Goal: Task Accomplishment & Management: Complete application form

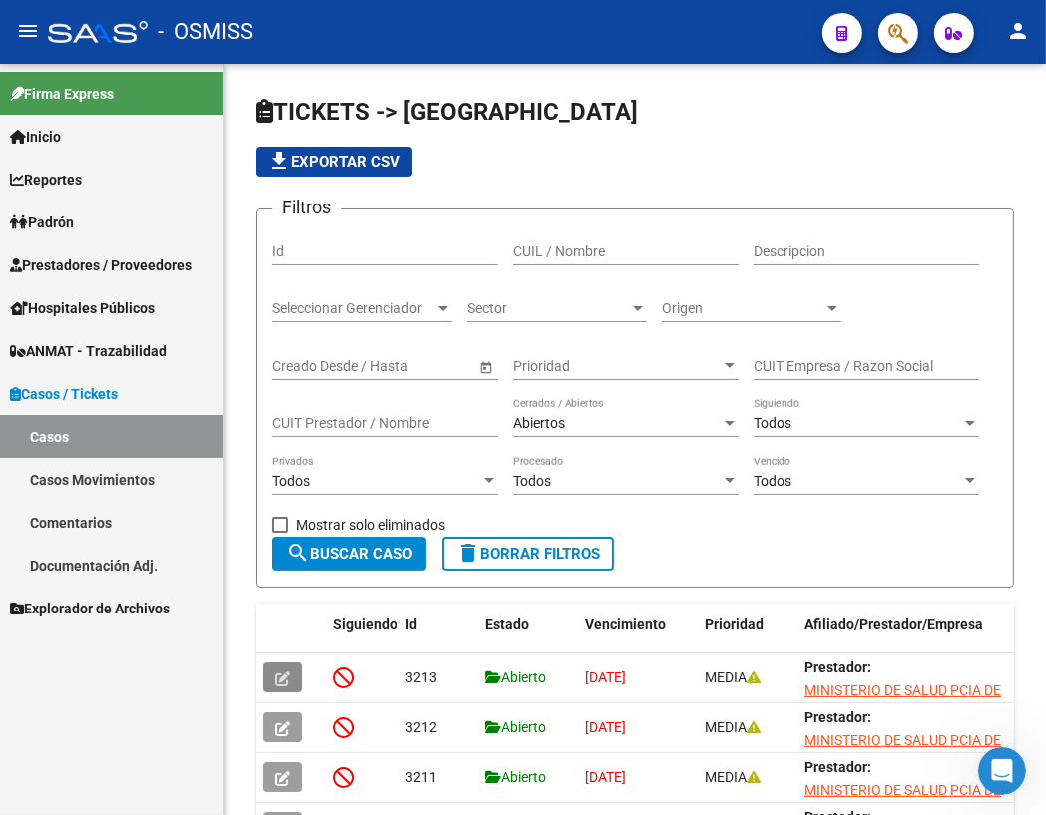
click at [100, 303] on span "Hospitales Públicos" at bounding box center [82, 308] width 145 height 22
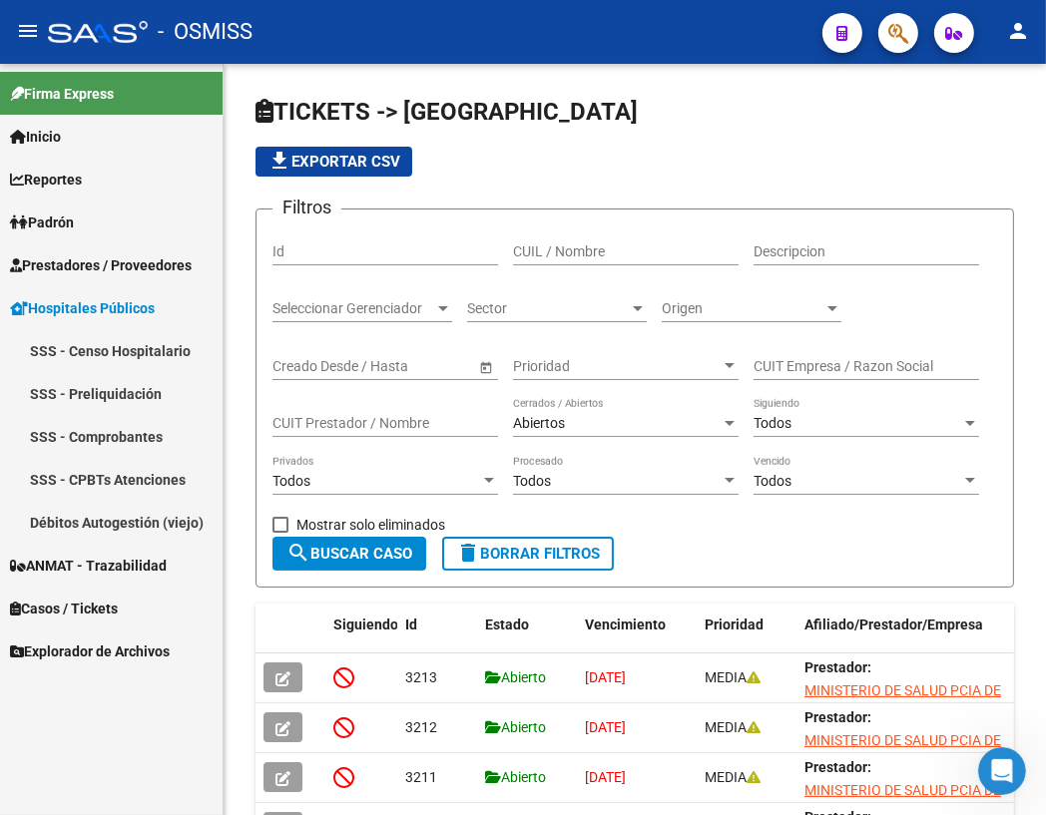
click at [100, 263] on span "Prestadores / Proveedores" at bounding box center [101, 265] width 182 height 22
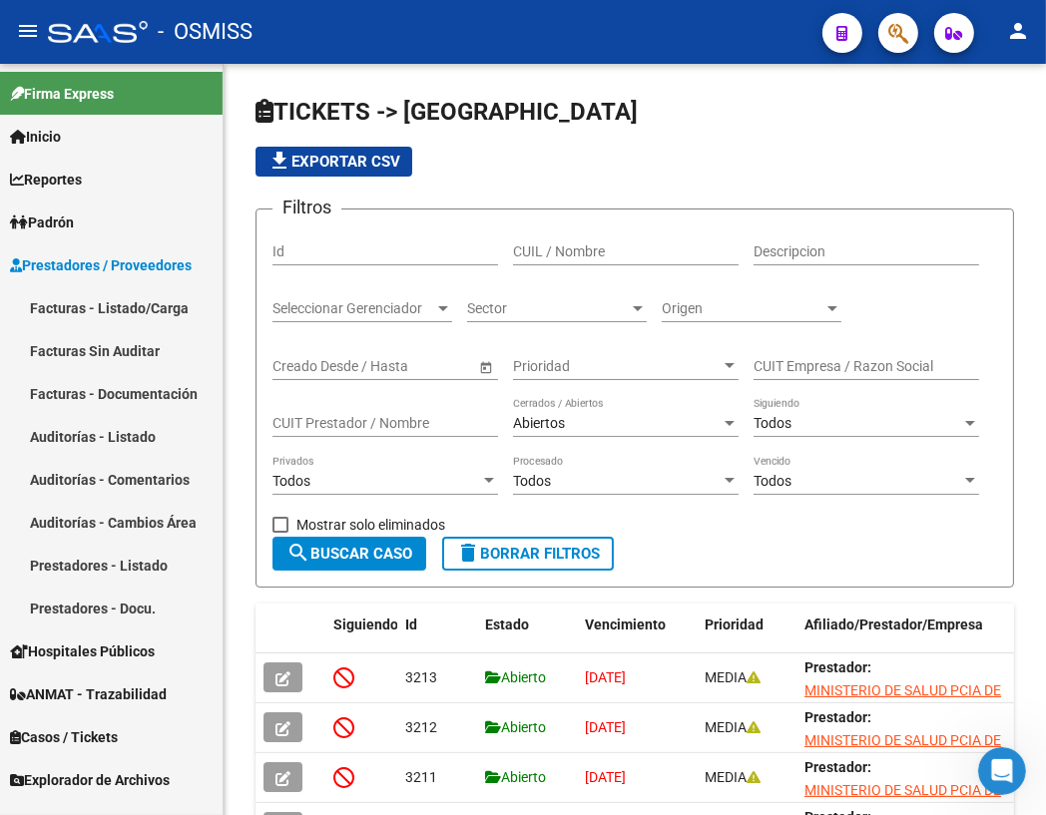
click at [80, 309] on link "Facturas - Listado/Carga" at bounding box center [111, 307] width 223 height 43
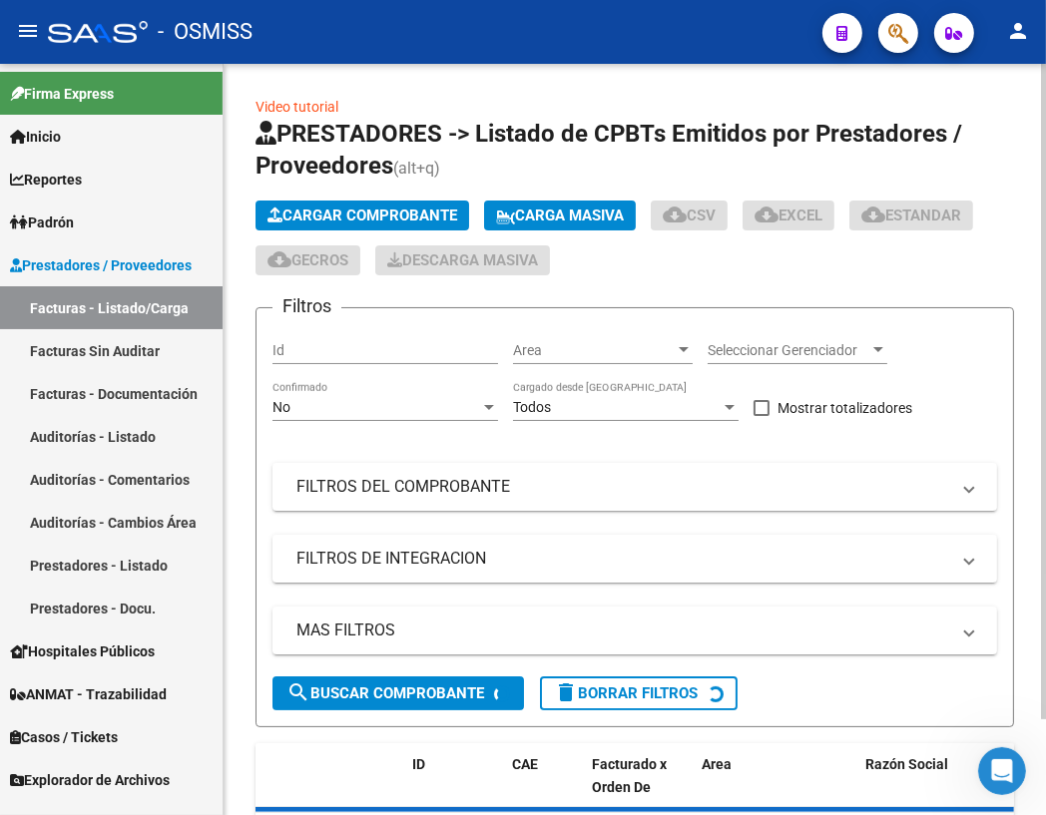
click at [408, 211] on span "Cargar Comprobante" at bounding box center [362, 216] width 190 height 18
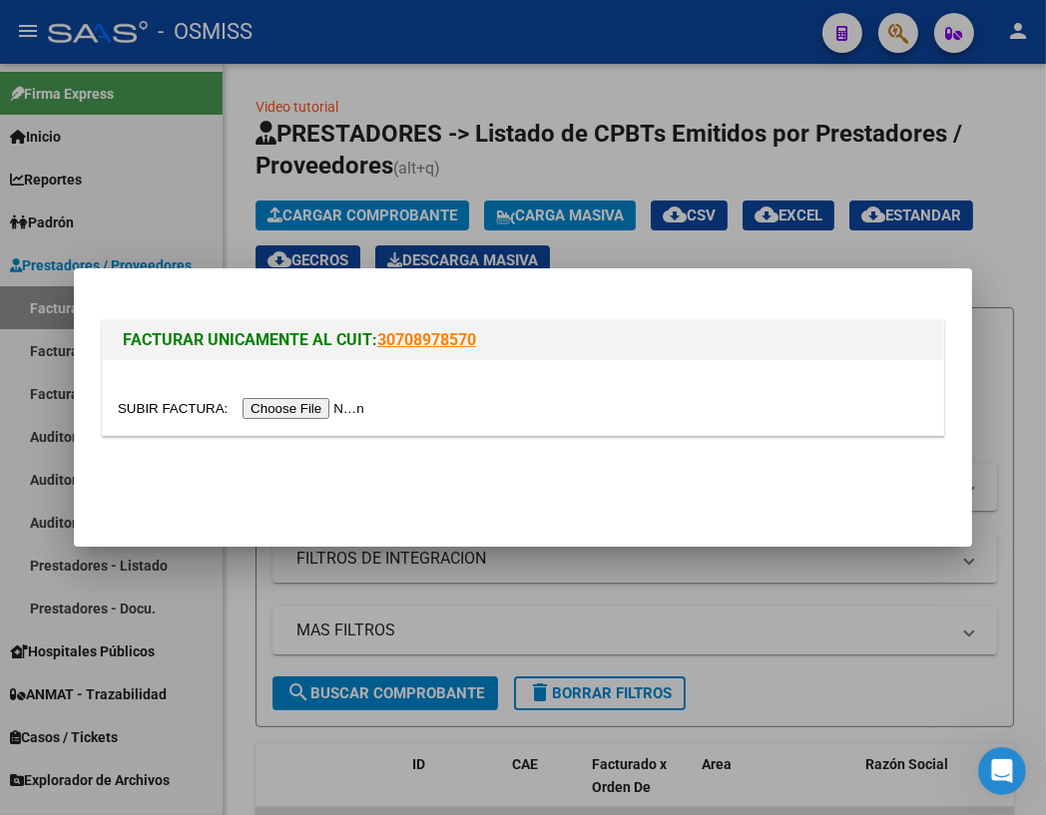
click at [163, 407] on input "file" at bounding box center [244, 408] width 252 height 21
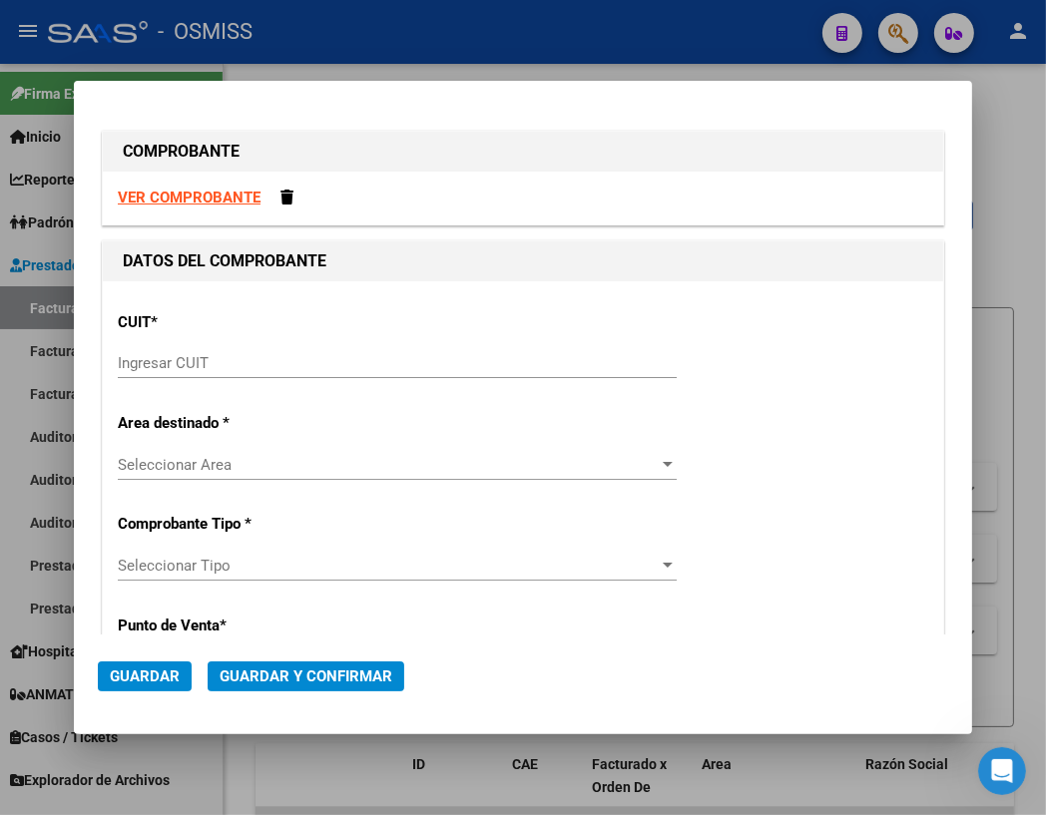
click at [184, 365] on input "Ingresar CUIT" at bounding box center [397, 363] width 559 height 18
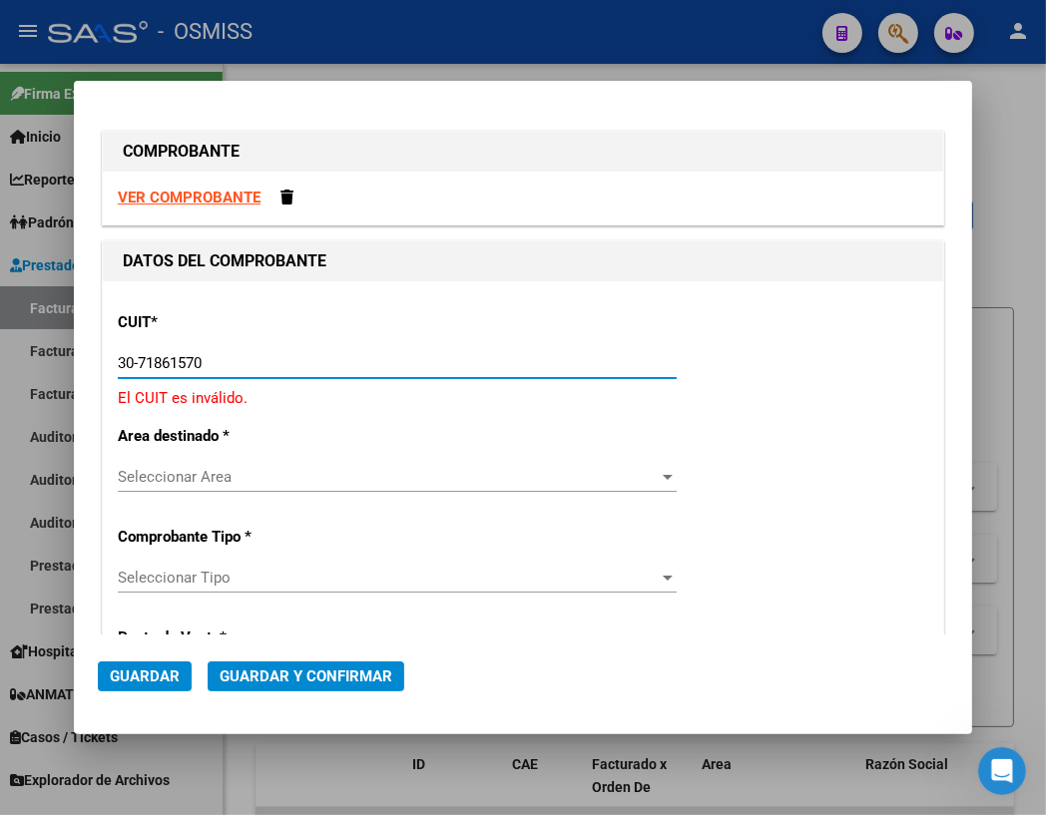
type input "30-71861570-0"
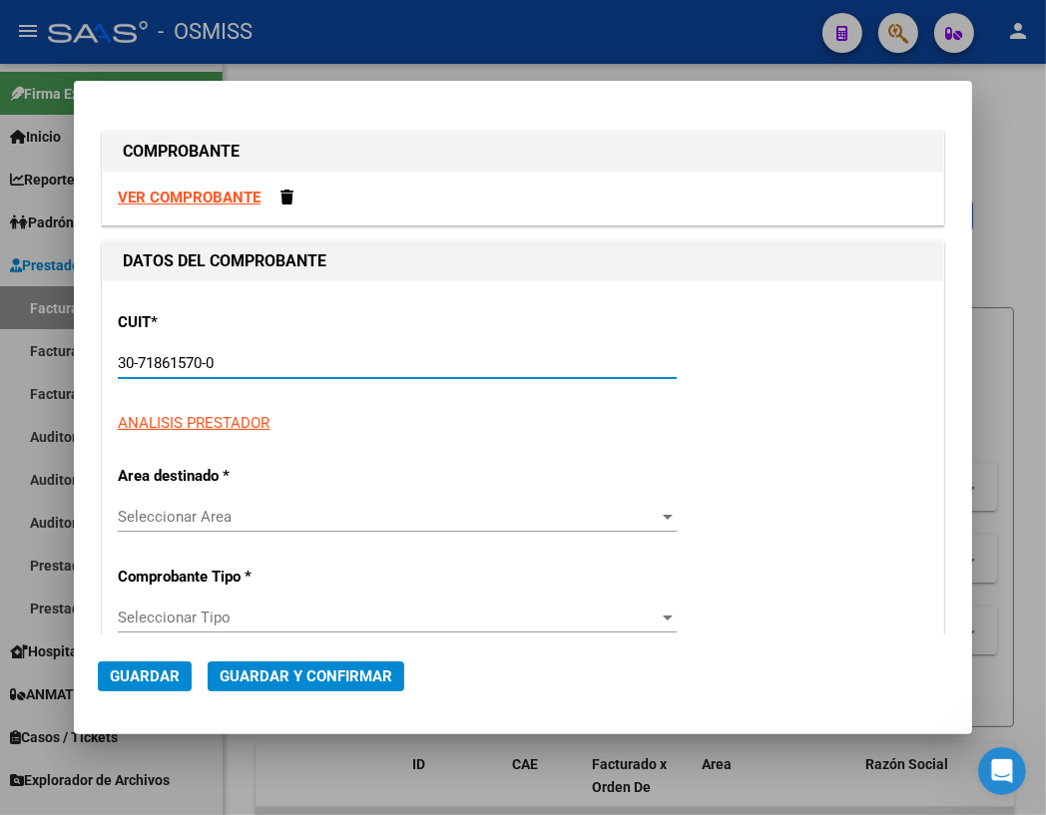
type input "129"
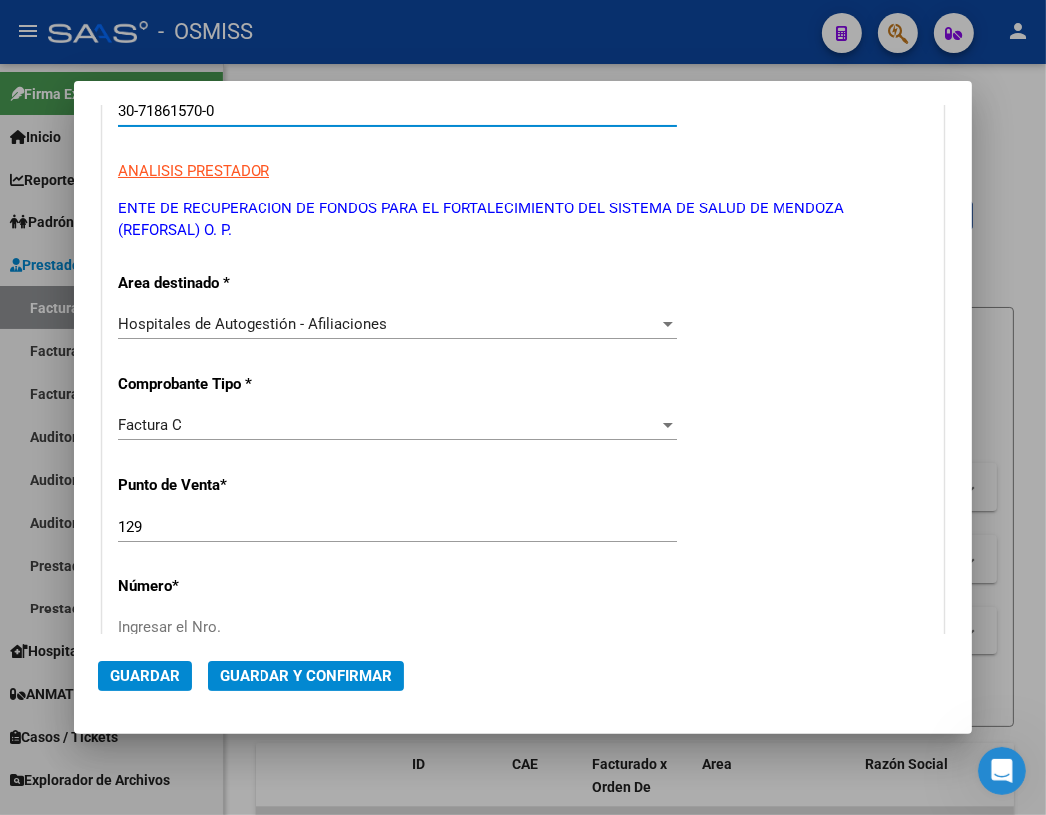
scroll to position [271, 0]
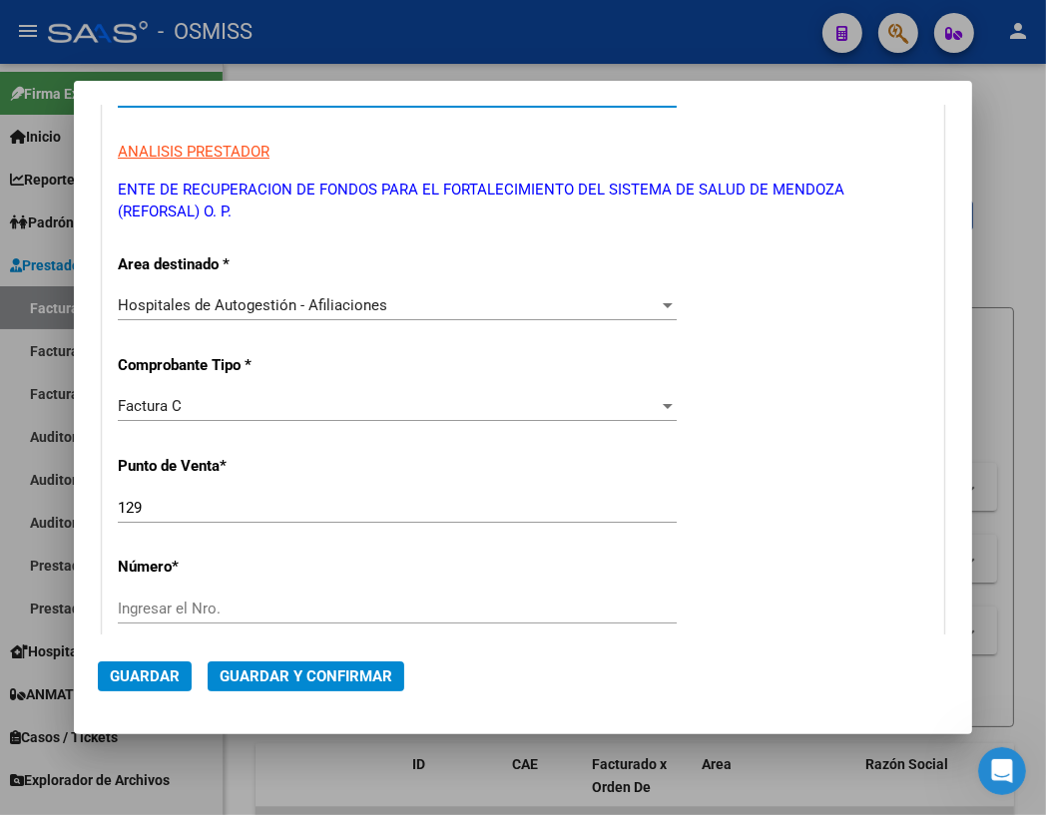
type input "30-71861570-0"
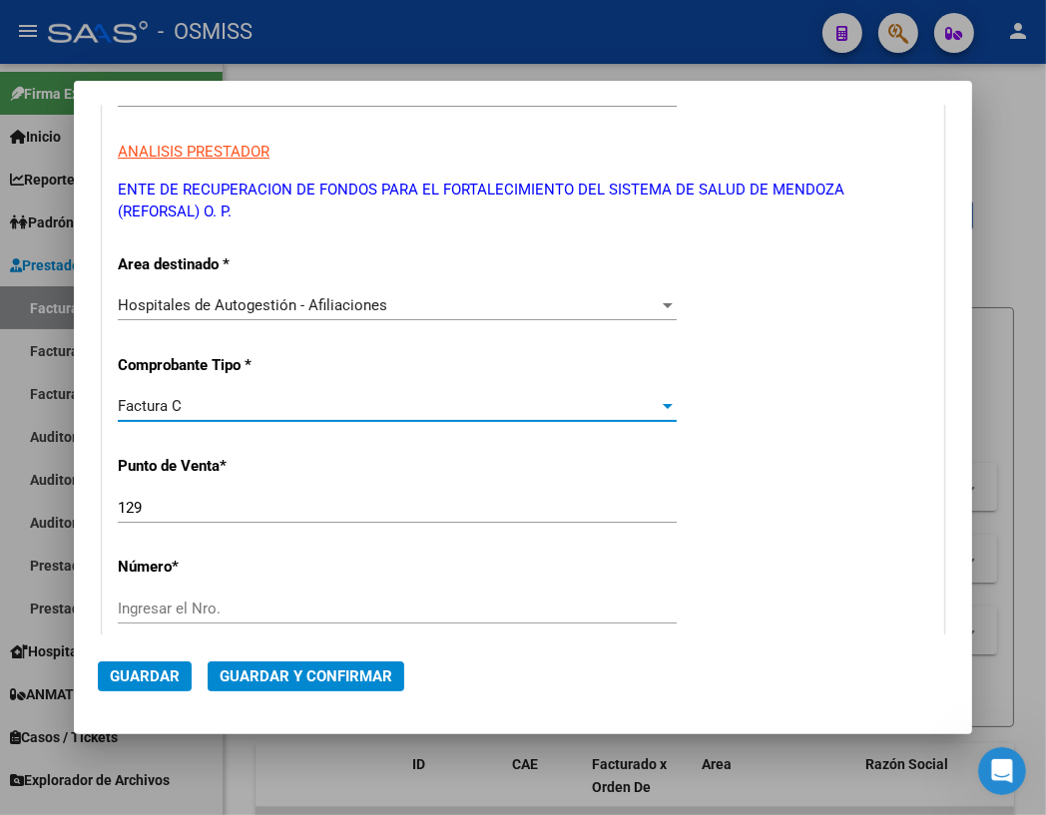
click at [207, 409] on div "Factura C" at bounding box center [388, 406] width 541 height 18
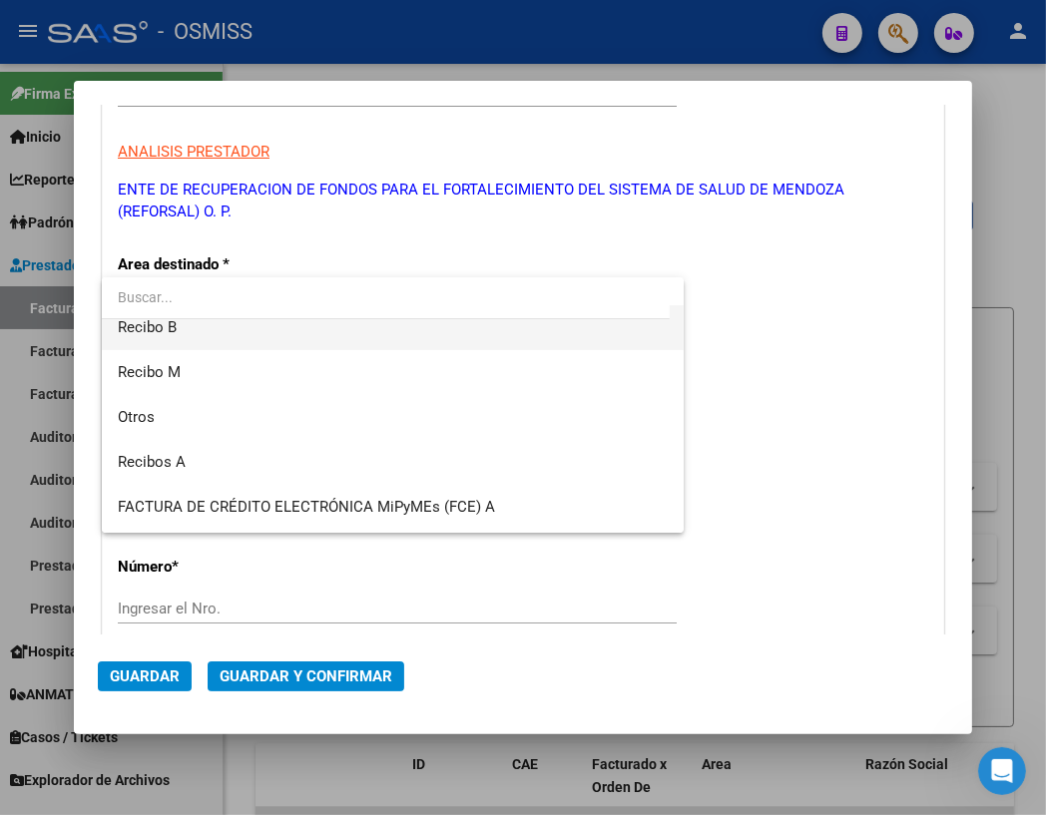
scroll to position [453, 0]
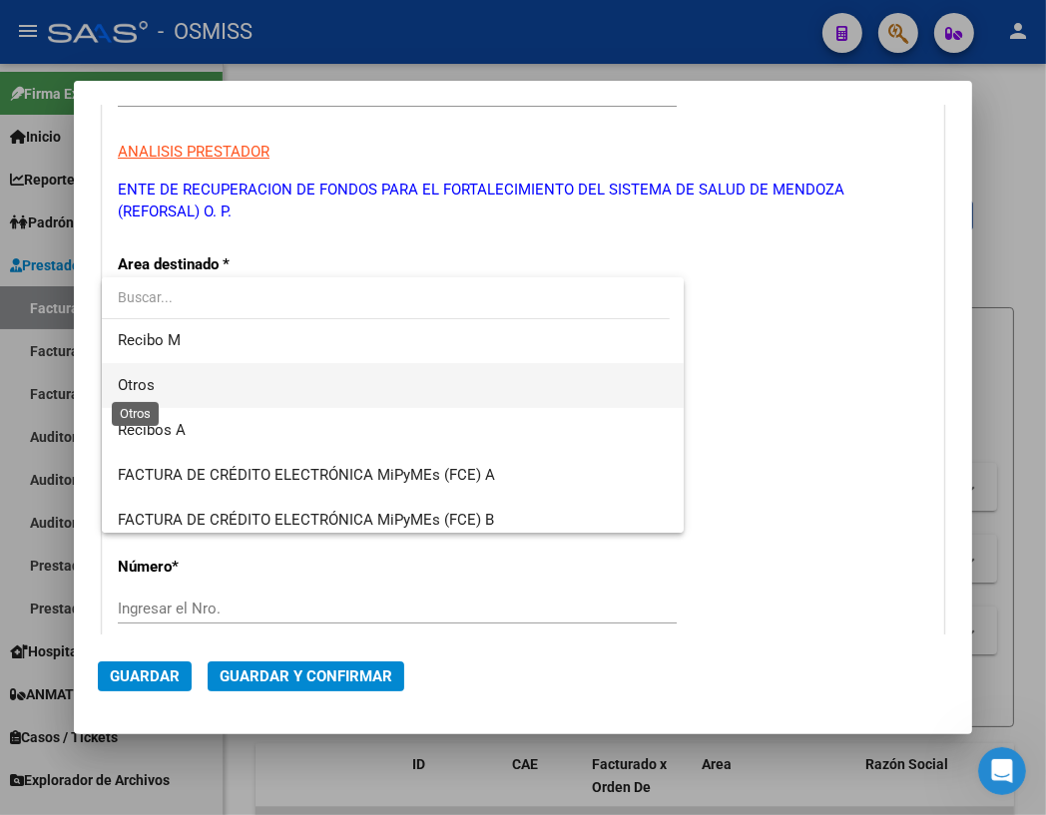
click at [152, 380] on span "Otros" at bounding box center [136, 385] width 37 height 18
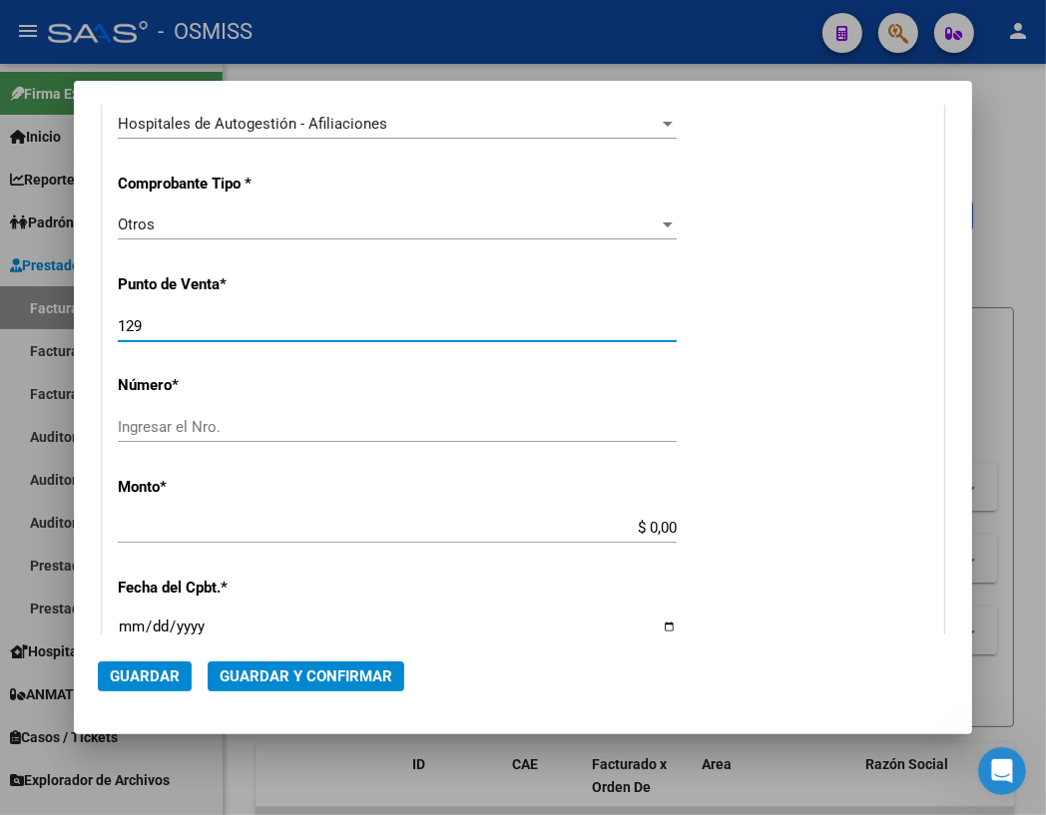
drag, startPoint x: 172, startPoint y: 329, endPoint x: 92, endPoint y: 326, distance: 79.9
click at [92, 326] on mat-dialog-content "COMPROBANTE VER COMPROBANTE DATOS DEL COMPROBANTE CUIT * 30-71861570-0 Ingresar…" at bounding box center [523, 370] width 898 height 530
type input "0"
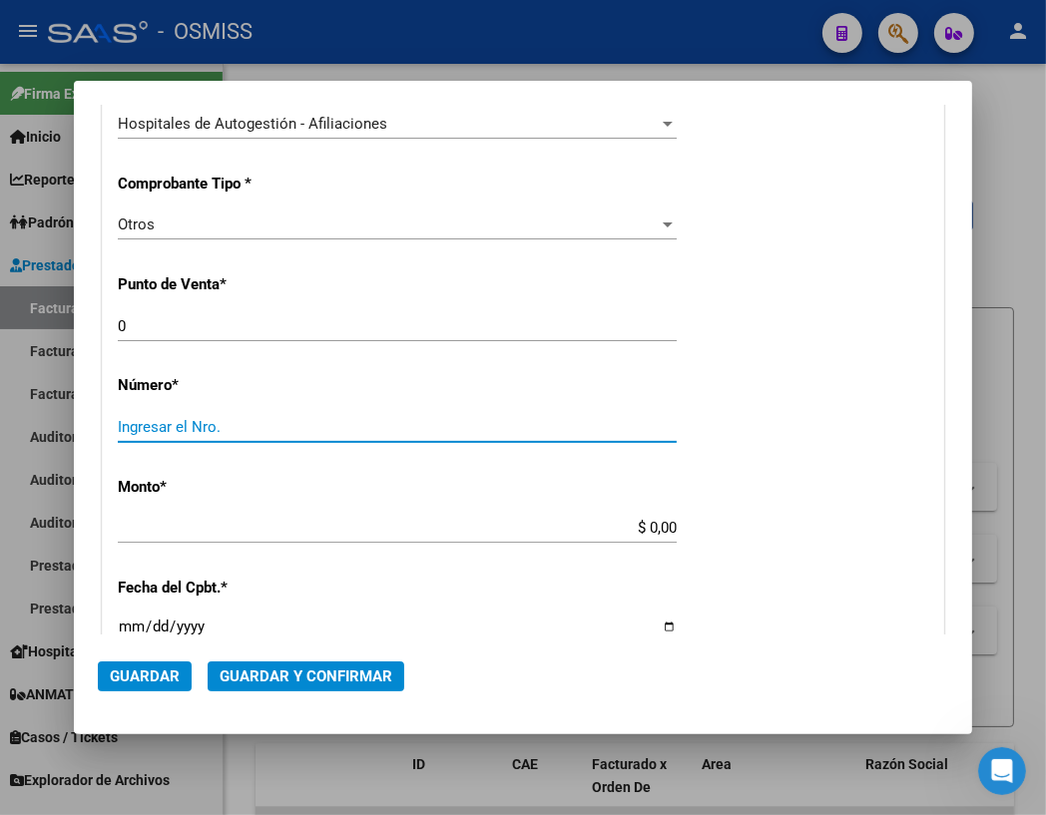
click at [222, 419] on input "Ingresar el Nro." at bounding box center [397, 427] width 559 height 18
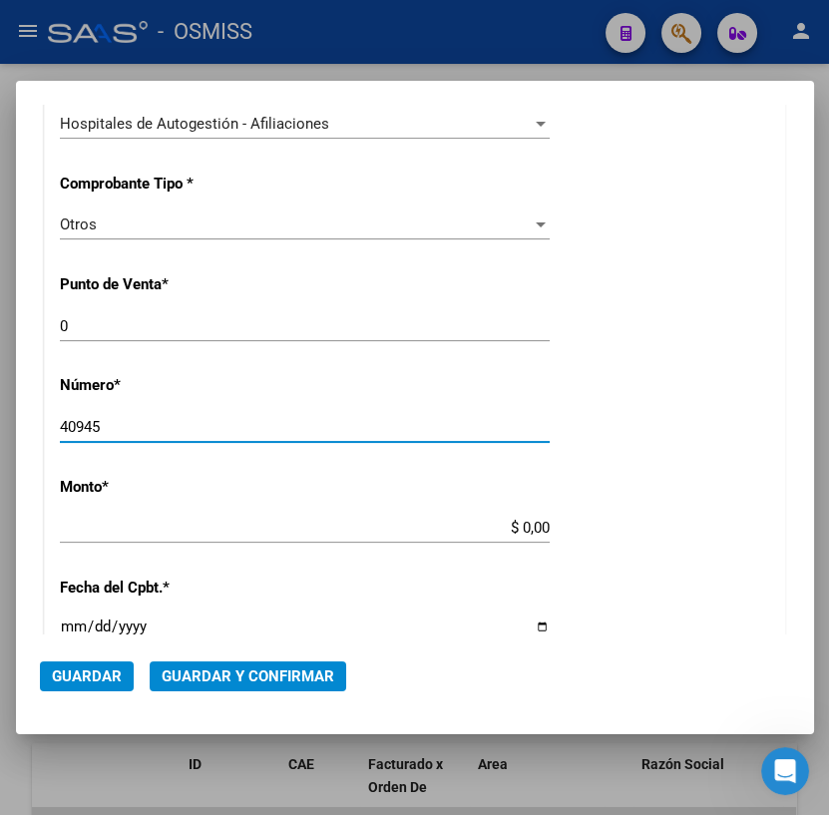
type input "40945"
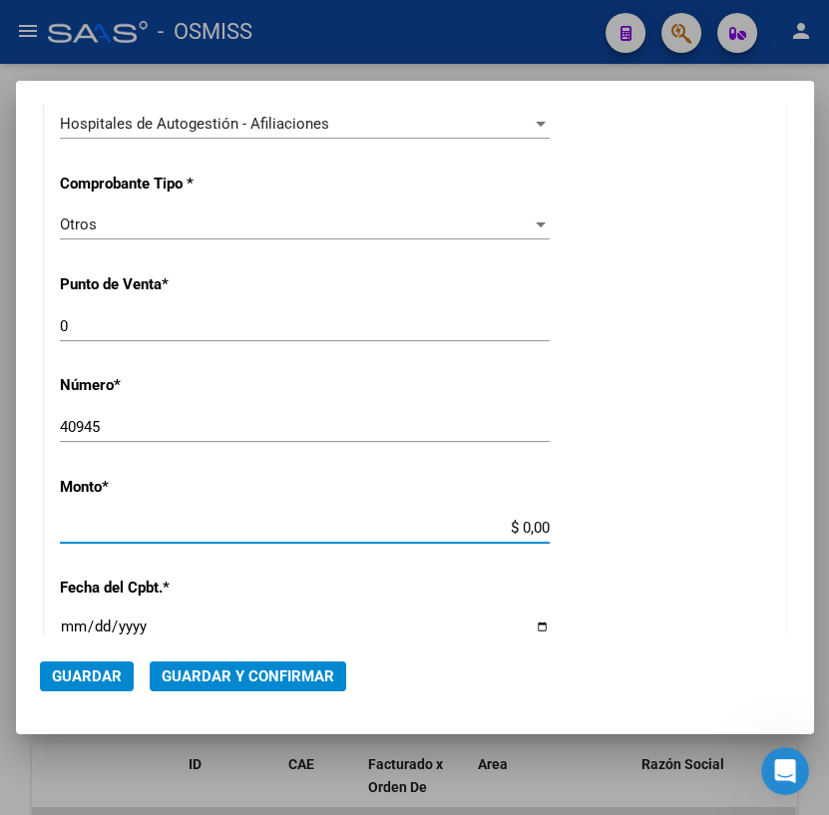
drag, startPoint x: 513, startPoint y: 528, endPoint x: 567, endPoint y: 521, distance: 54.3
click at [567, 521] on div "CUIT * 30-71861570-0 Ingresar CUIT ANALISIS PRESTADOR ENTE DE RECUPERACION DE F…" at bounding box center [415, 546] width 740 height 1437
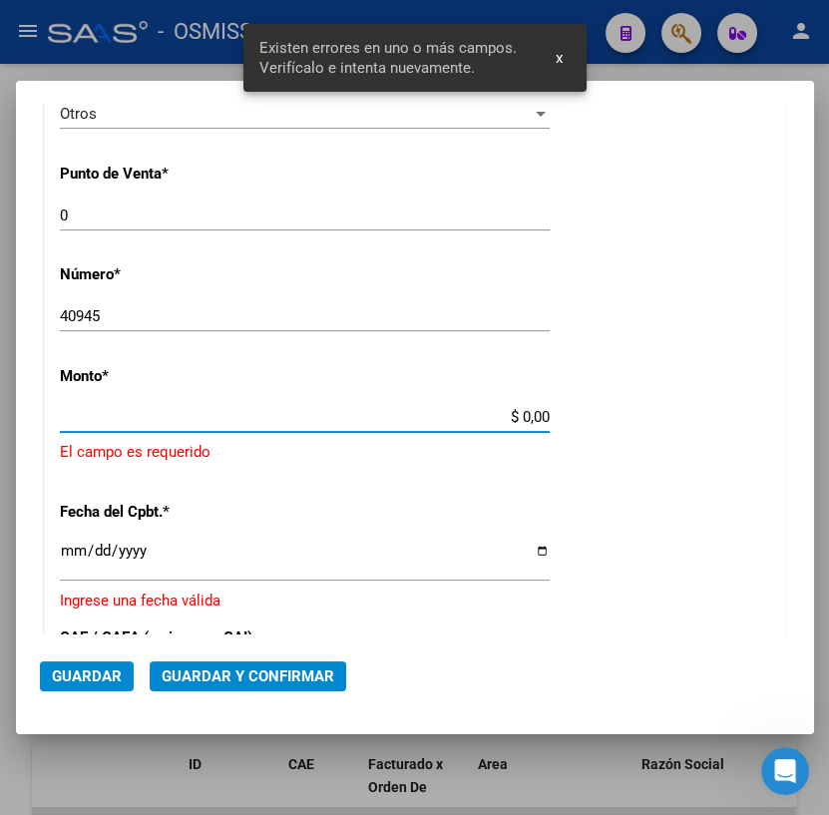
scroll to position [601, 0]
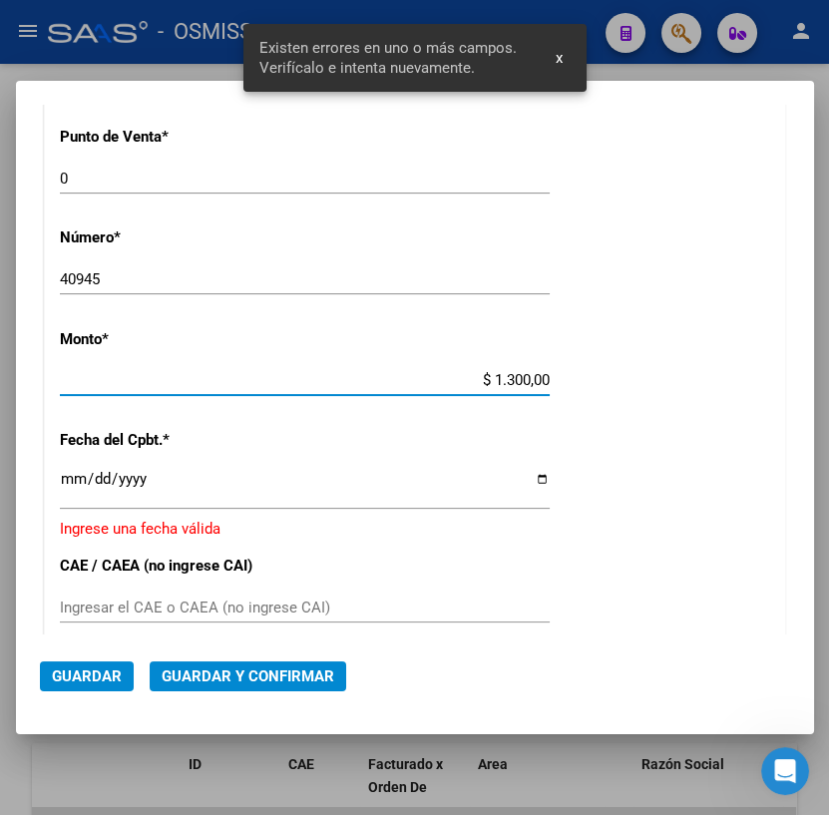
type input "$ 13.000,00"
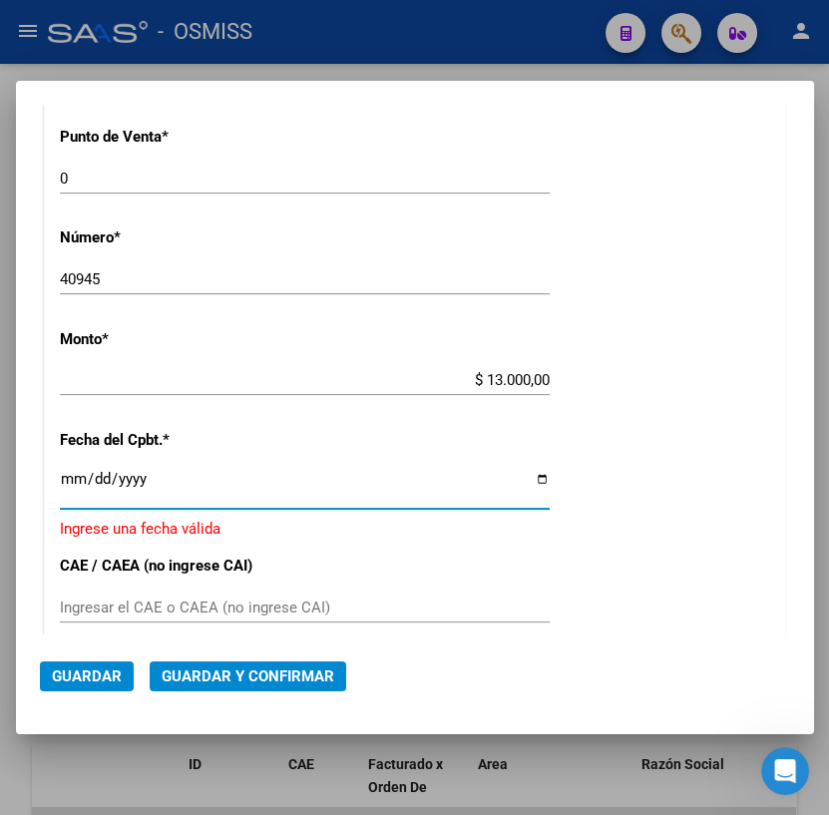
click at [71, 486] on input "Ingresar la fecha" at bounding box center [305, 487] width 490 height 32
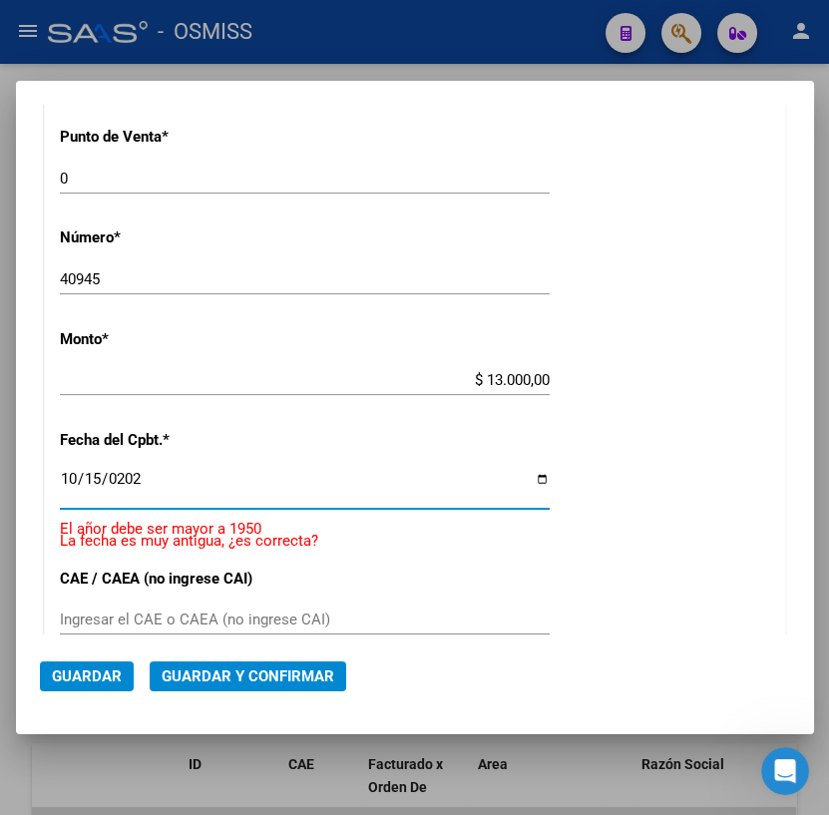
type input "[DATE]"
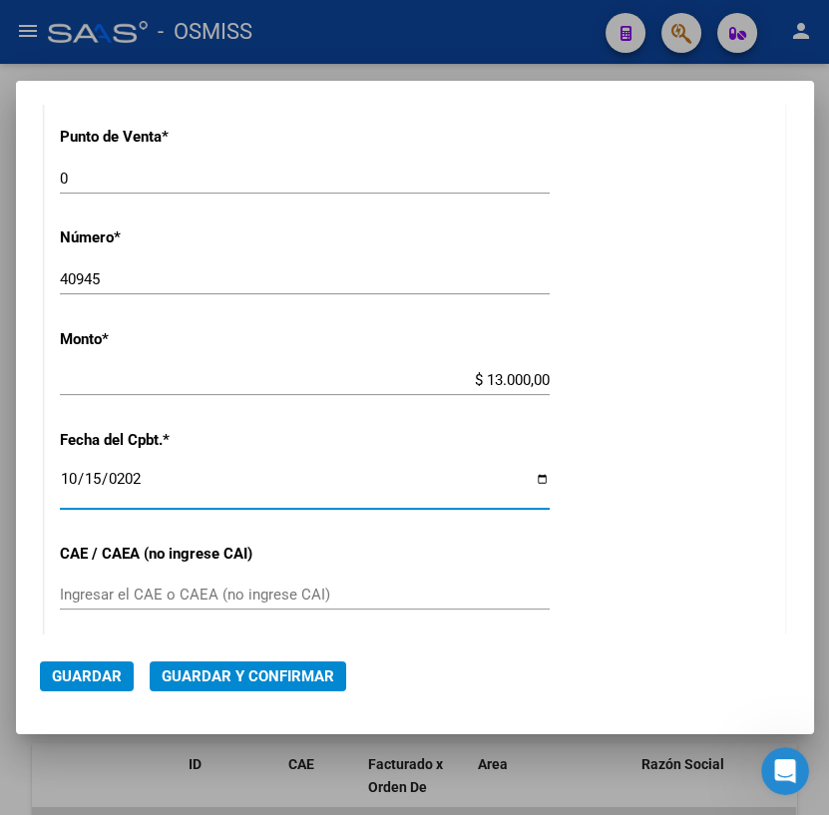
click at [229, 669] on span "Guardar y Confirmar" at bounding box center [248, 677] width 173 height 18
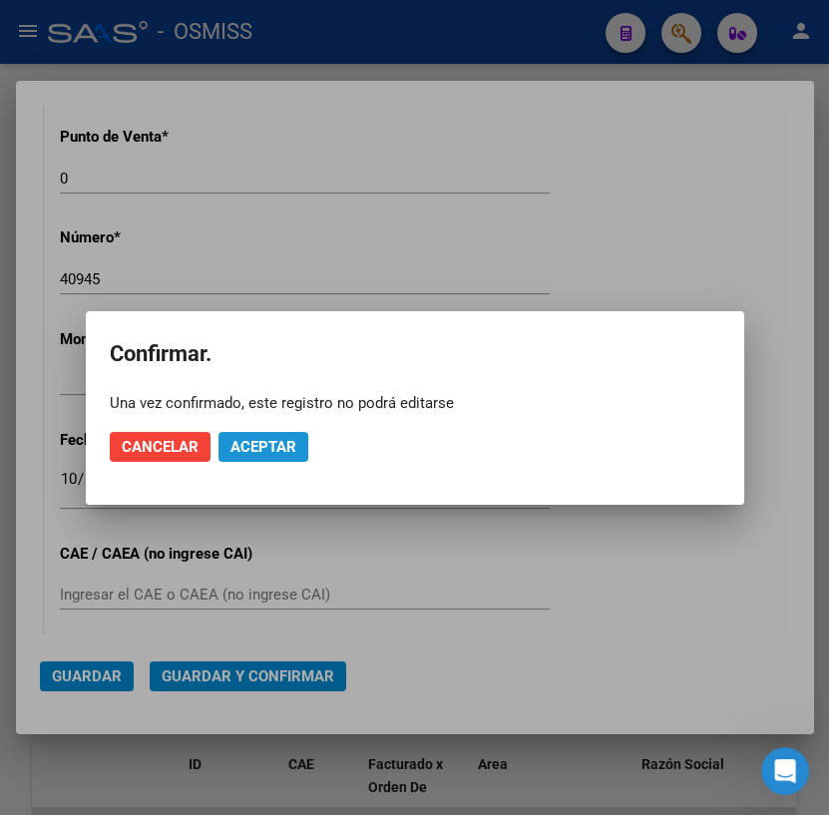
click at [269, 455] on button "Aceptar" at bounding box center [264, 447] width 90 height 30
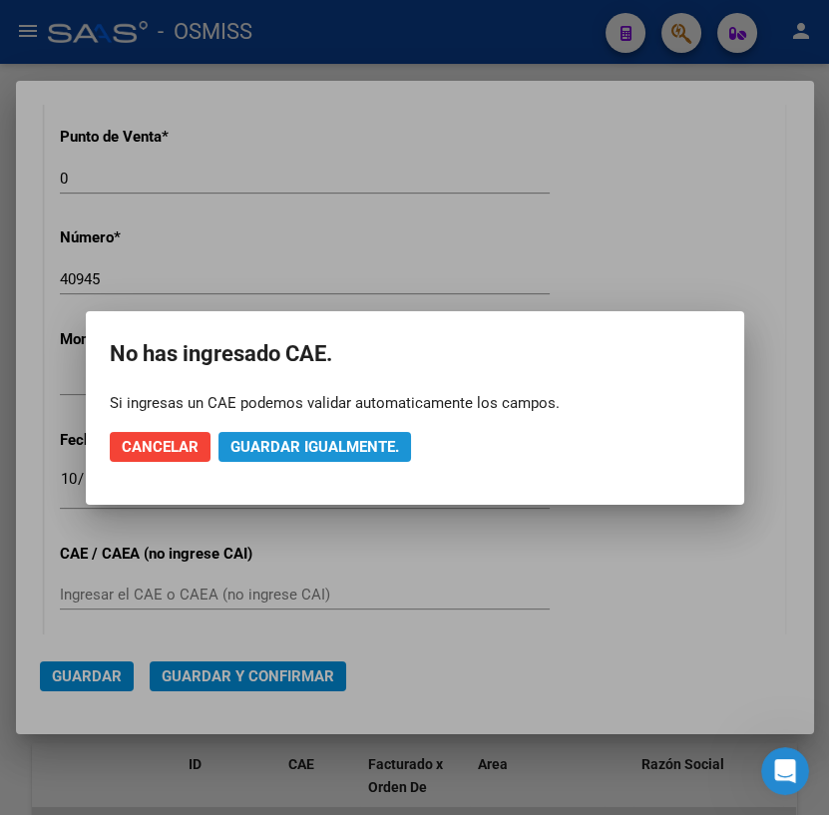
click at [269, 455] on button "Guardar igualmente." at bounding box center [315, 447] width 193 height 30
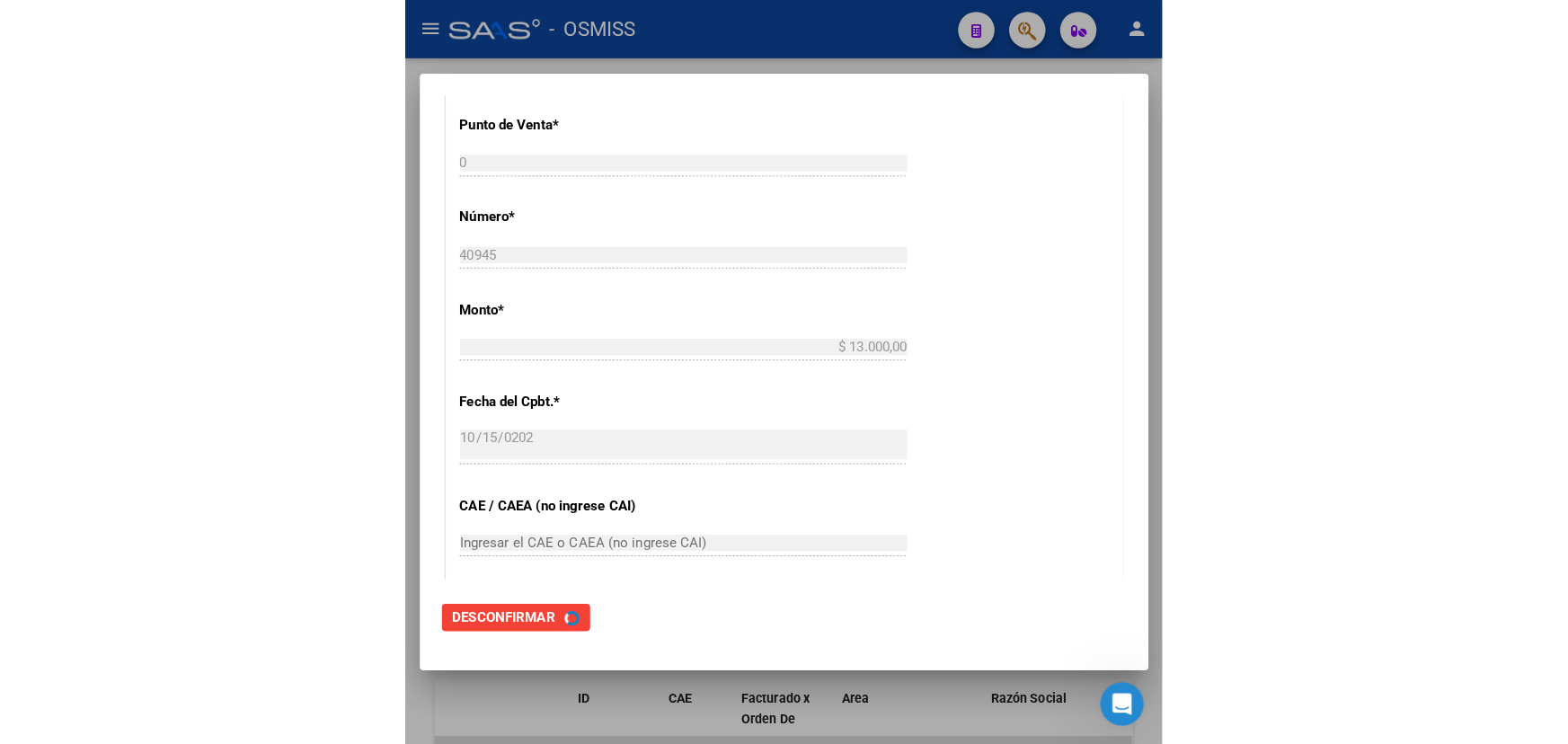
scroll to position [0, 0]
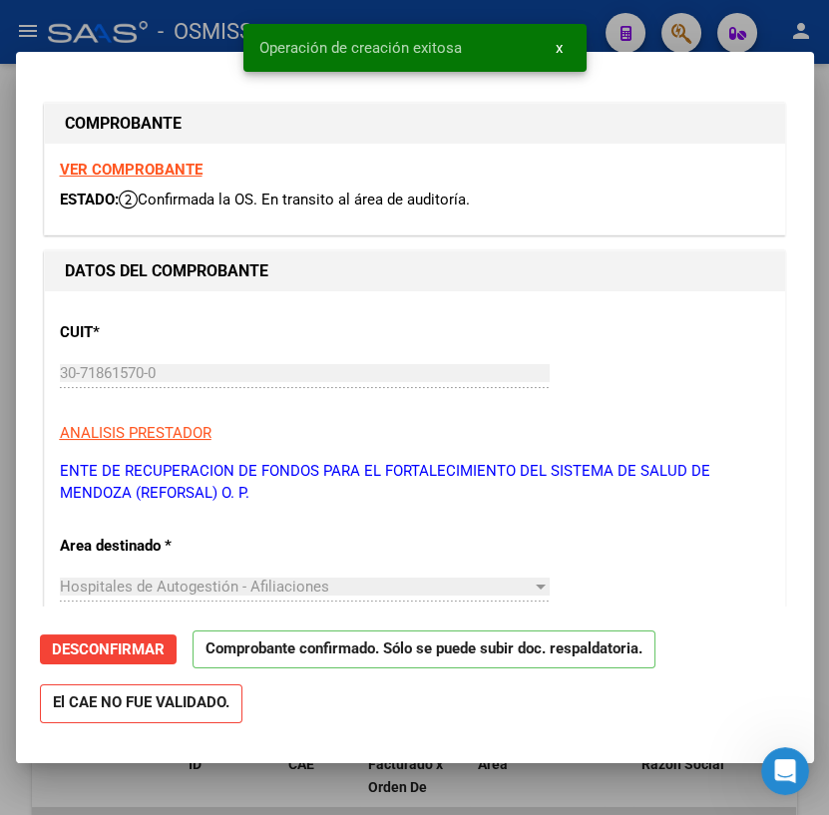
type input "[DATE]"
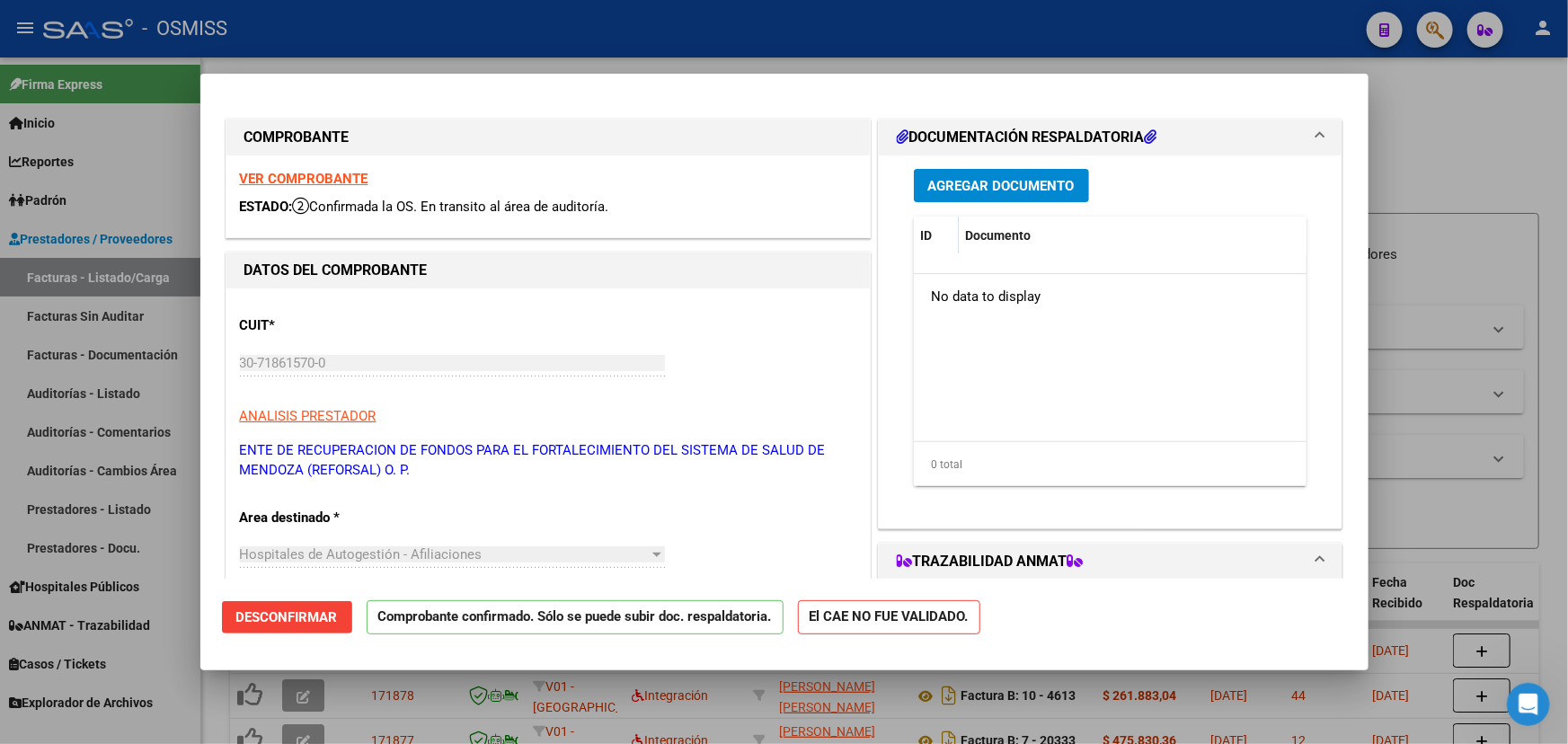
click at [1459, 150] on div at bounding box center [784, 372] width 1568 height 744
type input "$ 0,00"
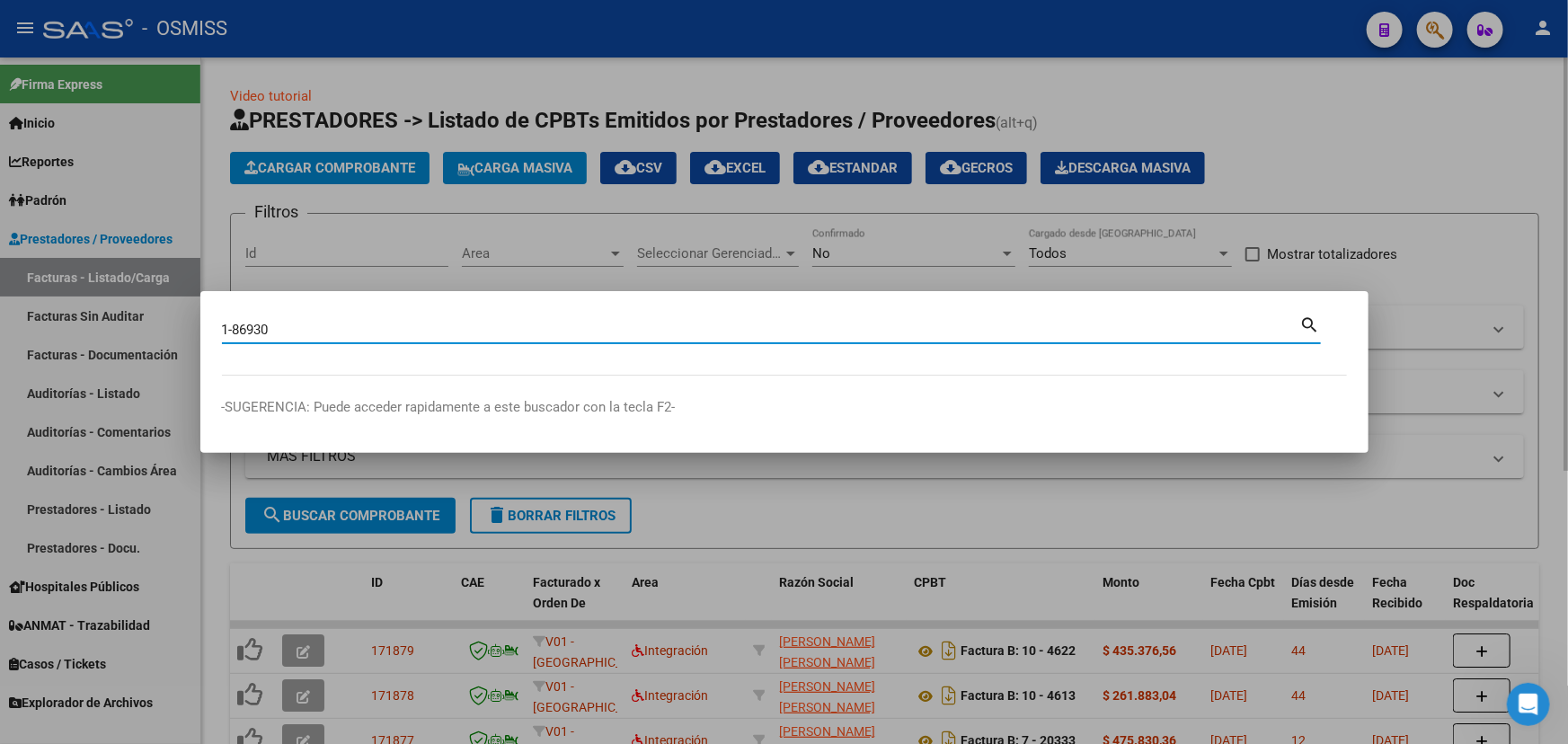
type input "1-86930"
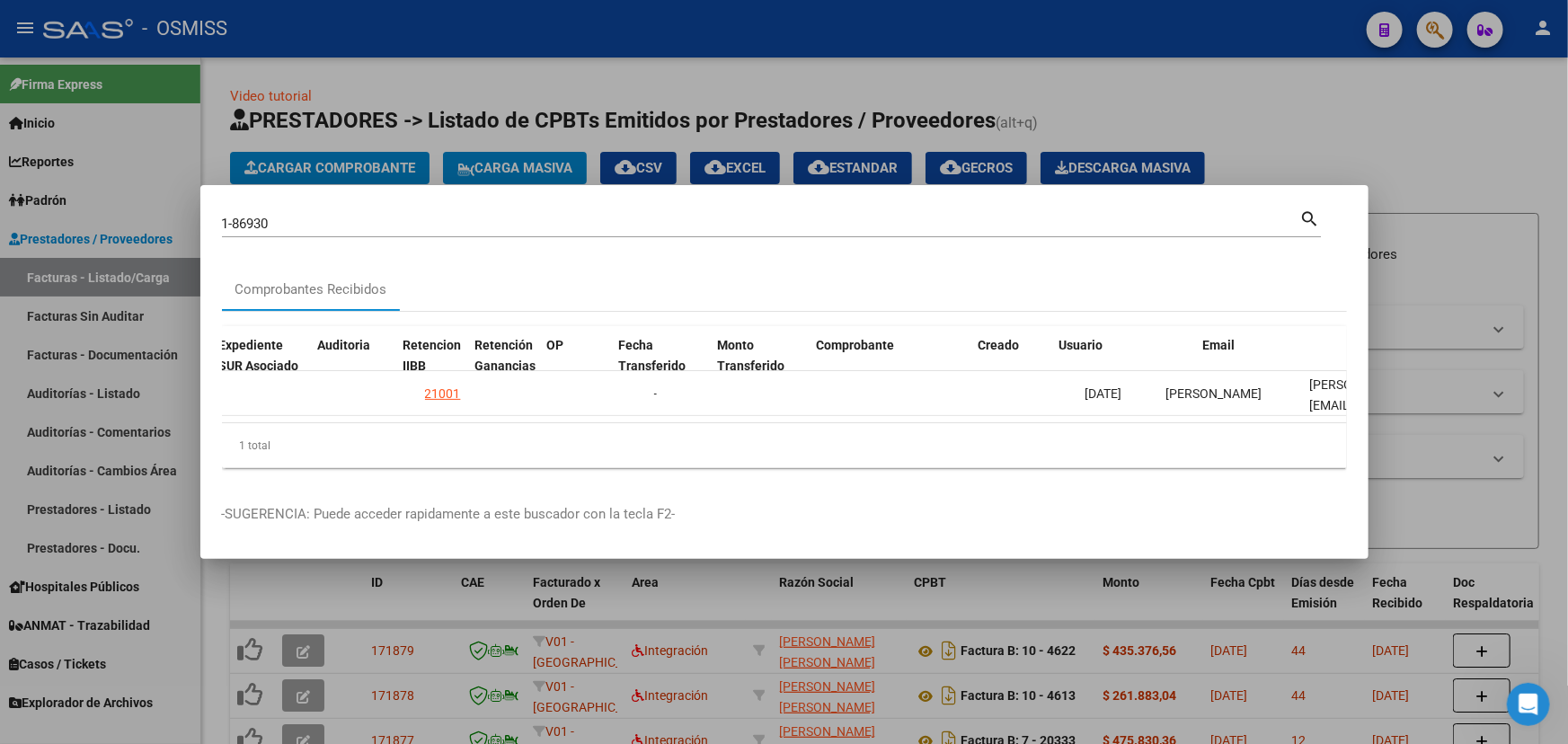
scroll to position [0, 1320]
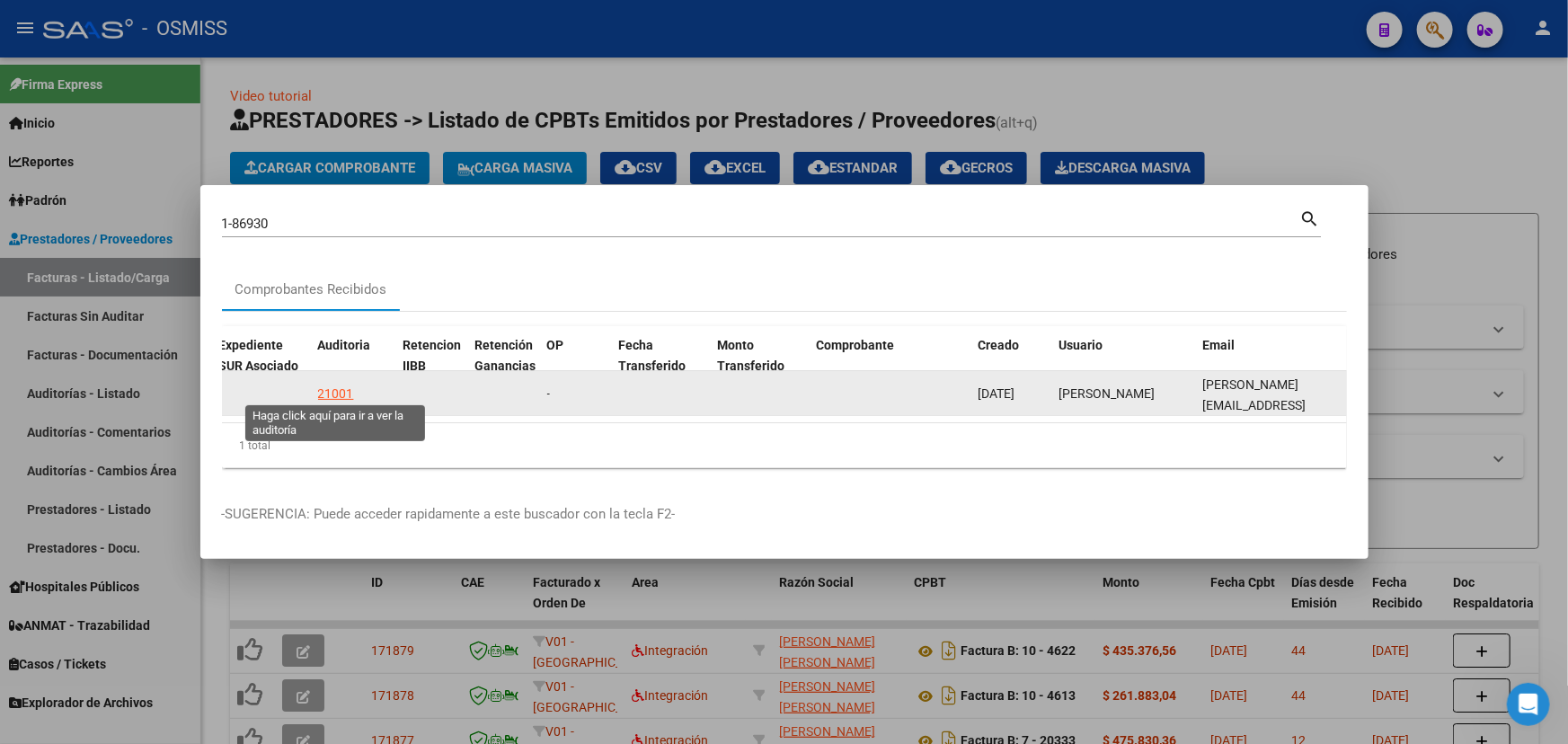
click at [336, 384] on div "21001" at bounding box center [336, 394] width 36 height 21
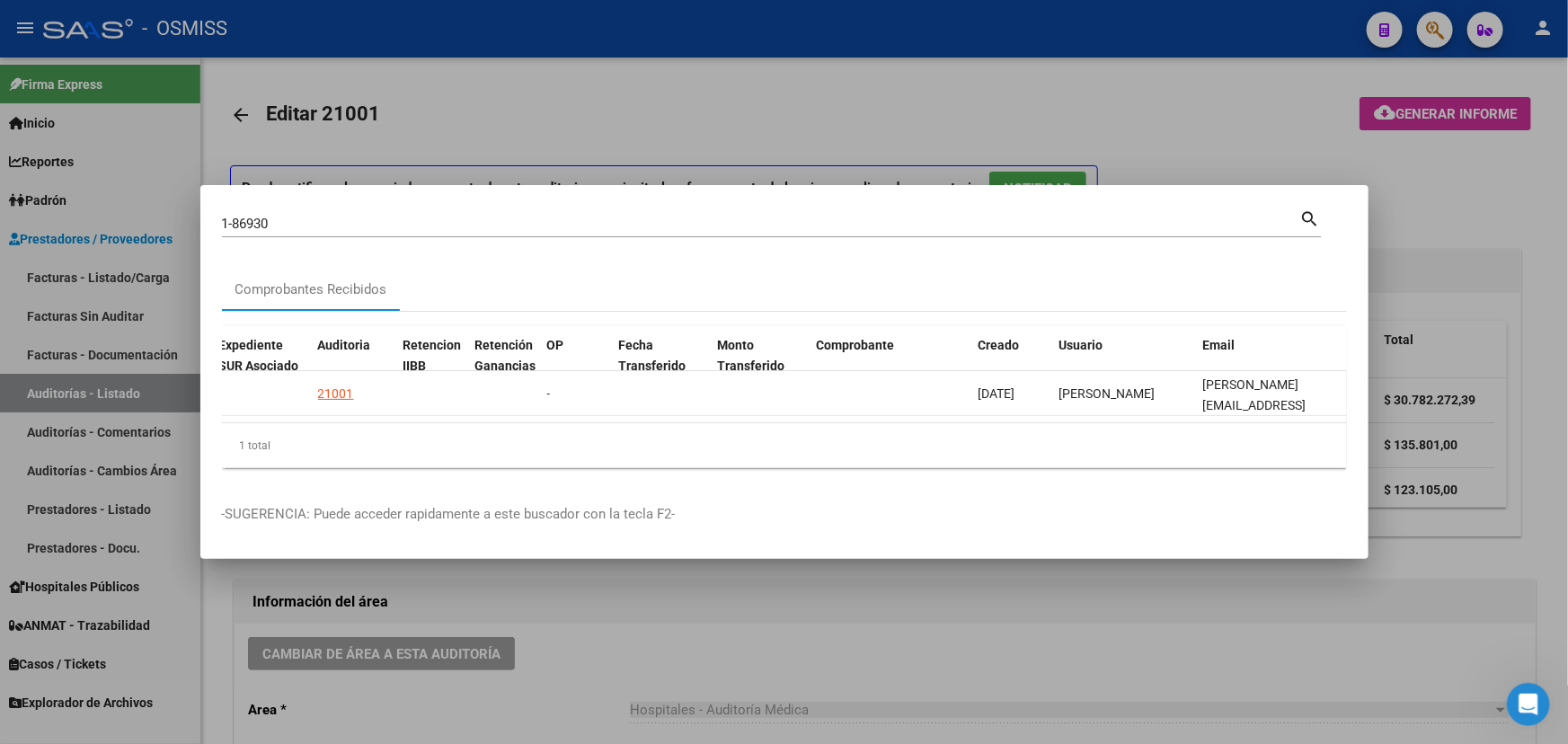
click at [429, 688] on div at bounding box center [784, 372] width 1568 height 744
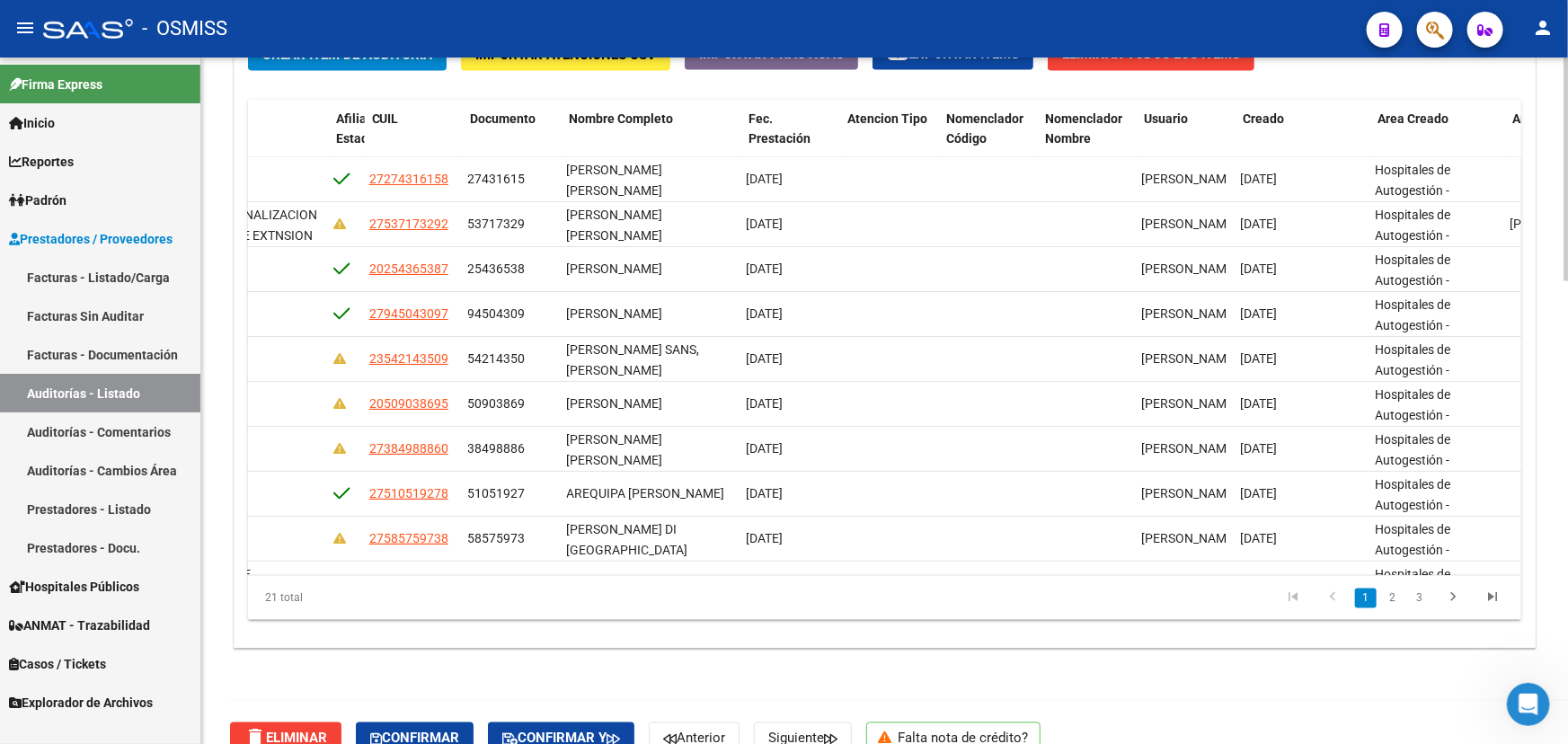
scroll to position [0, 1523]
click at [620, 118] on span "Nombre Completo" at bounding box center [622, 119] width 104 height 14
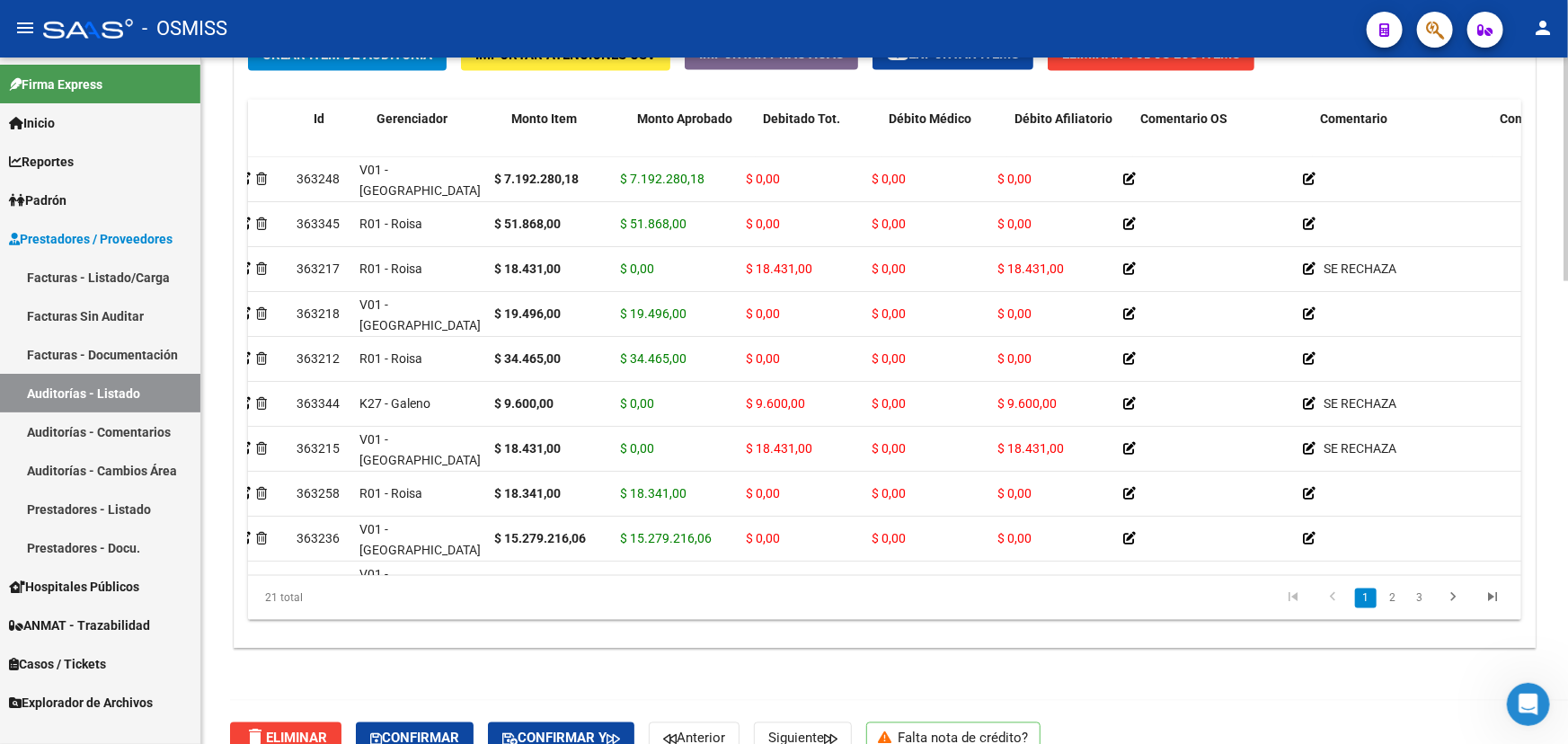
scroll to position [0, 0]
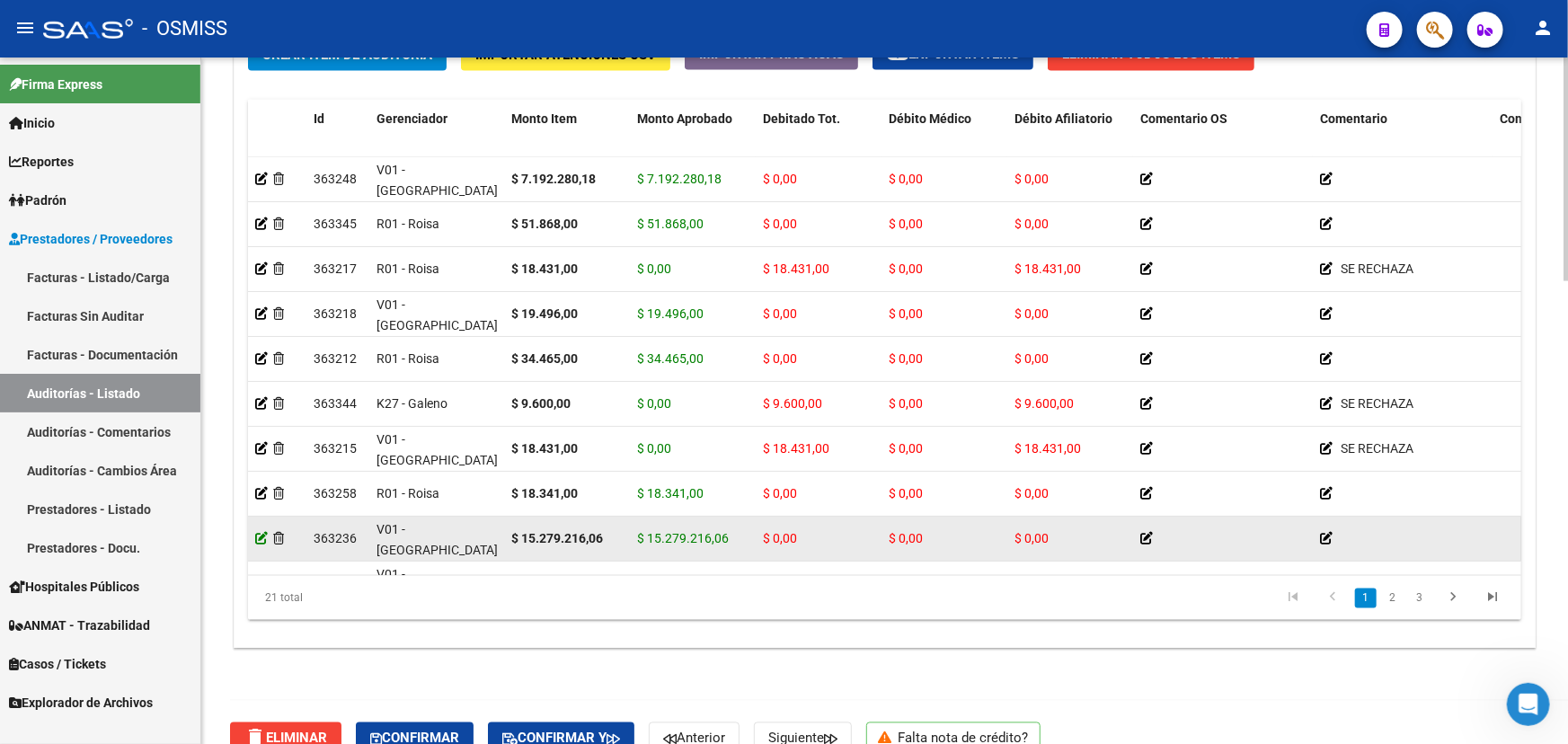
click at [258, 536] on icon at bounding box center [261, 539] width 13 height 13
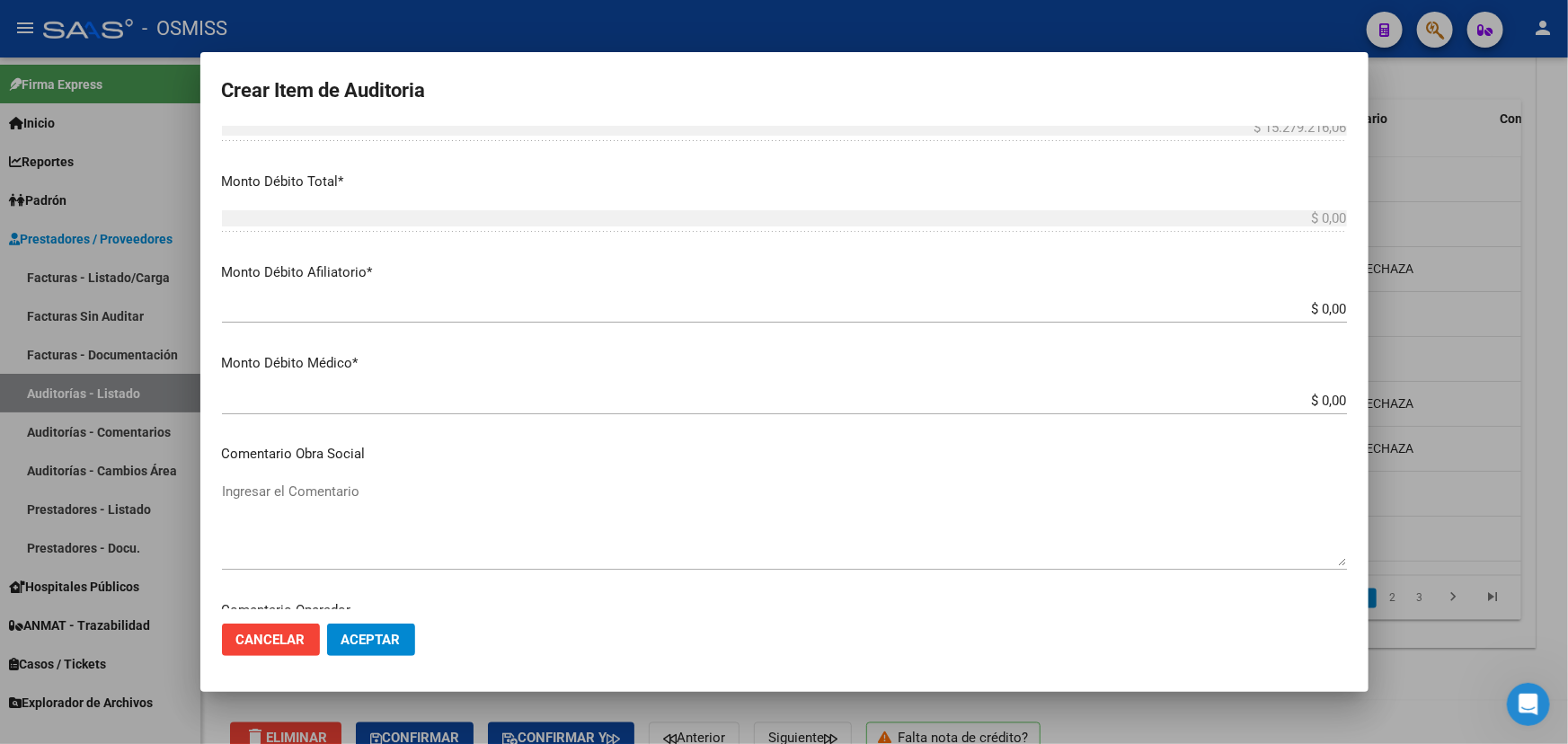
scroll to position [653, 0]
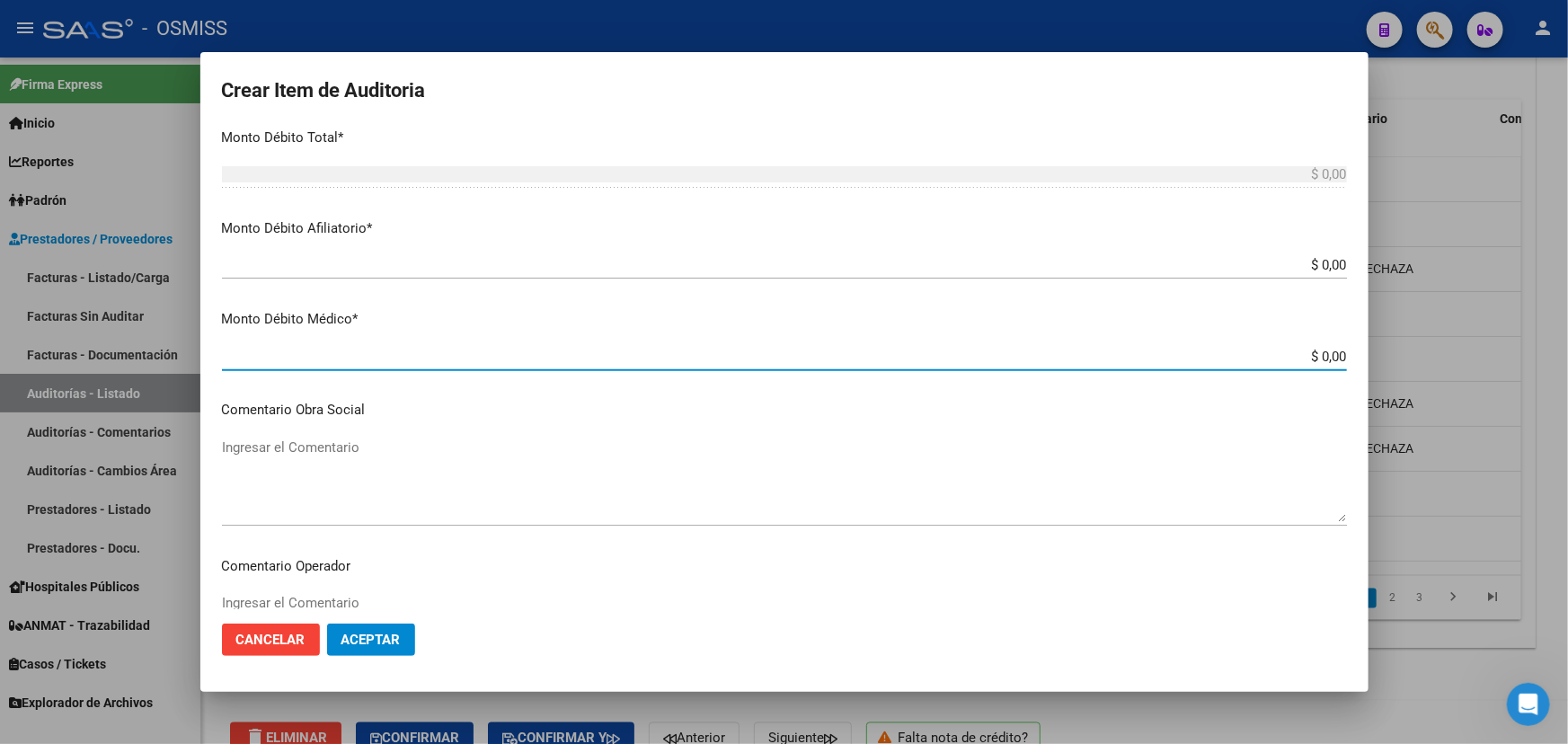
click at [1350, 350] on mat-dialog-content "58575973 Nro Documento 27585759738 [PERSON_NAME] DI [GEOGRAPHIC_DATA][PERSON_NA…" at bounding box center [784, 367] width 1168 height 484
type input "$ 0,01"
type input "$ 0,13"
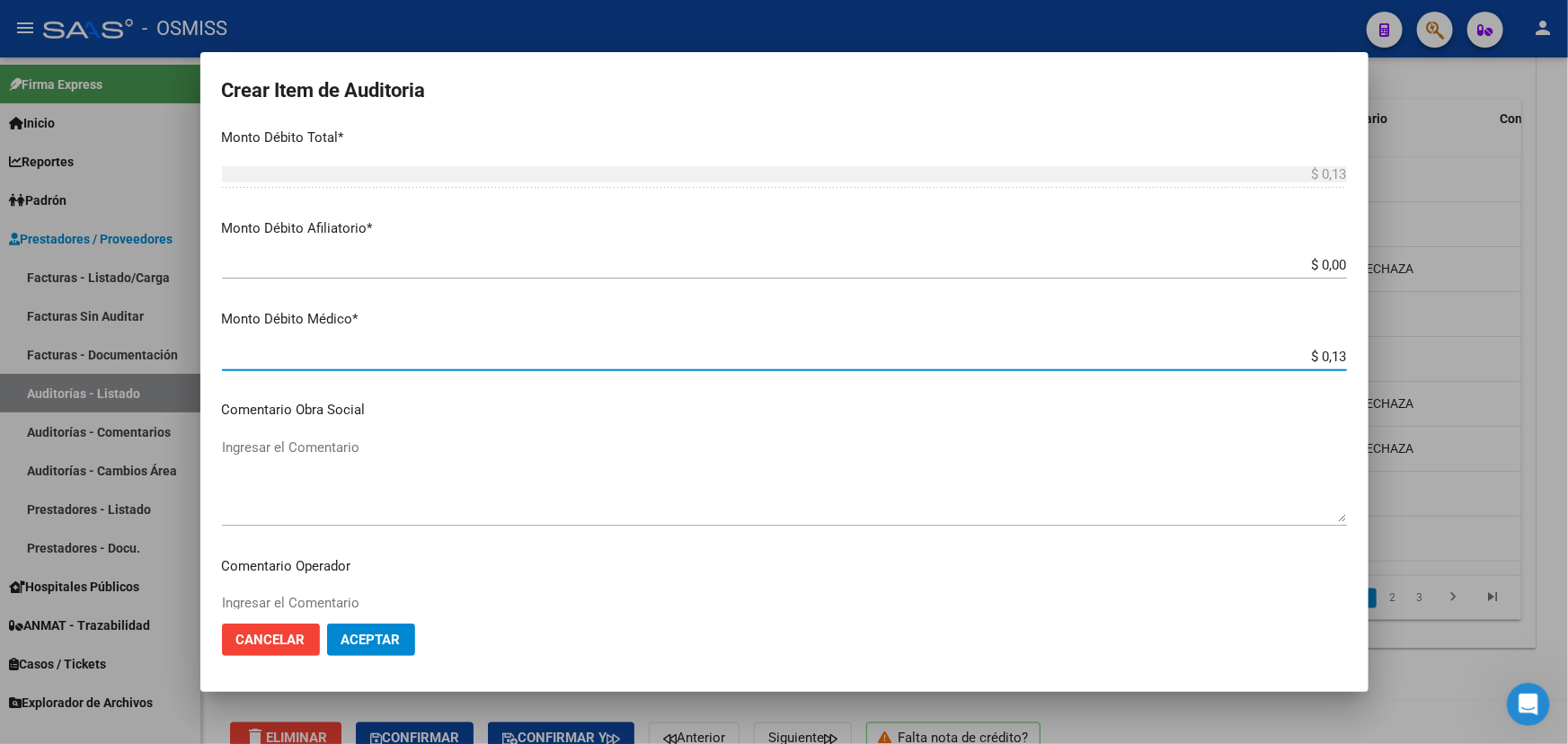
type input "$ 1,36"
type input "$ 13,61"
type input "$ 136,19"
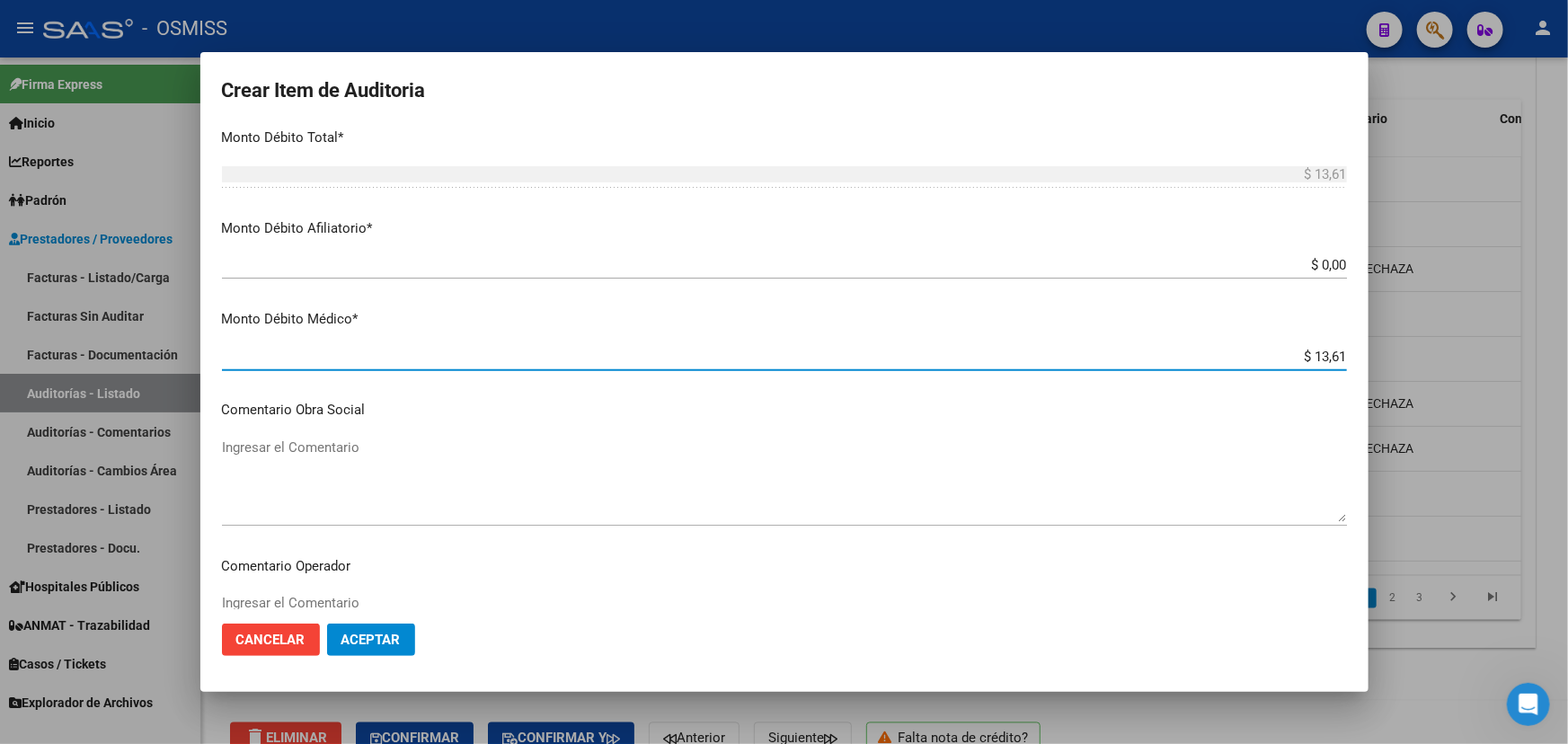
type input "$ 136,19"
type input "$ 1.361,98"
type input "$ 13.619,88"
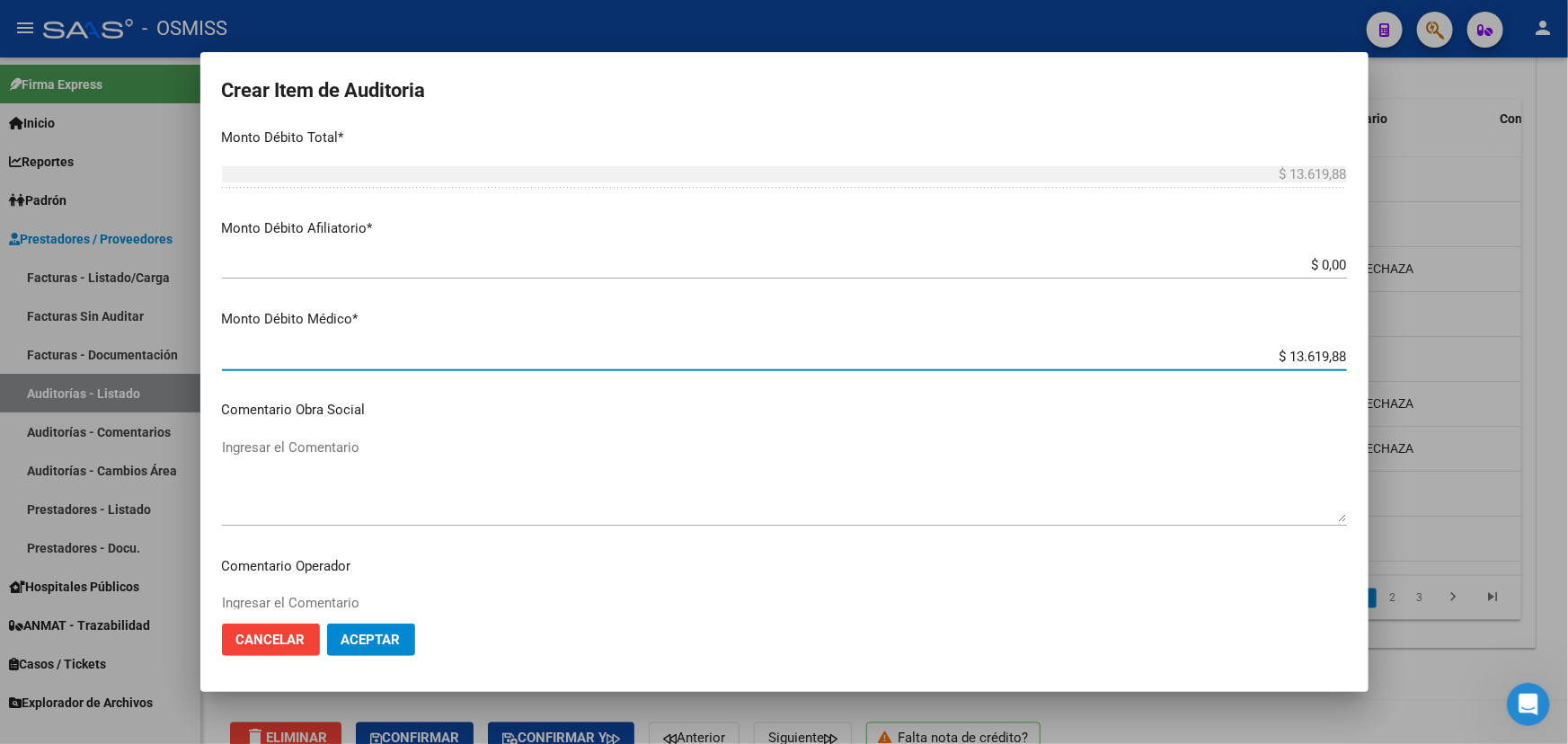
type input "$ 136.198,80"
type input "$ 1.361.988,00"
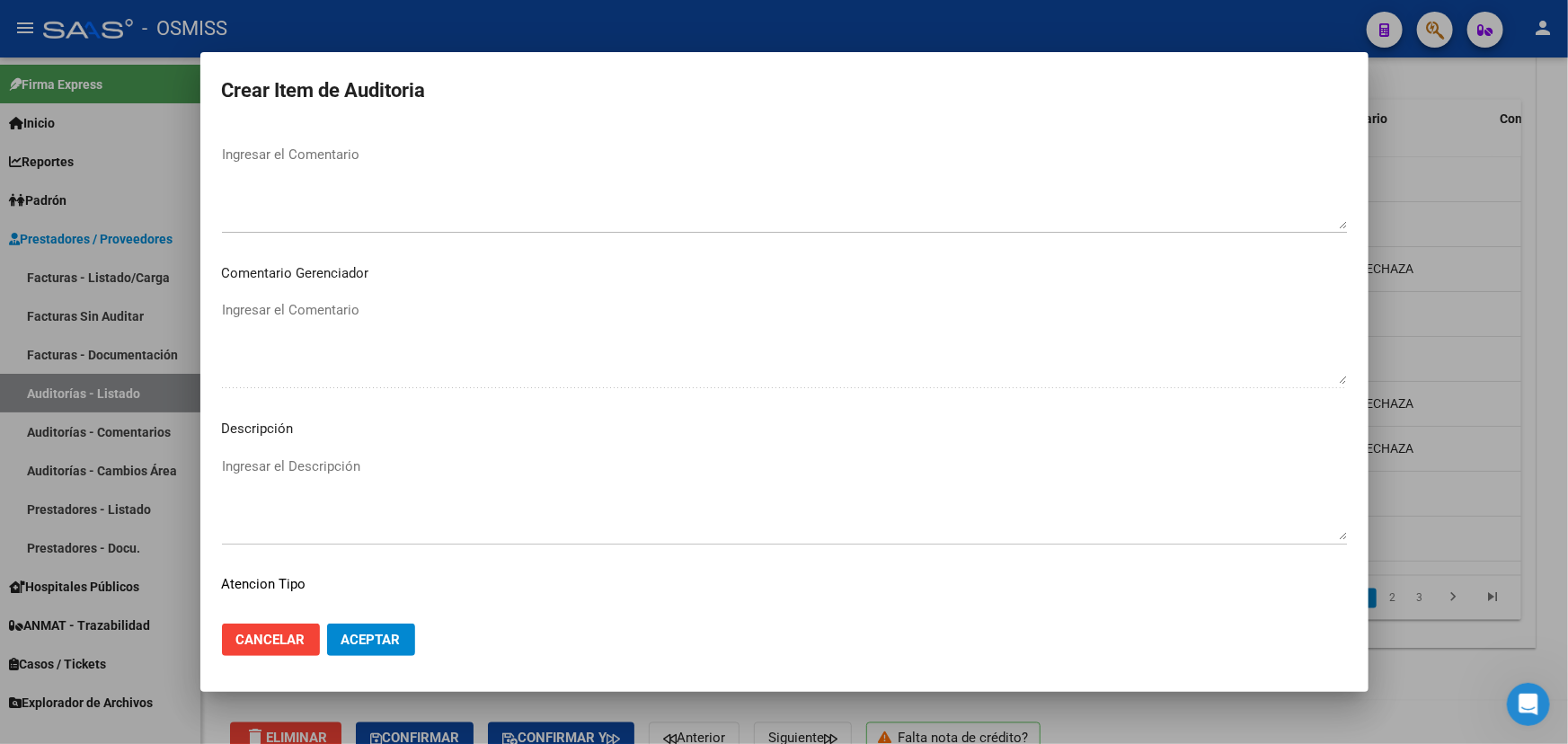
scroll to position [1061, 0]
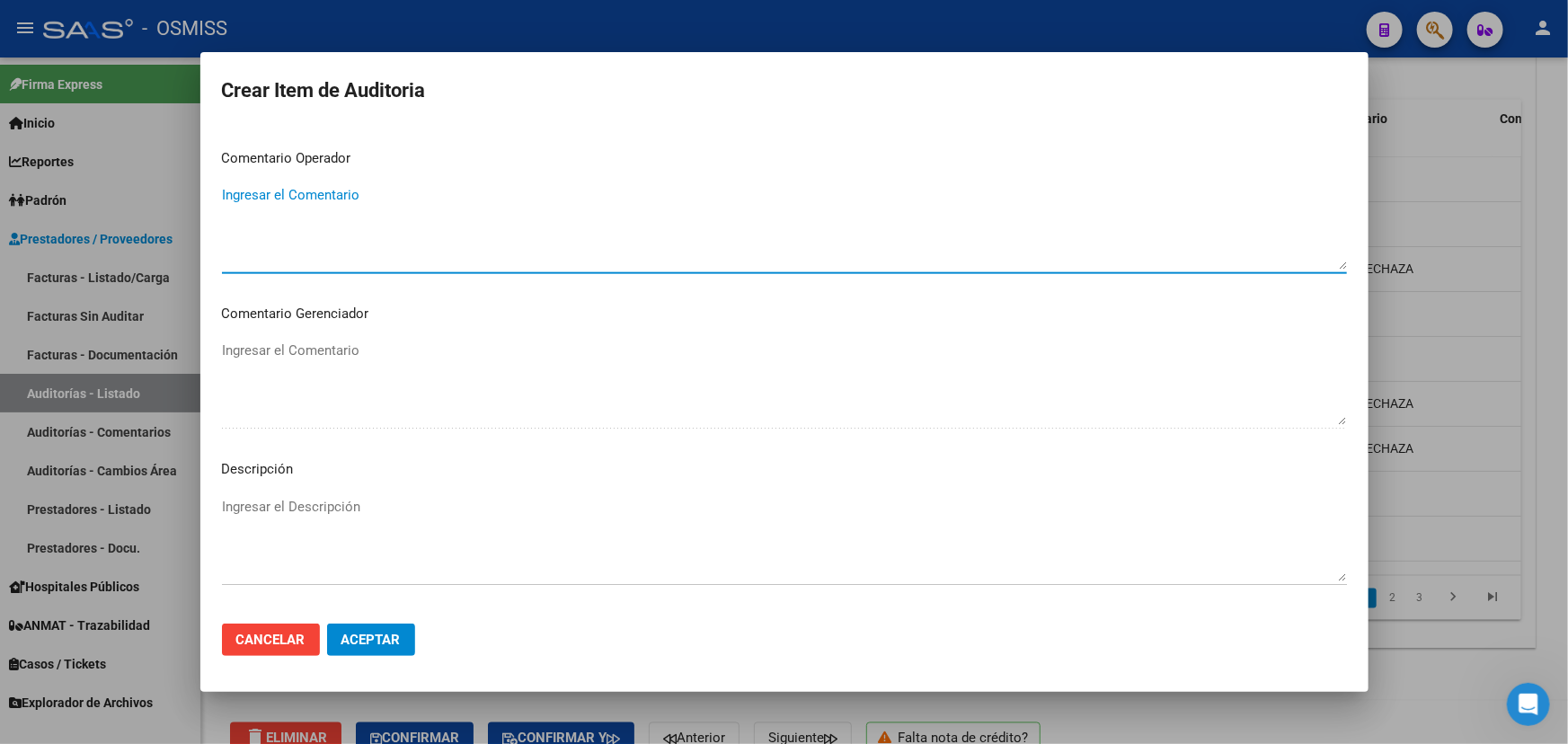
click at [255, 194] on textarea "Ingresar el Comentario" at bounding box center [784, 228] width 1125 height 85
paste textarea "DETALLE DEL DEBITO 1.- NO CORRESPONDE FACTURAR DIA QUIRURGICO YA QUE NO SE REAL…"
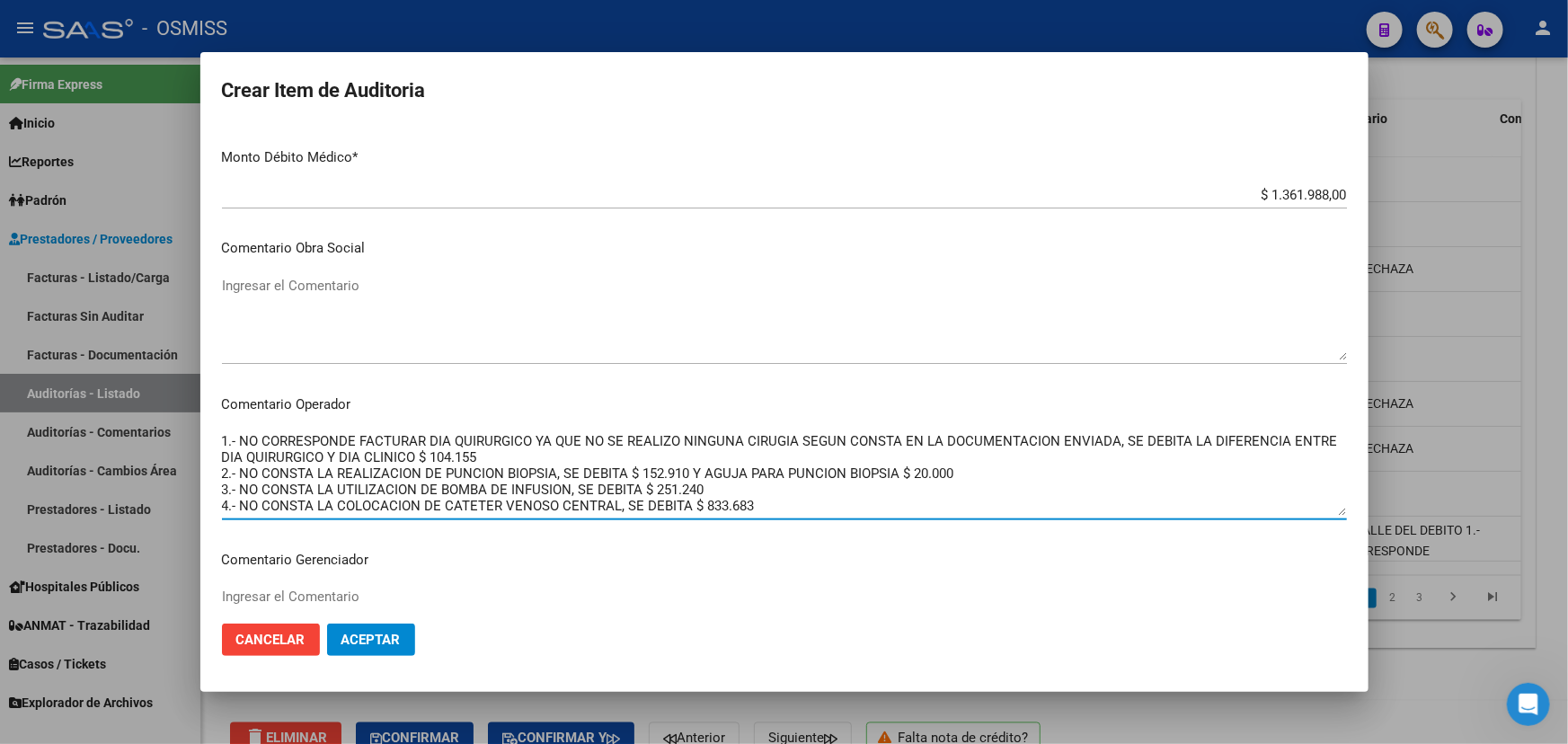
scroll to position [817, 0]
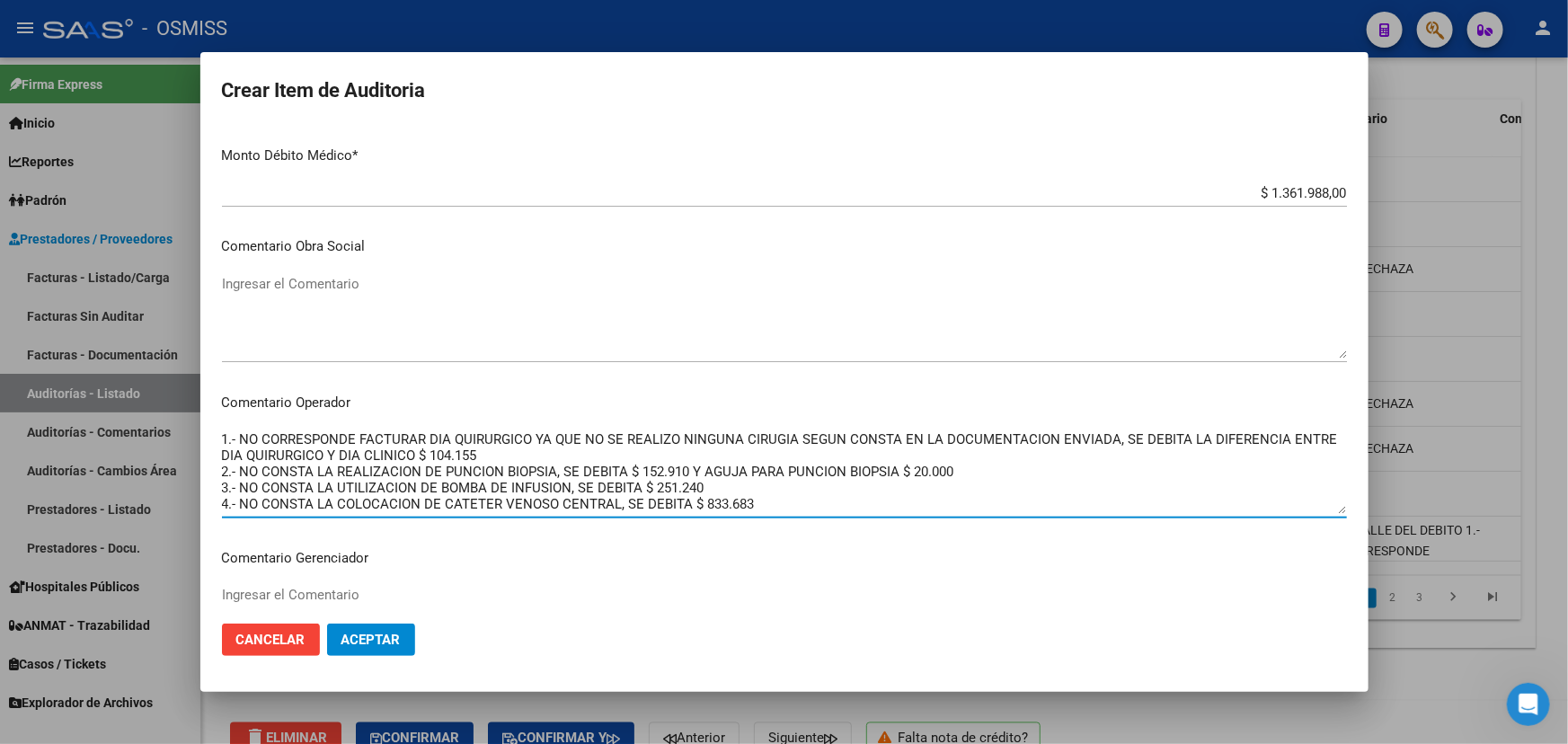
type textarea "DETALLE DEL DEBITO 1.- NO CORRESPONDE FACTURAR DIA QUIRURGICO YA QUE NO SE REAL…"
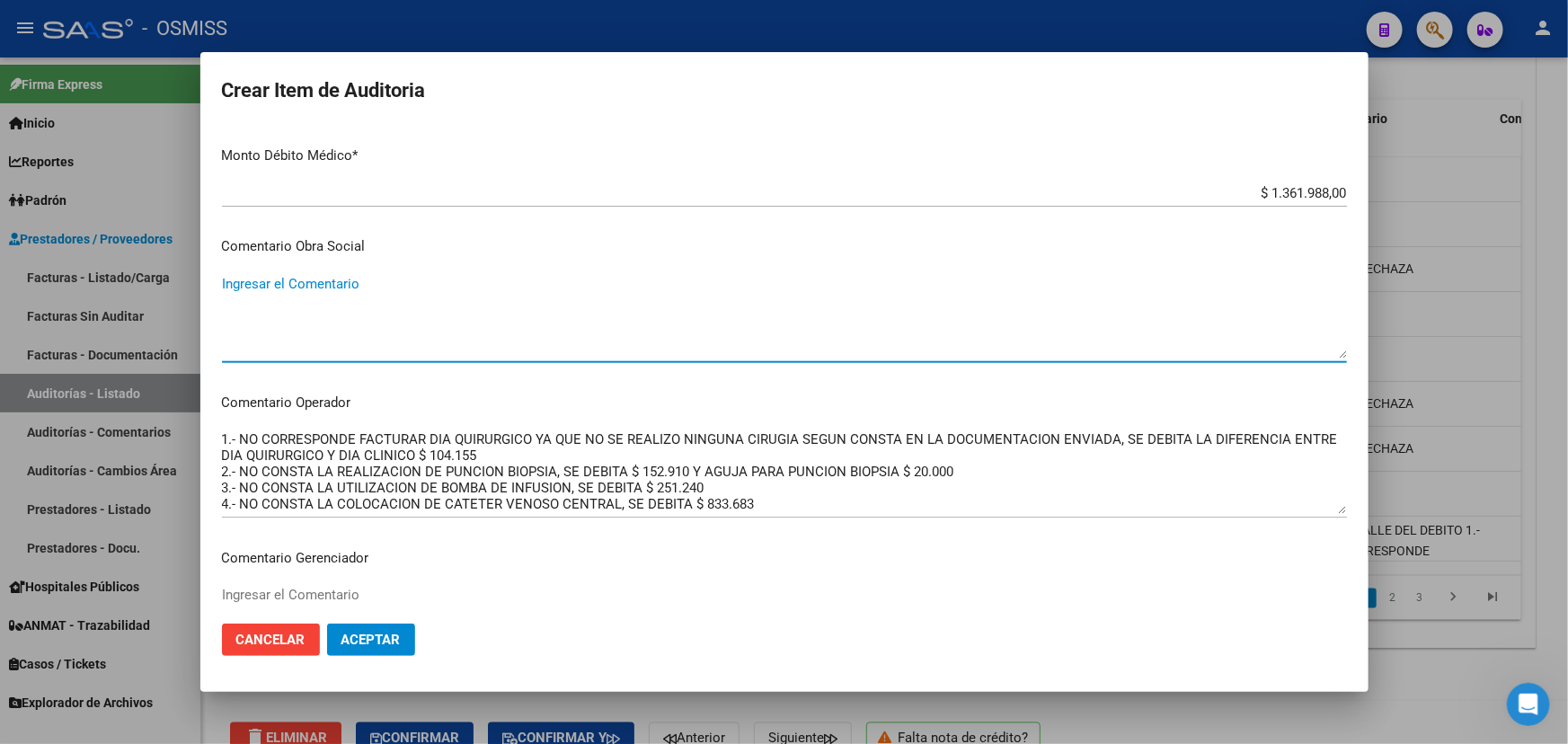
click at [296, 288] on textarea "Ingresar el Comentario" at bounding box center [784, 316] width 1125 height 85
type textarea "DEBITO MEDICO"
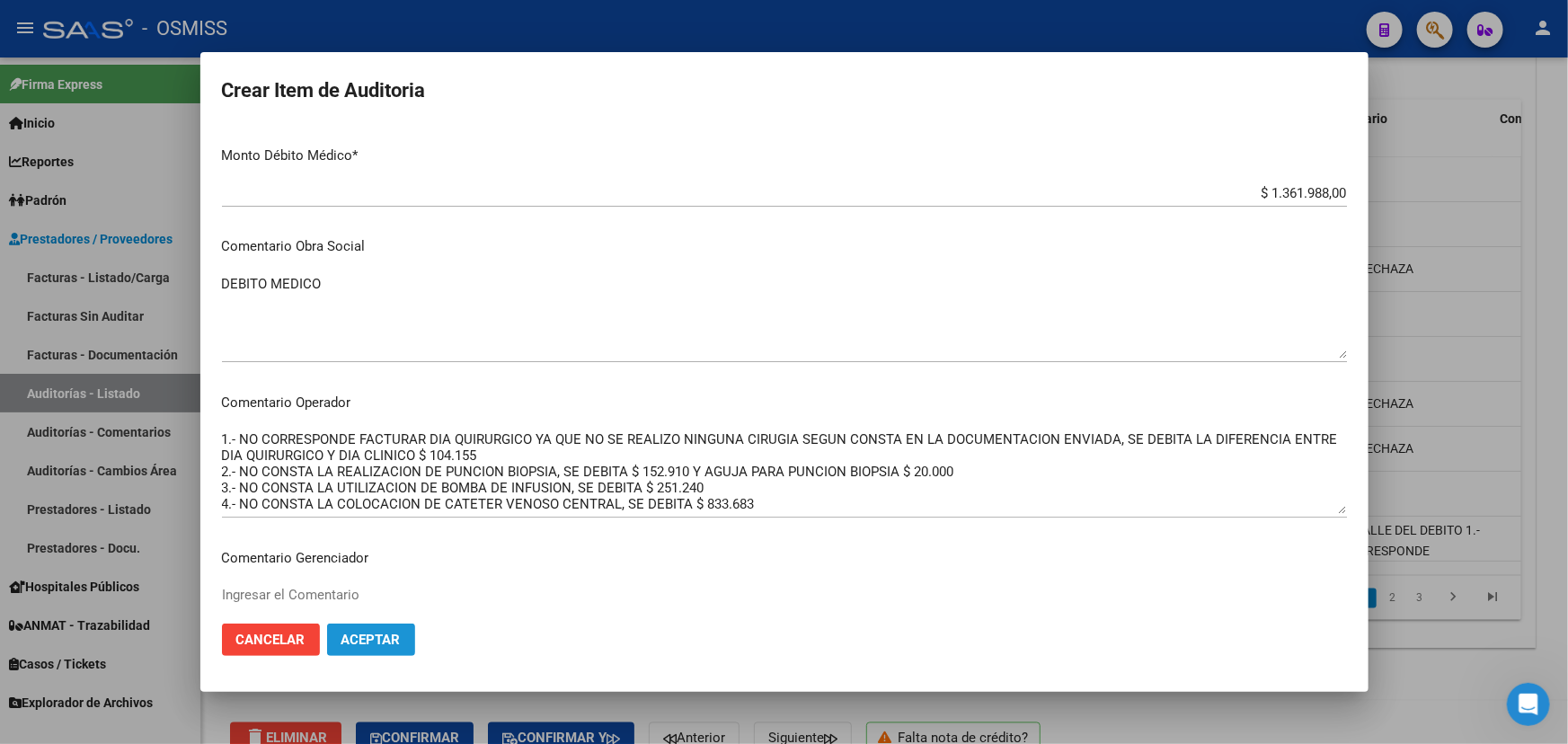
click at [359, 640] on span "Aceptar" at bounding box center [371, 640] width 59 height 16
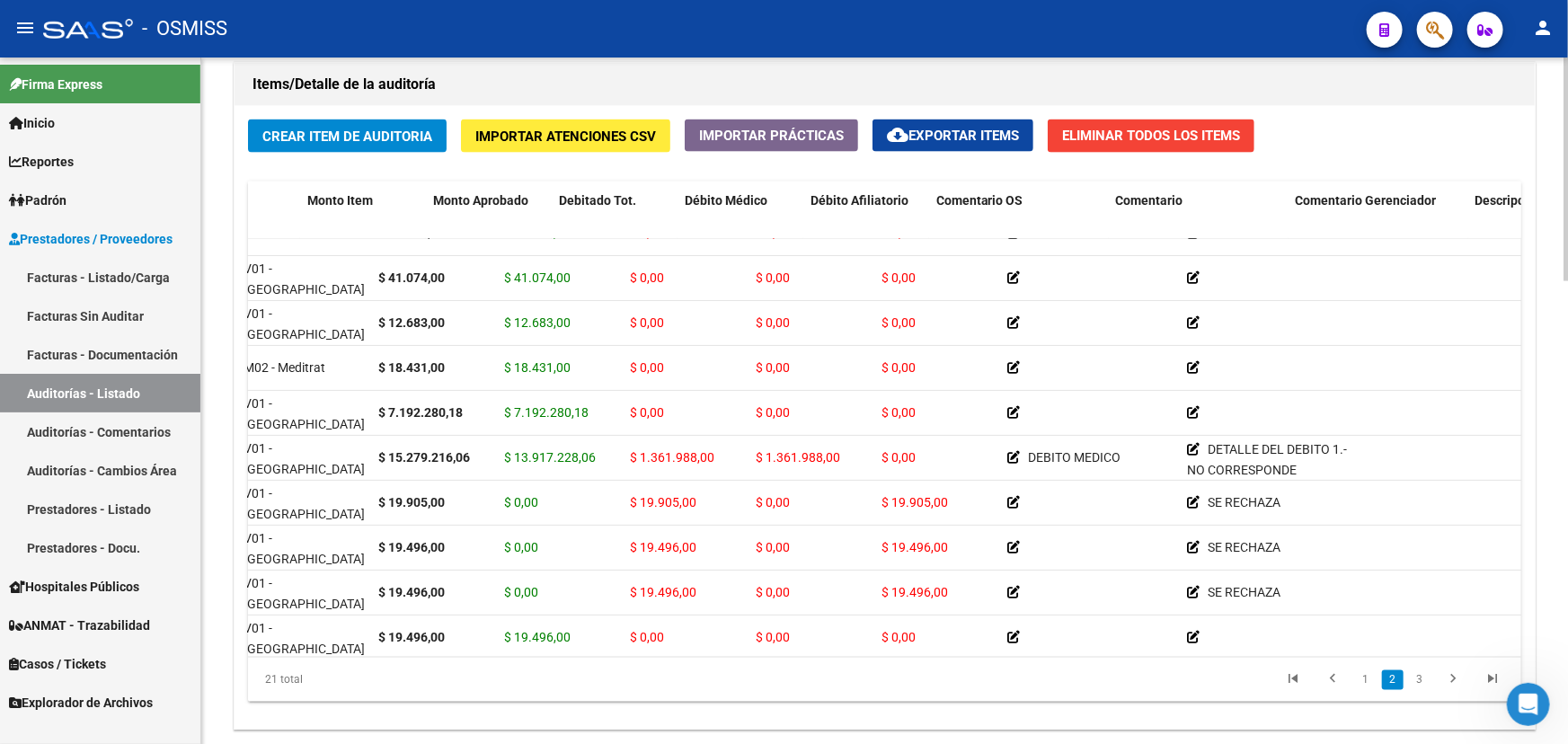
scroll to position [163, 0]
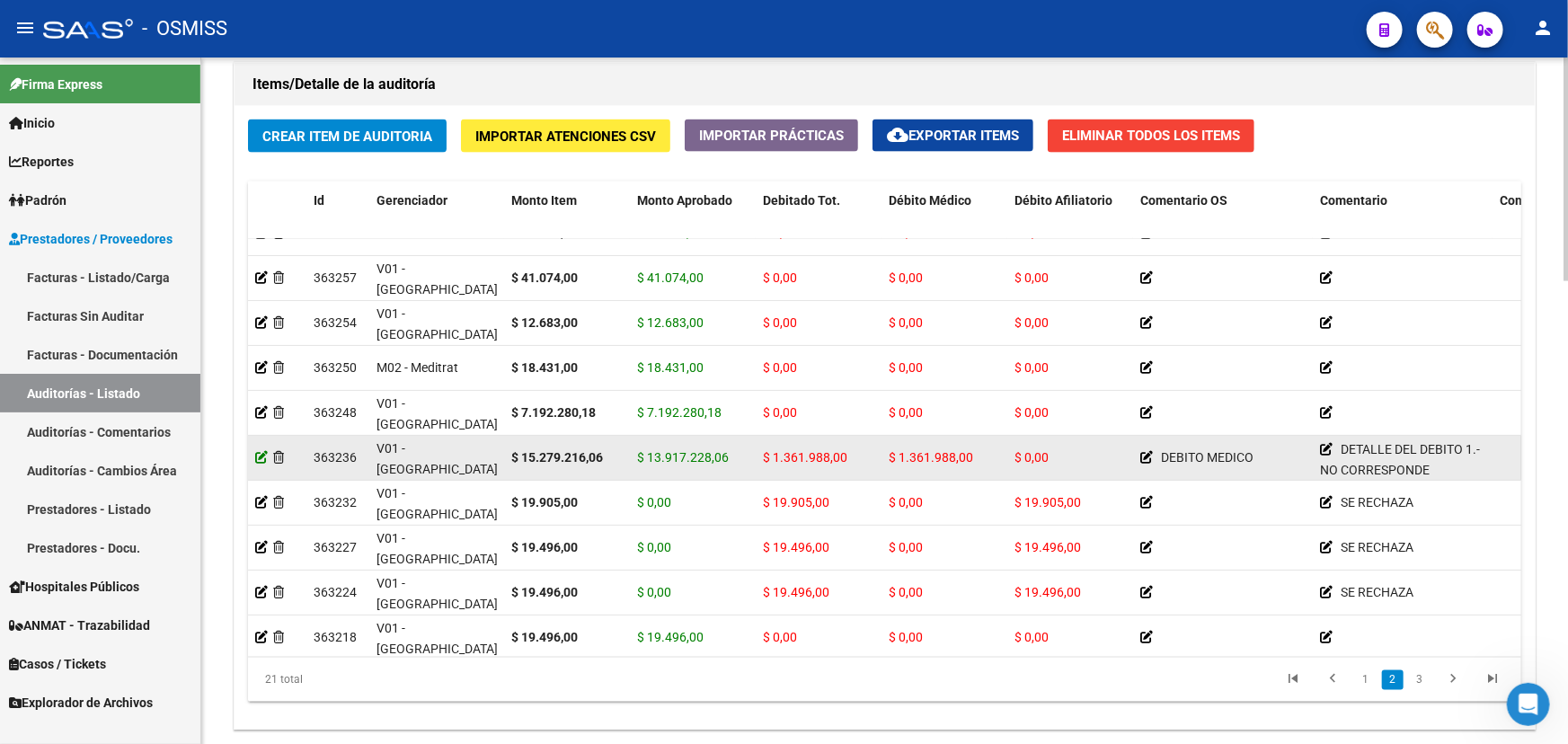
click at [260, 454] on icon at bounding box center [261, 458] width 13 height 13
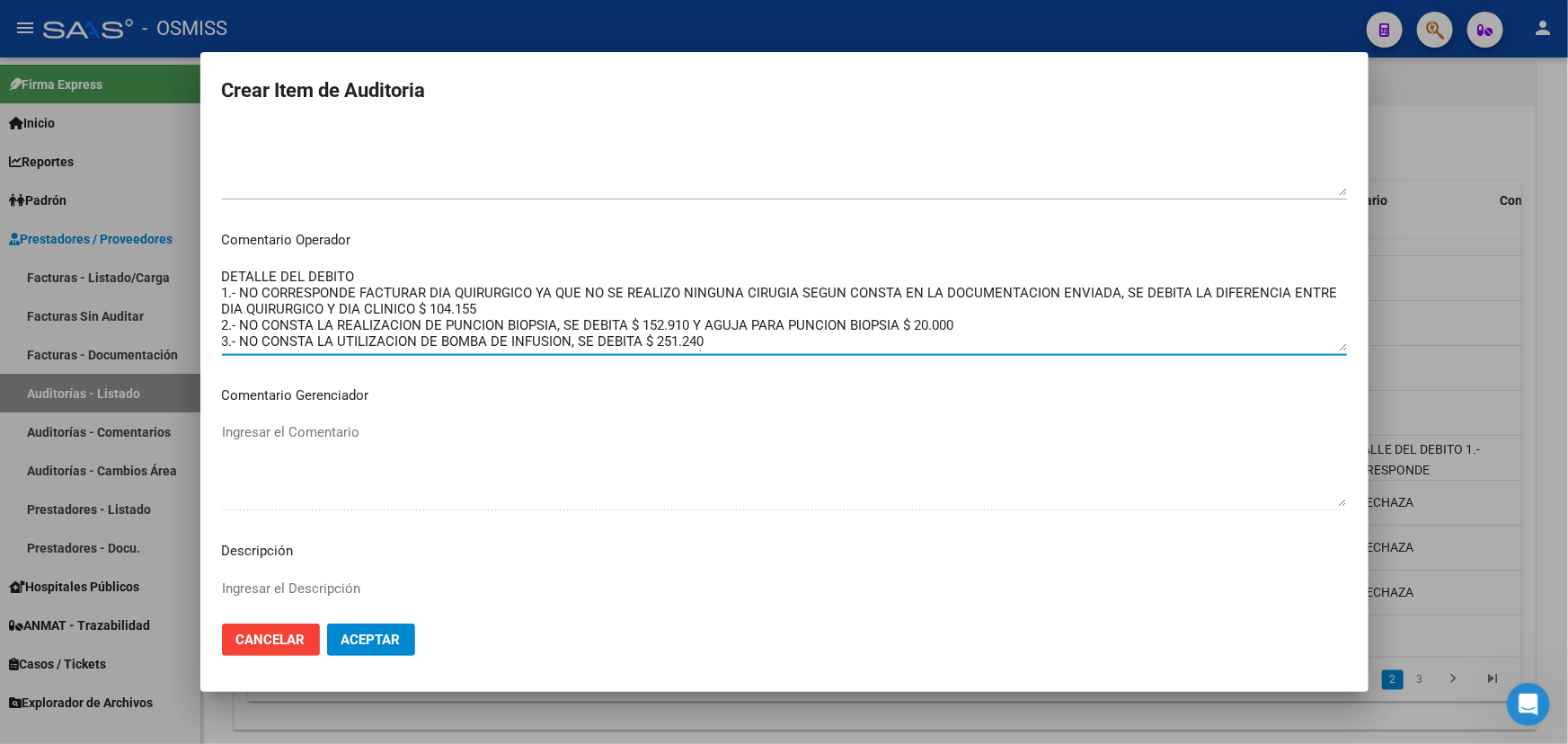
scroll to position [16, 0]
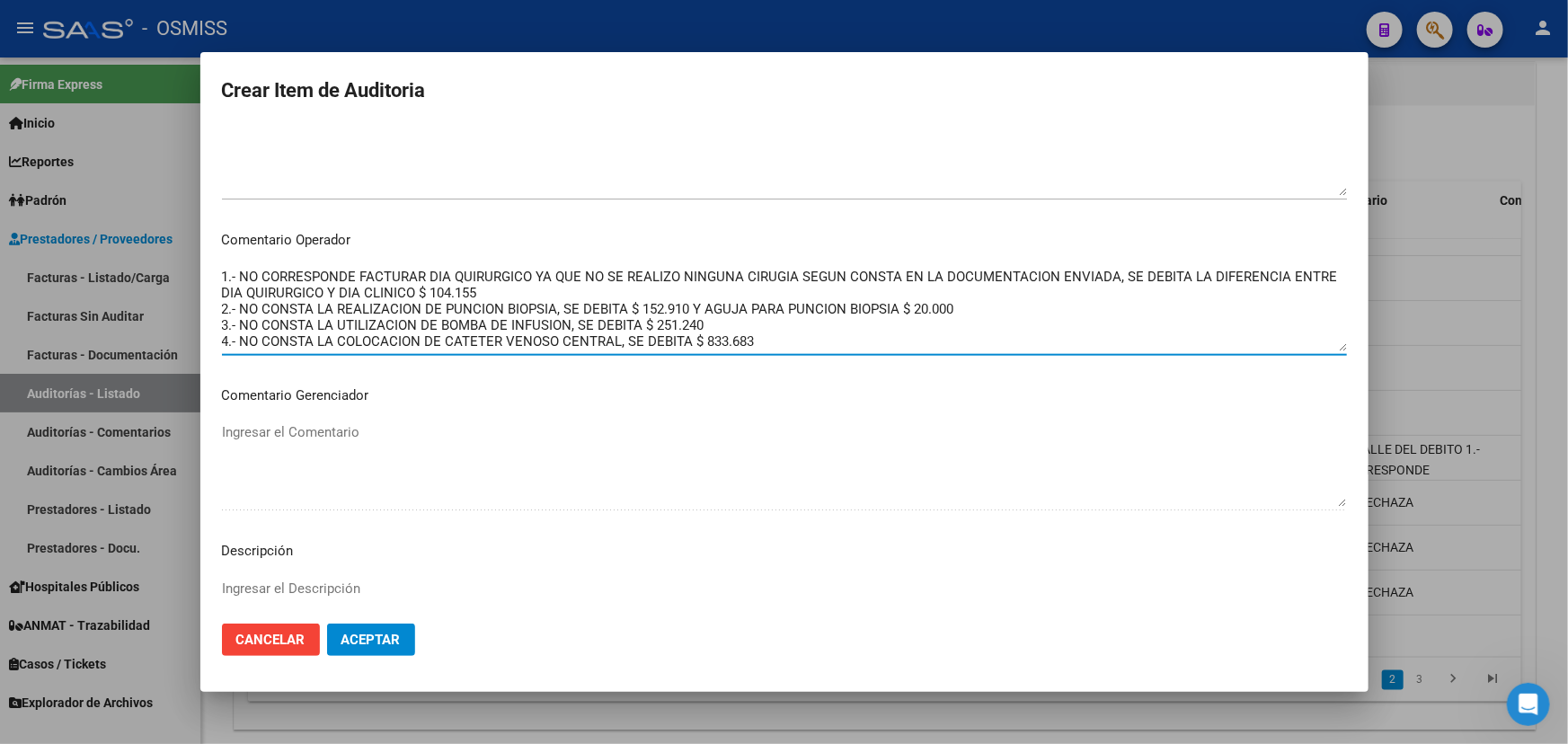
drag, startPoint x: 223, startPoint y: 273, endPoint x: 915, endPoint y: 340, distance: 695.2
click at [915, 340] on textarea "DETALLE DEL DEBITO 1.- NO CORRESPONDE FACTURAR DIA QUIRURGICO YA QUE NO SE REAL…" at bounding box center [784, 309] width 1125 height 85
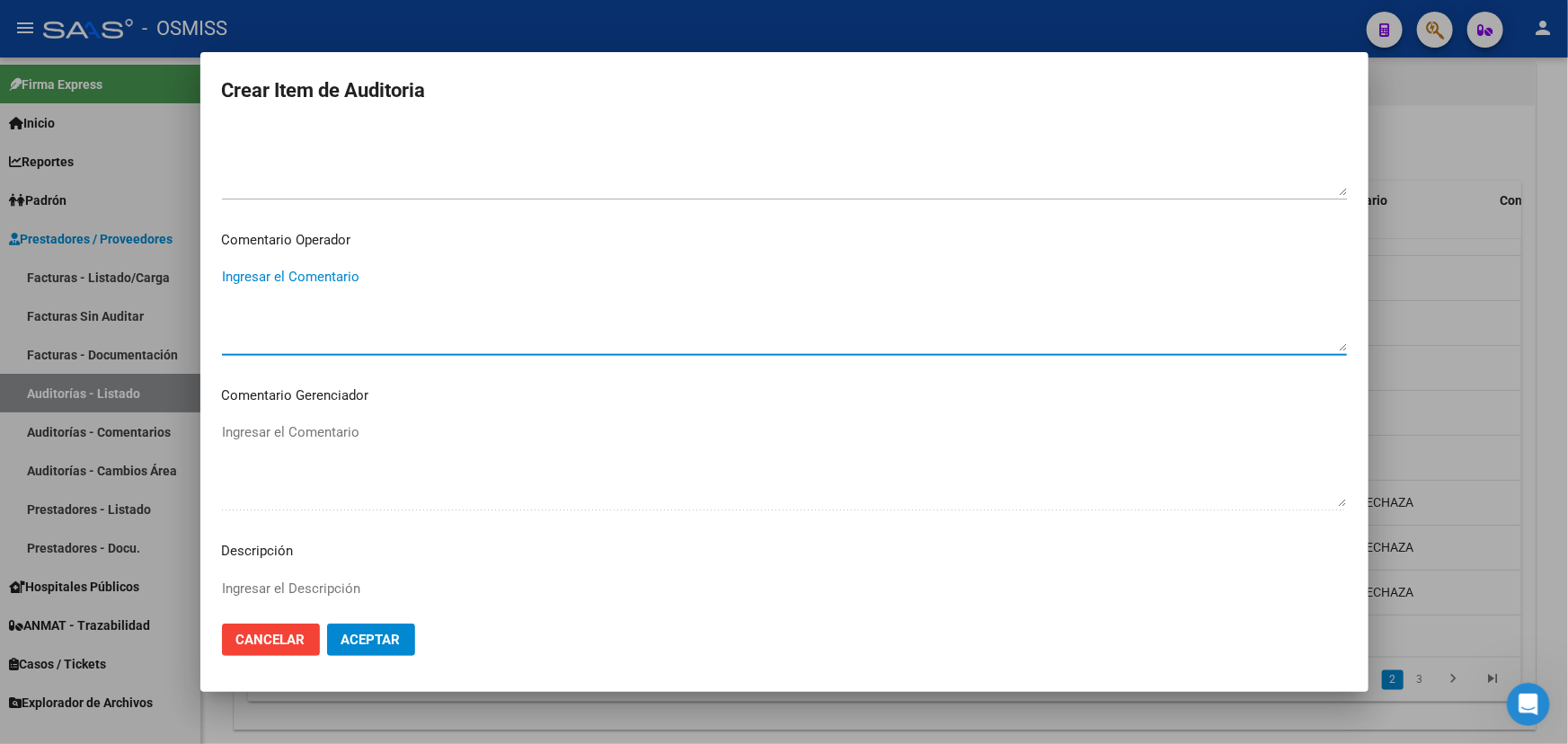
scroll to position [0, 0]
click at [233, 585] on textarea "Ingresar el Descripción" at bounding box center [784, 622] width 1125 height 85
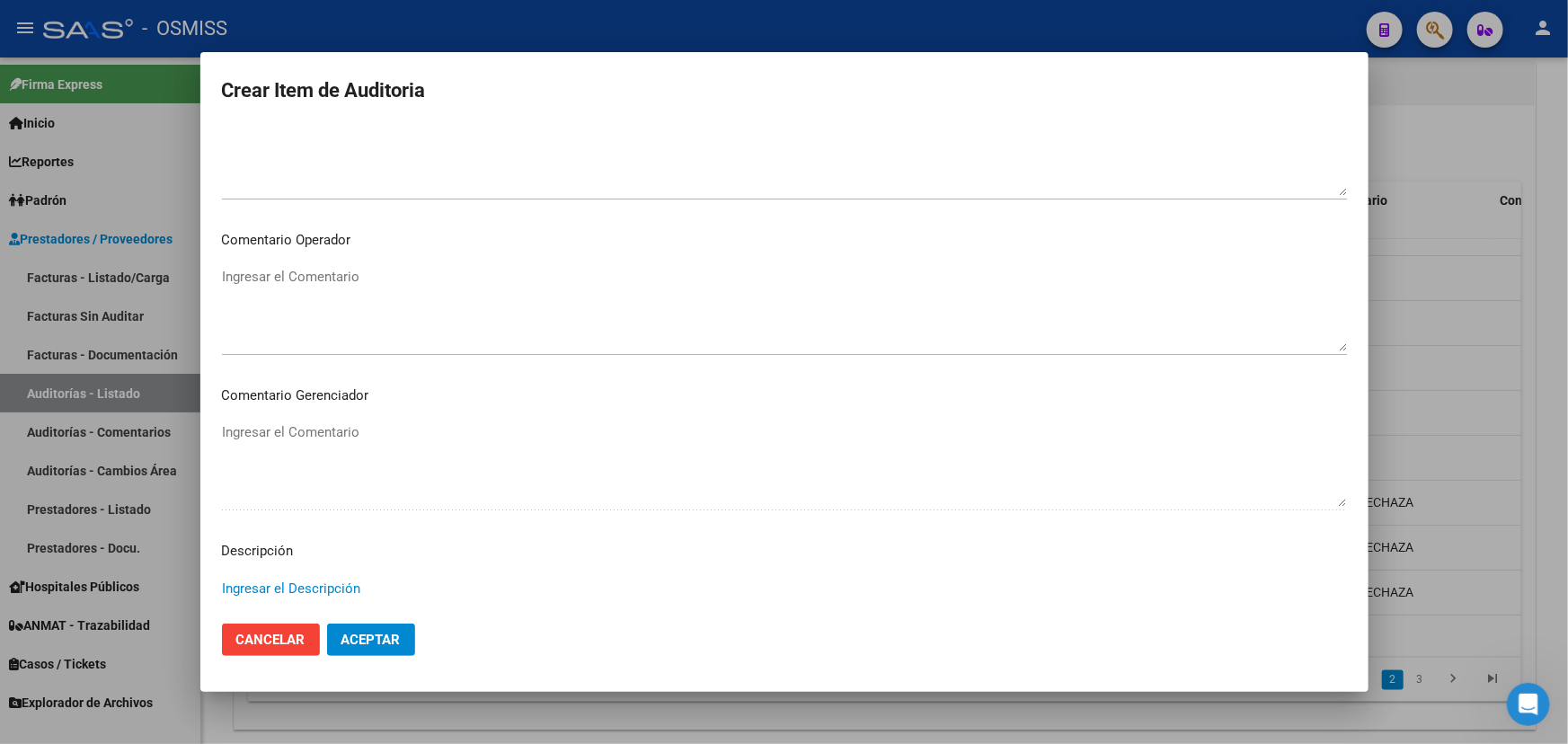
paste textarea "DETALLE DEL DEBITO 1.- NO CORRESPONDE FACTURAR DIA QUIRURGICO YA QUE NO SE REAL…"
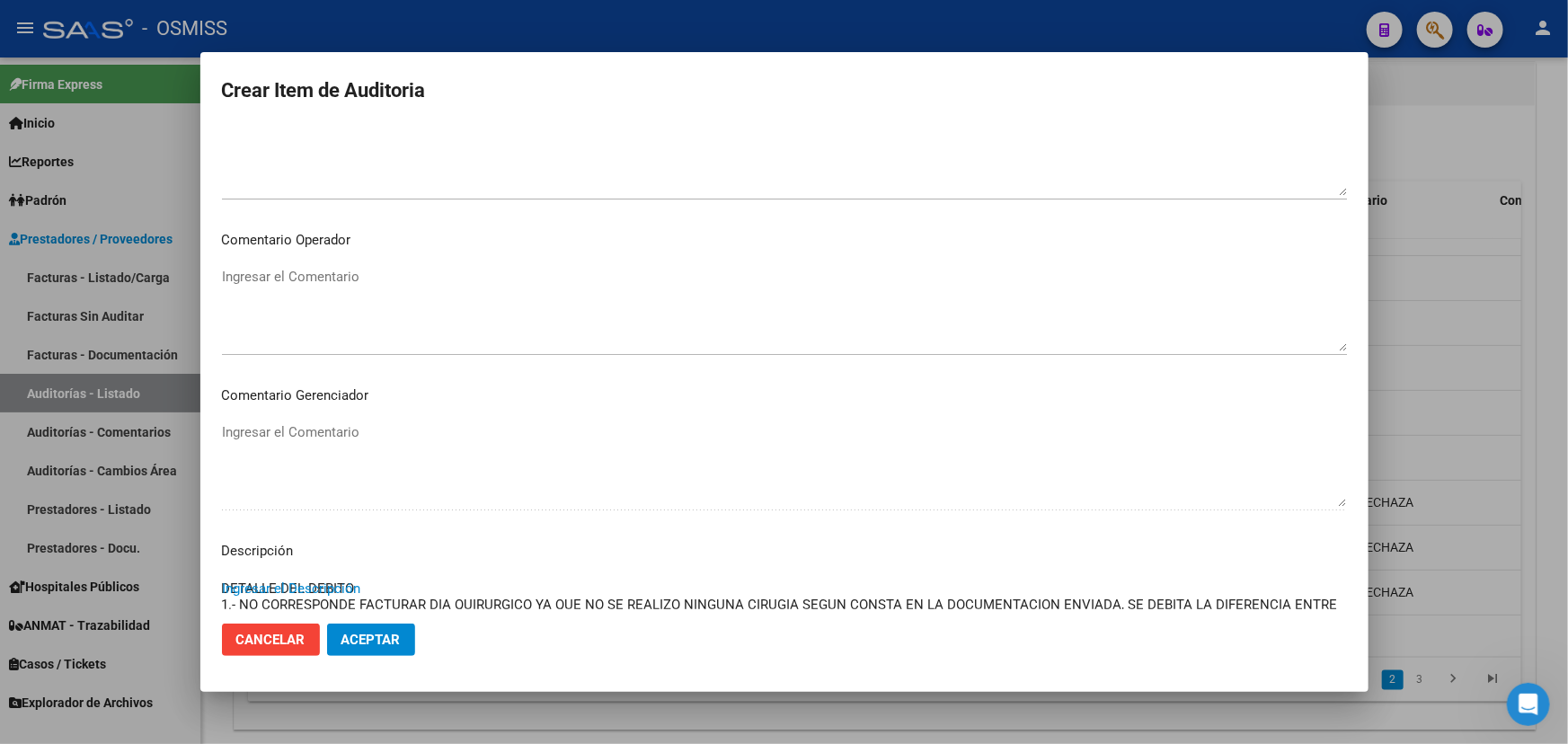
scroll to position [1032, 0]
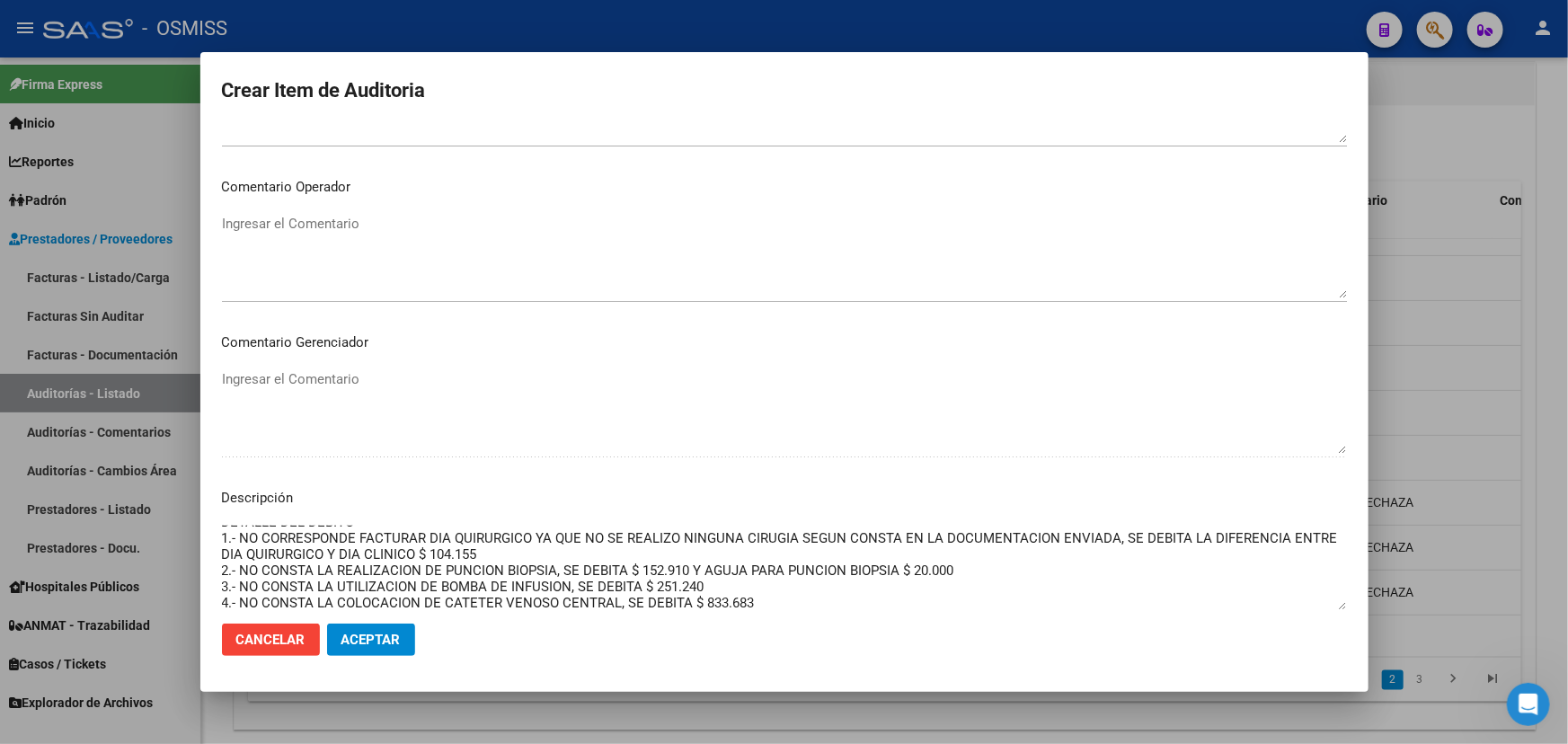
type textarea "DETALLE DEL DEBITO 1.- NO CORRESPONDE FACTURAR DIA QUIRURGICO YA QUE NO SE REAL…"
click at [355, 638] on span "Aceptar" at bounding box center [371, 640] width 59 height 16
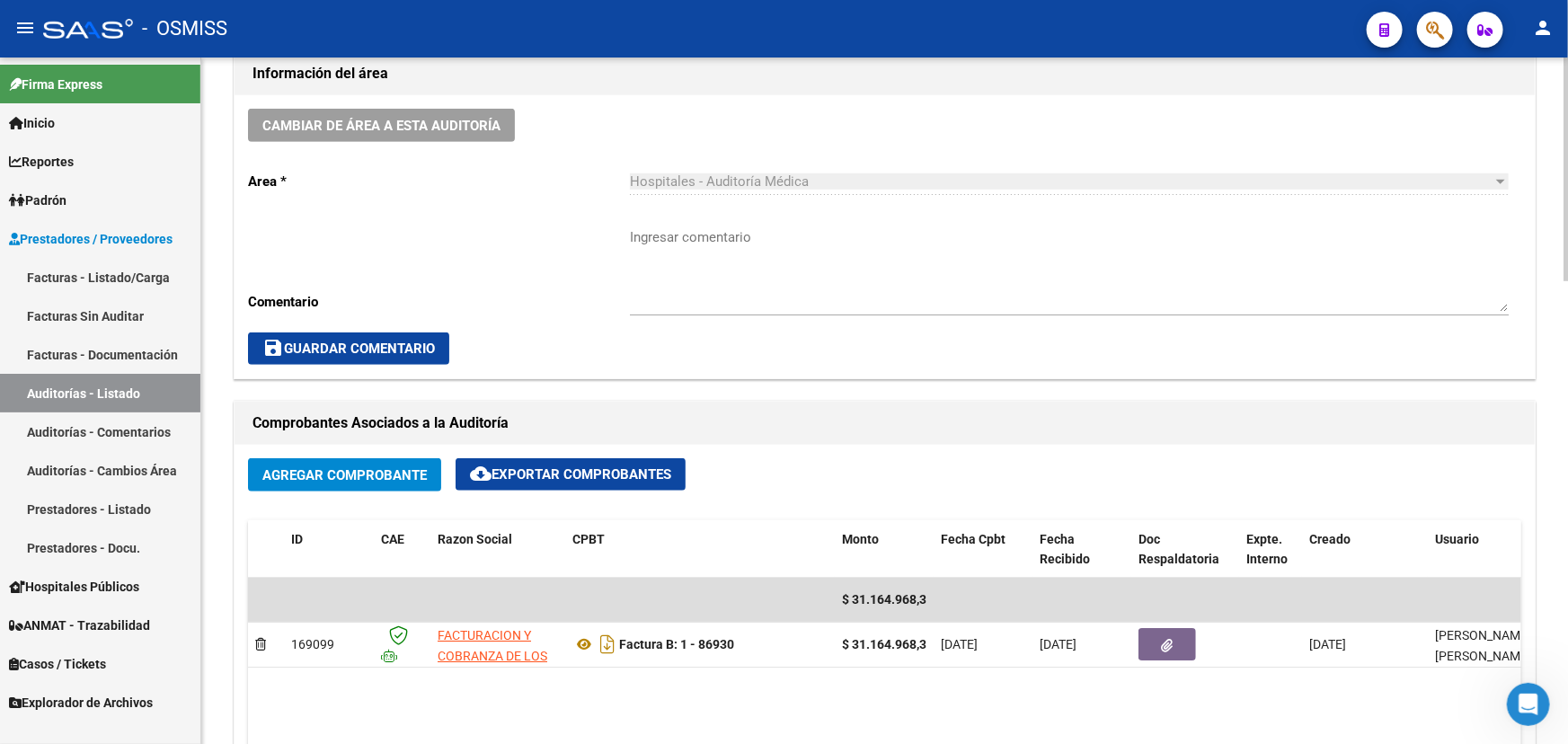
scroll to position [408, 0]
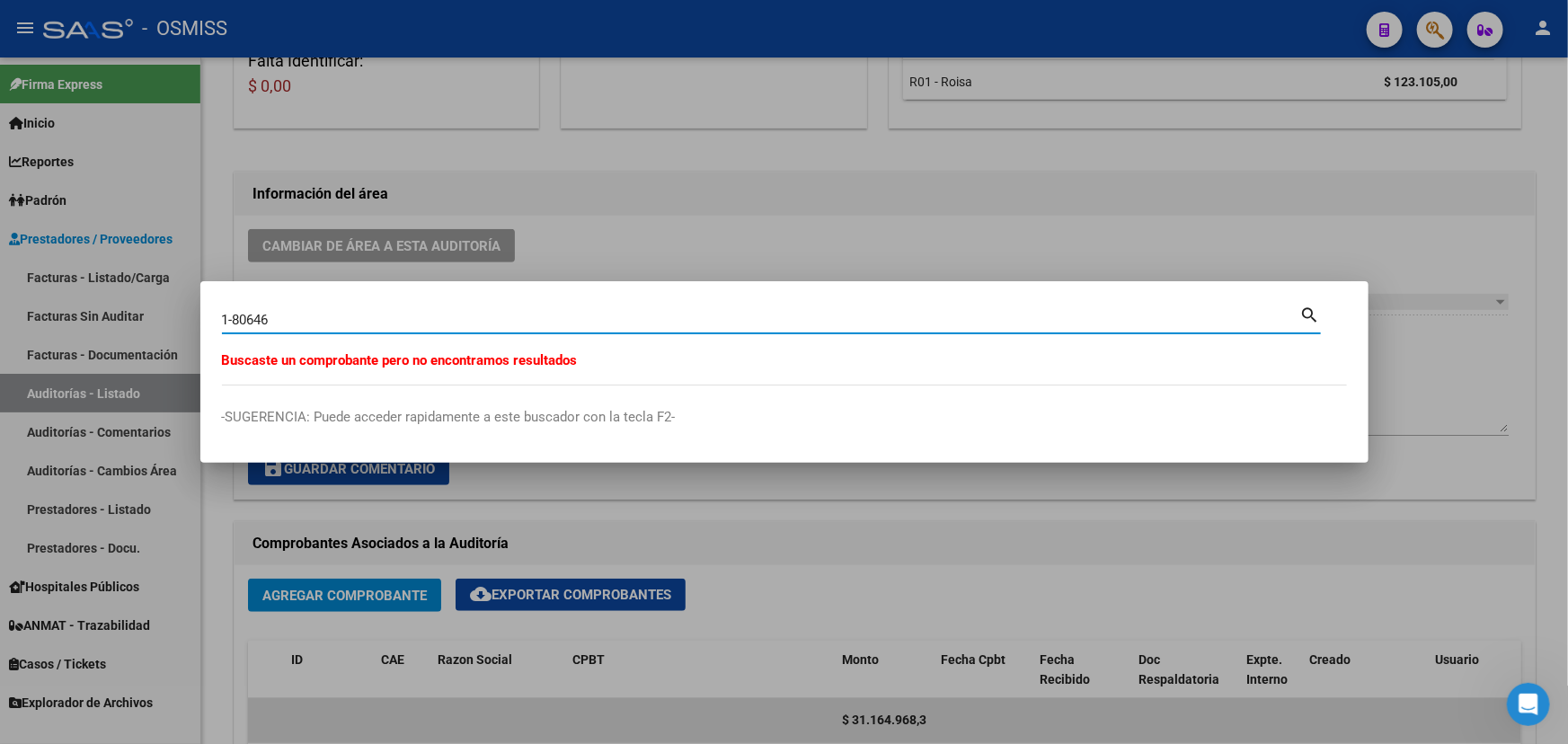
drag, startPoint x: 287, startPoint y: 321, endPoint x: 241, endPoint y: 317, distance: 46.2
click at [241, 317] on input "1-80646" at bounding box center [760, 320] width 1078 height 16
type input "1-86046"
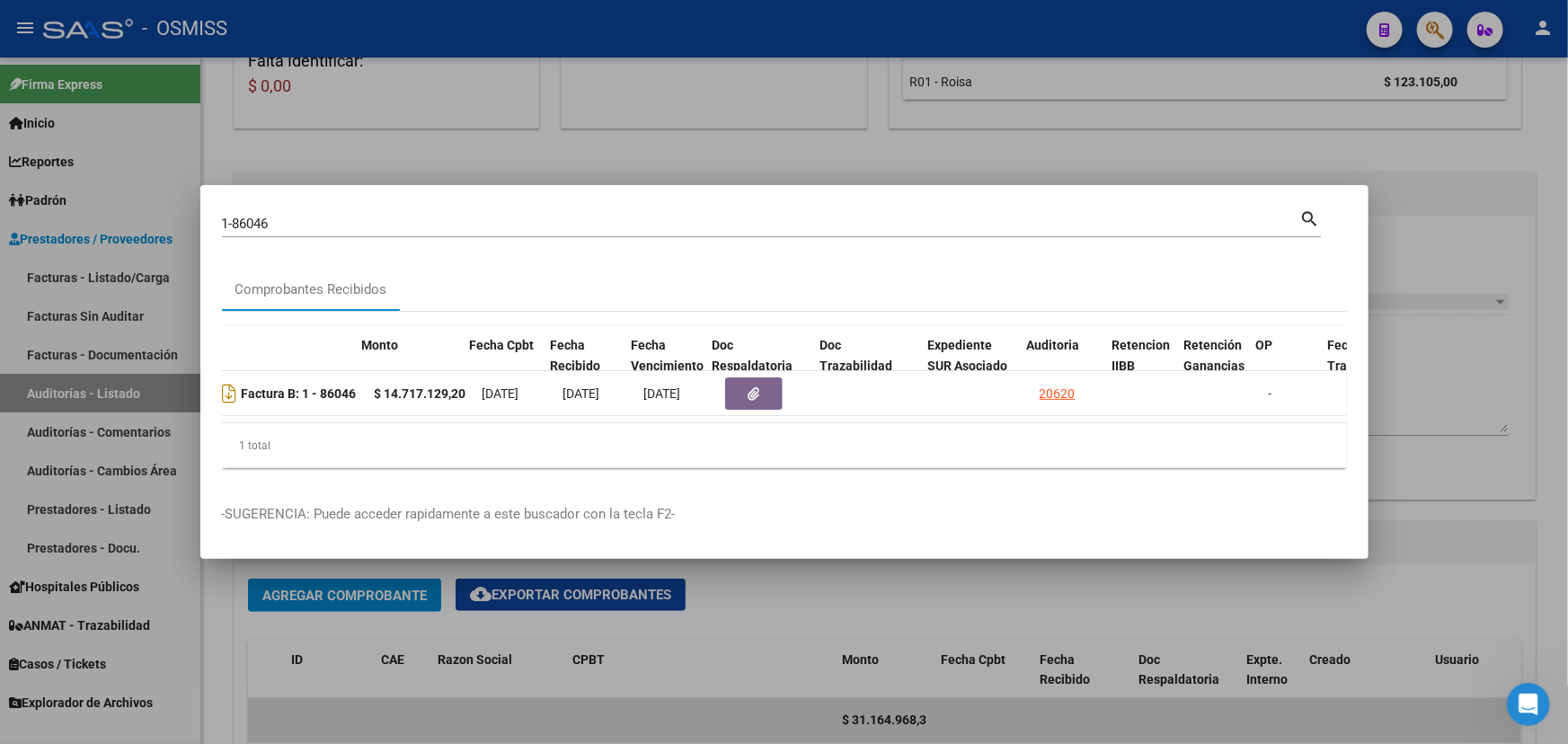
scroll to position [0, 611]
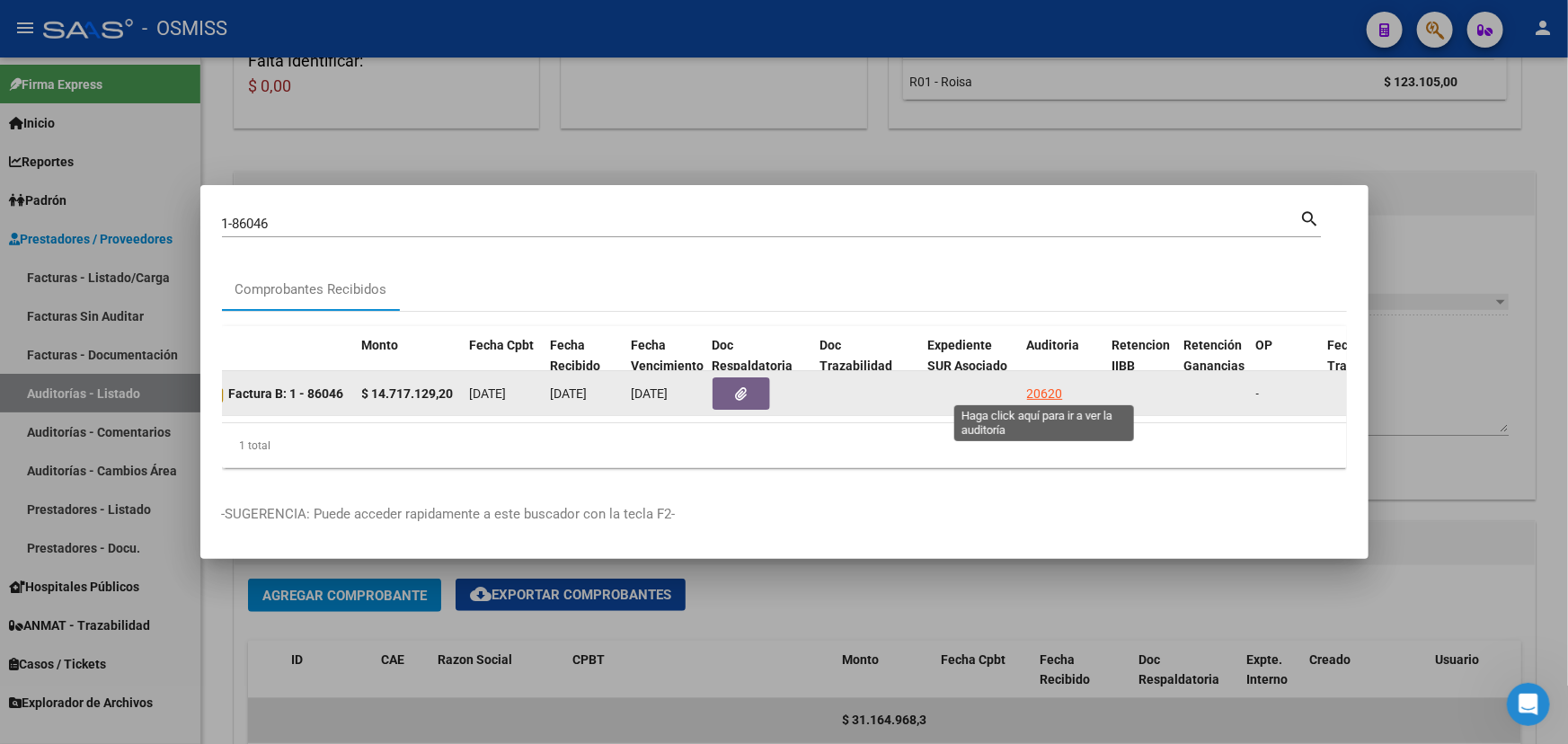
click at [1031, 391] on div "20620" at bounding box center [1045, 394] width 36 height 21
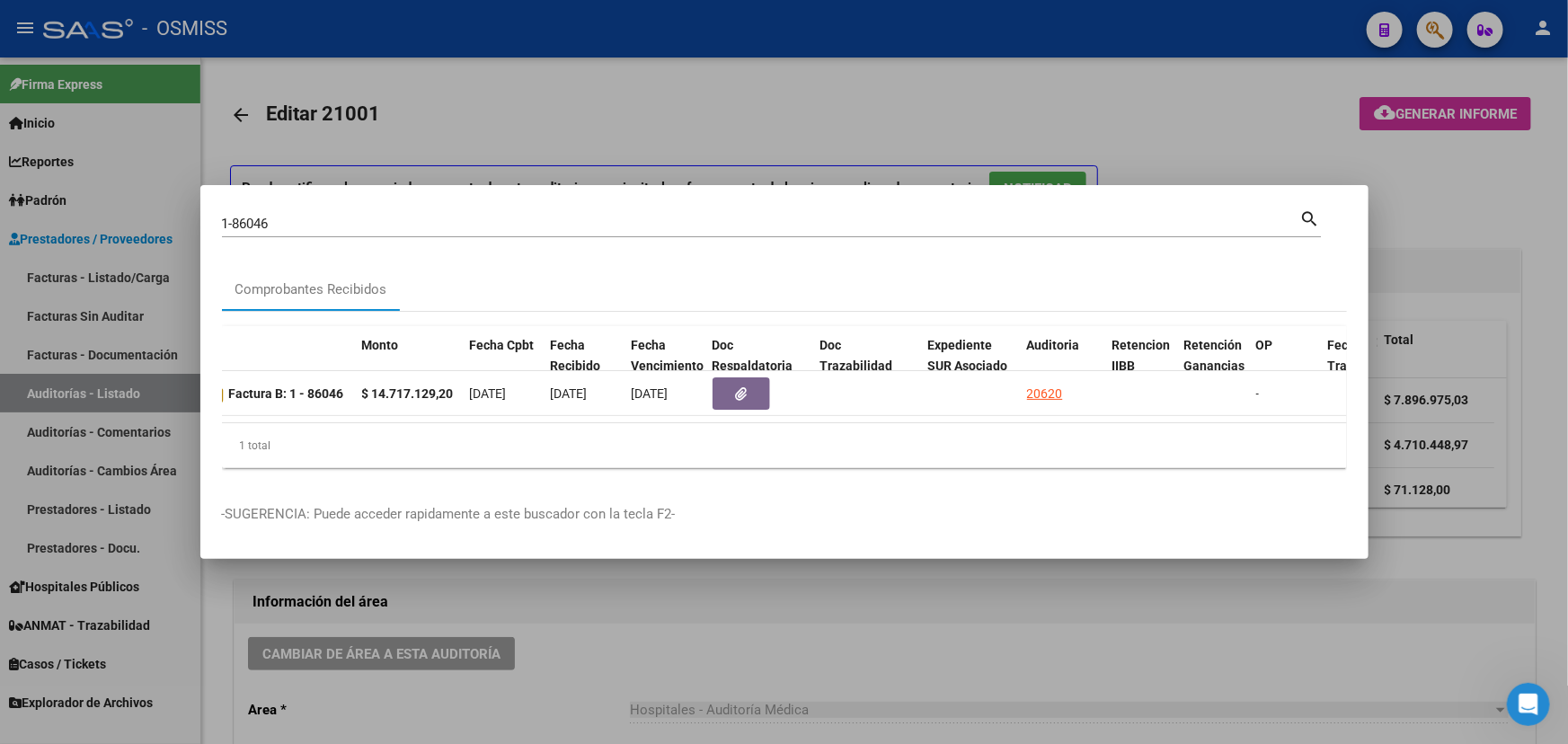
click at [742, 650] on div at bounding box center [784, 372] width 1568 height 744
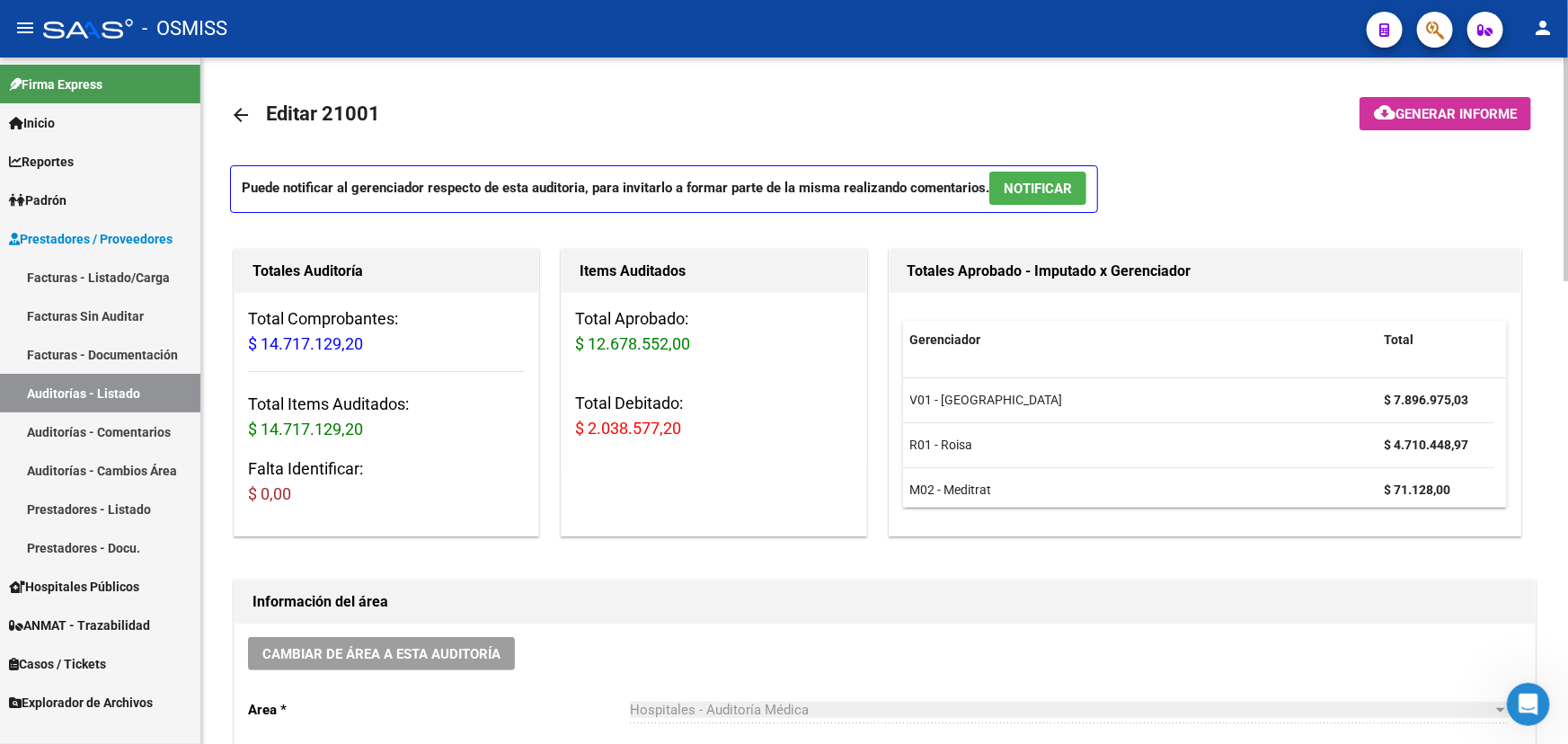
click at [236, 115] on mat-icon "arrow_back" at bounding box center [240, 115] width 22 height 22
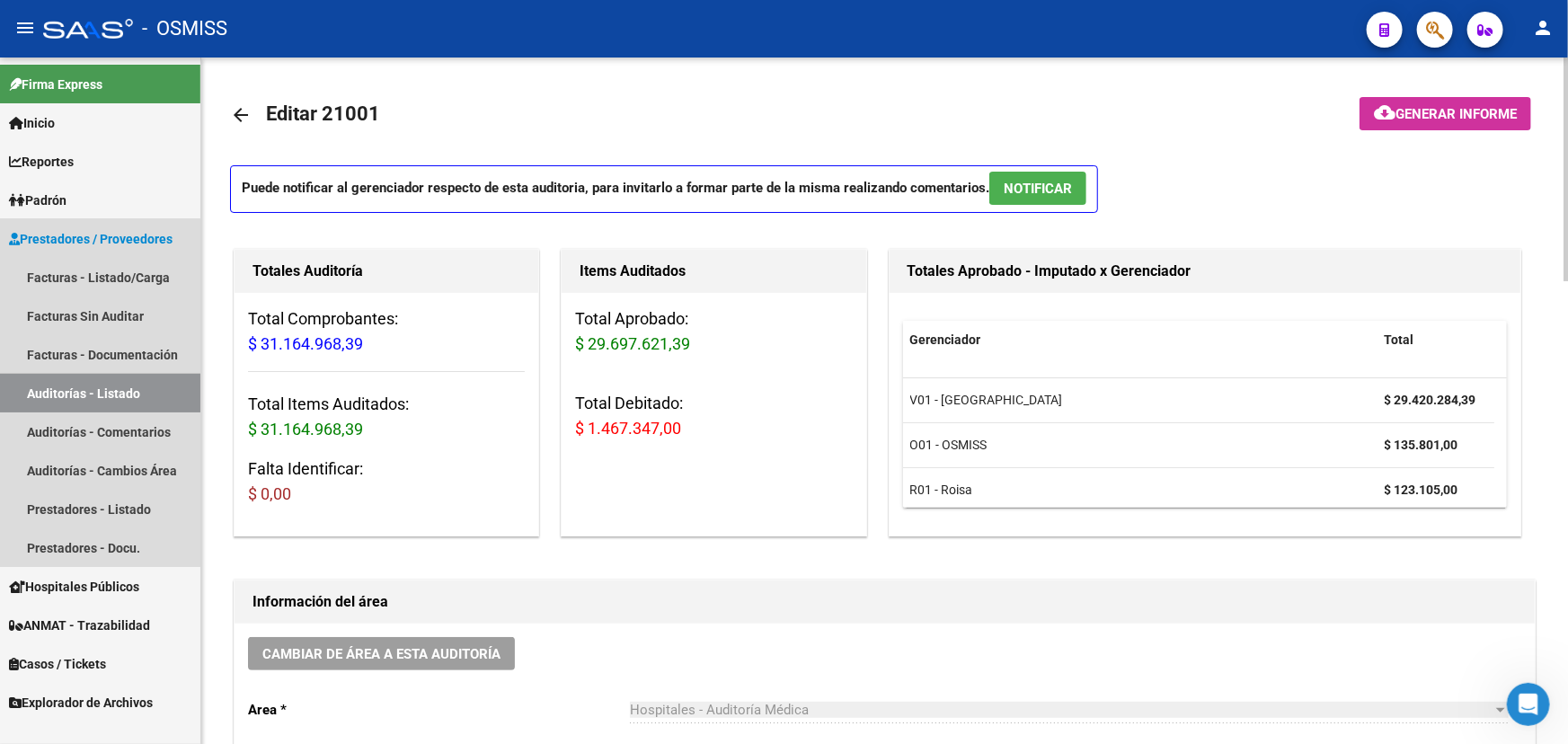
click at [92, 400] on link "Auditorías - Listado" at bounding box center [100, 393] width 201 height 39
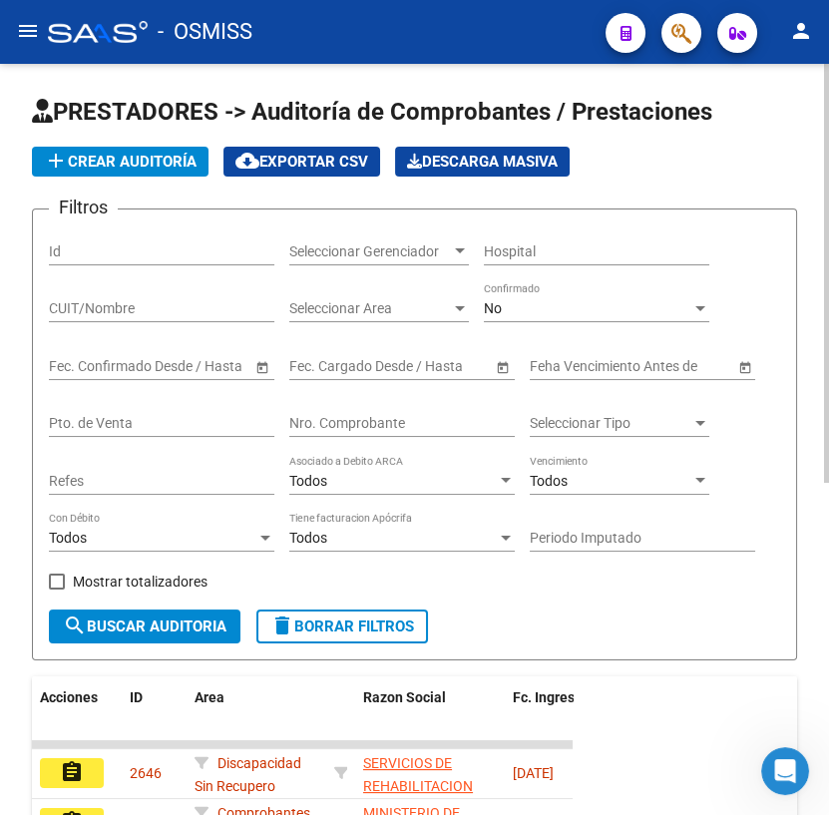
click at [386, 415] on input "Nro. Comprobante" at bounding box center [401, 423] width 225 height 17
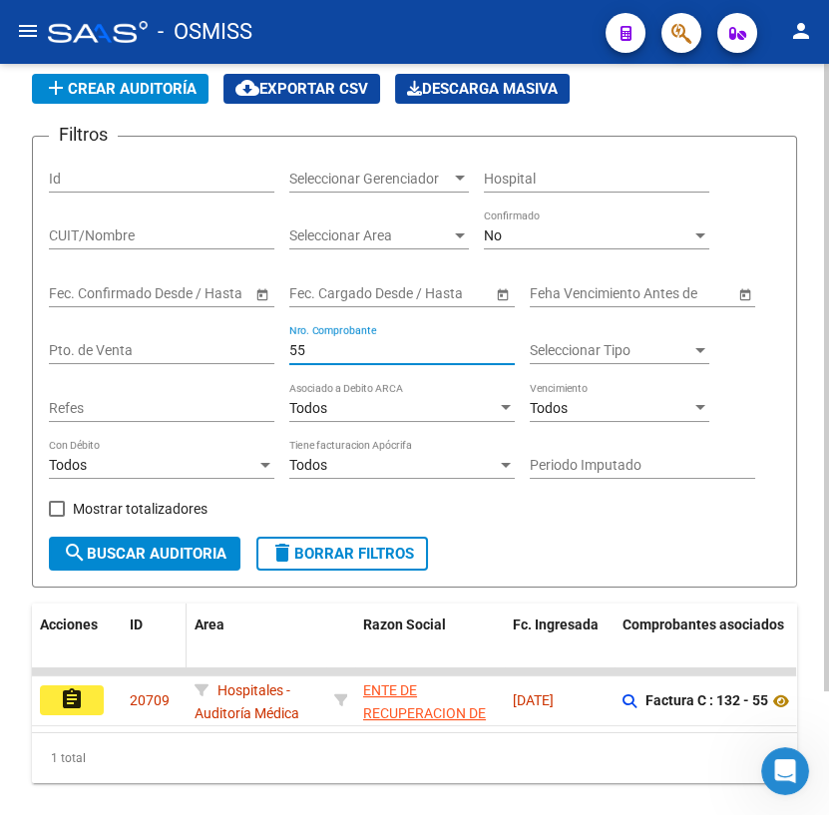
scroll to position [147, 0]
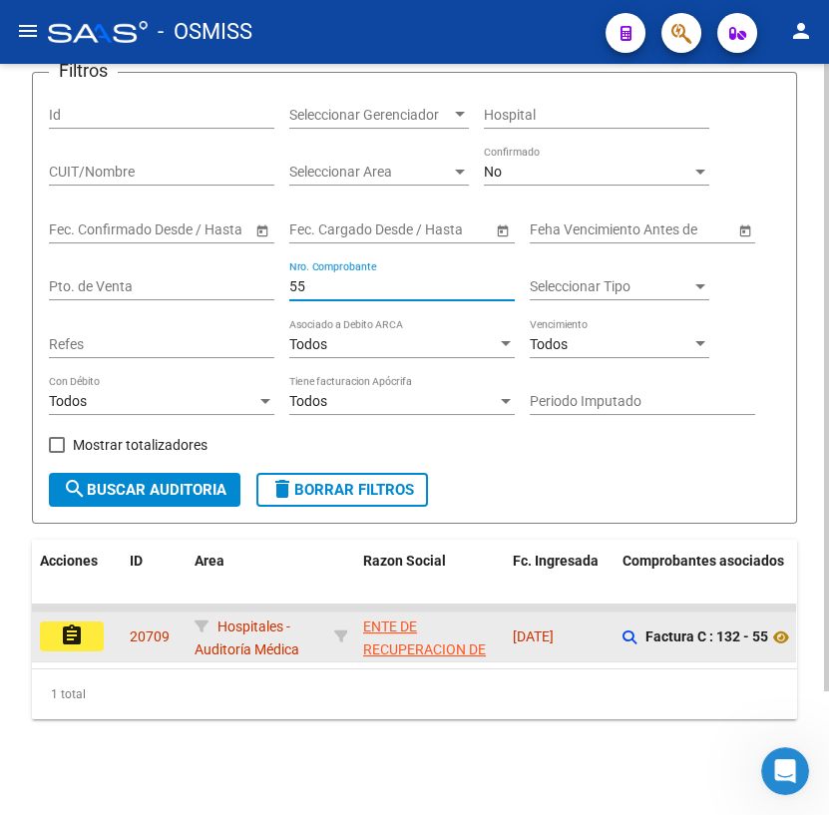
type input "55"
click at [74, 624] on mat-icon "assignment" at bounding box center [72, 636] width 24 height 24
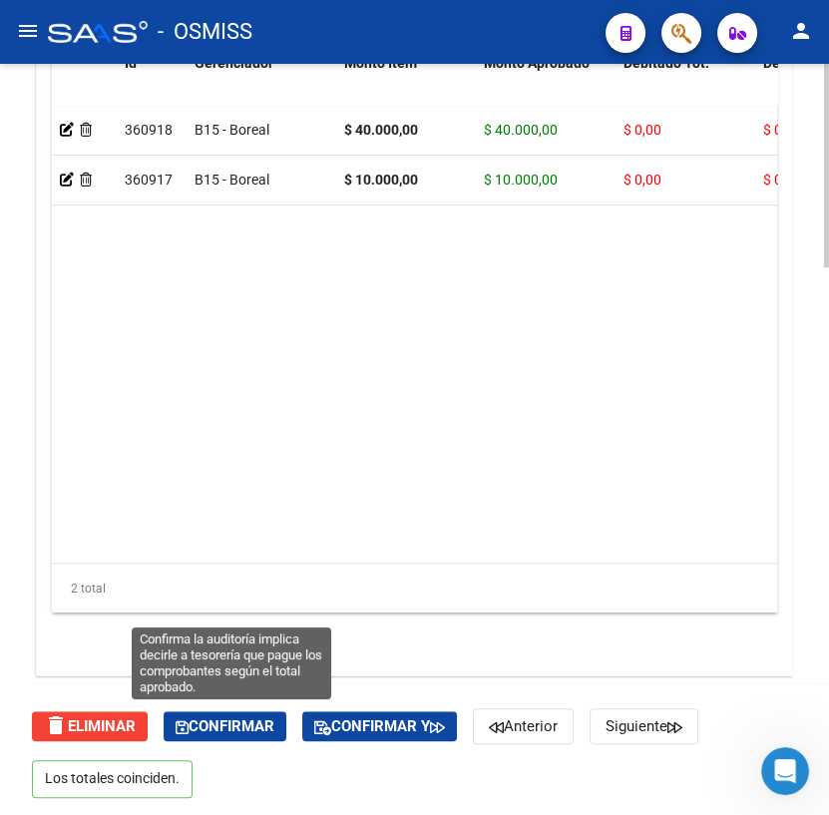
click at [228, 725] on span "Confirmar" at bounding box center [225, 726] width 99 height 18
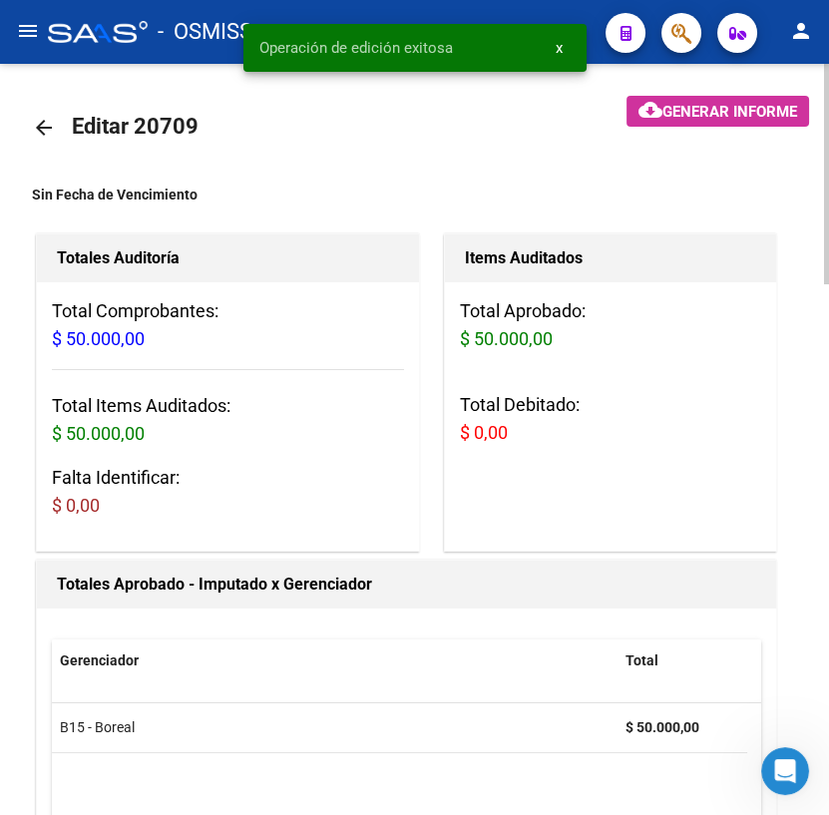
click at [45, 127] on mat-icon "arrow_back" at bounding box center [44, 128] width 24 height 24
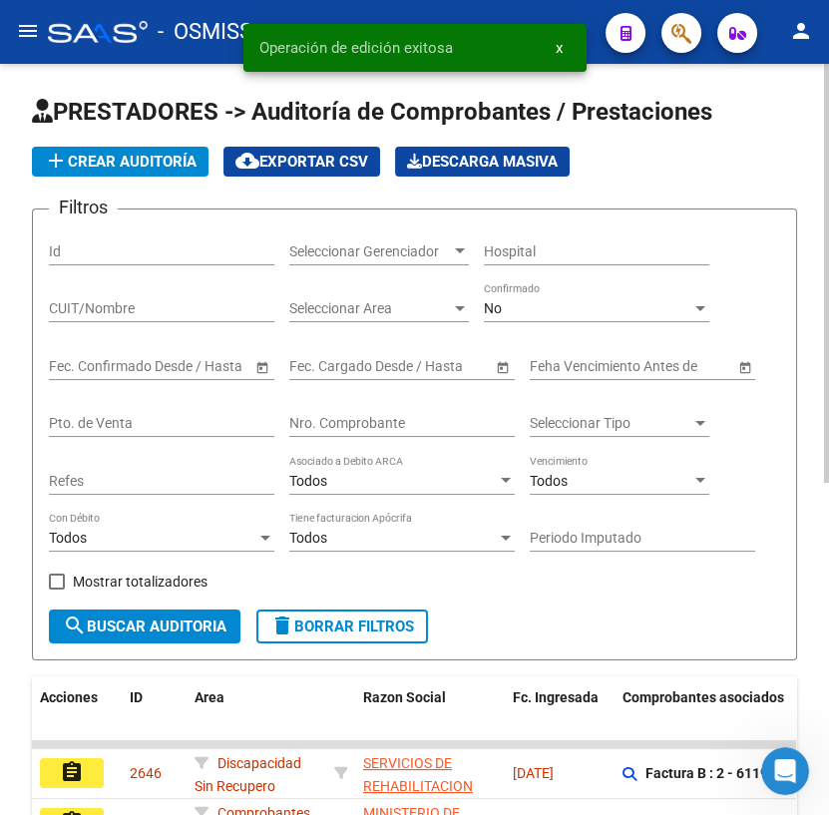
click at [339, 424] on input "Nro. Comprobante" at bounding box center [401, 423] width 225 height 17
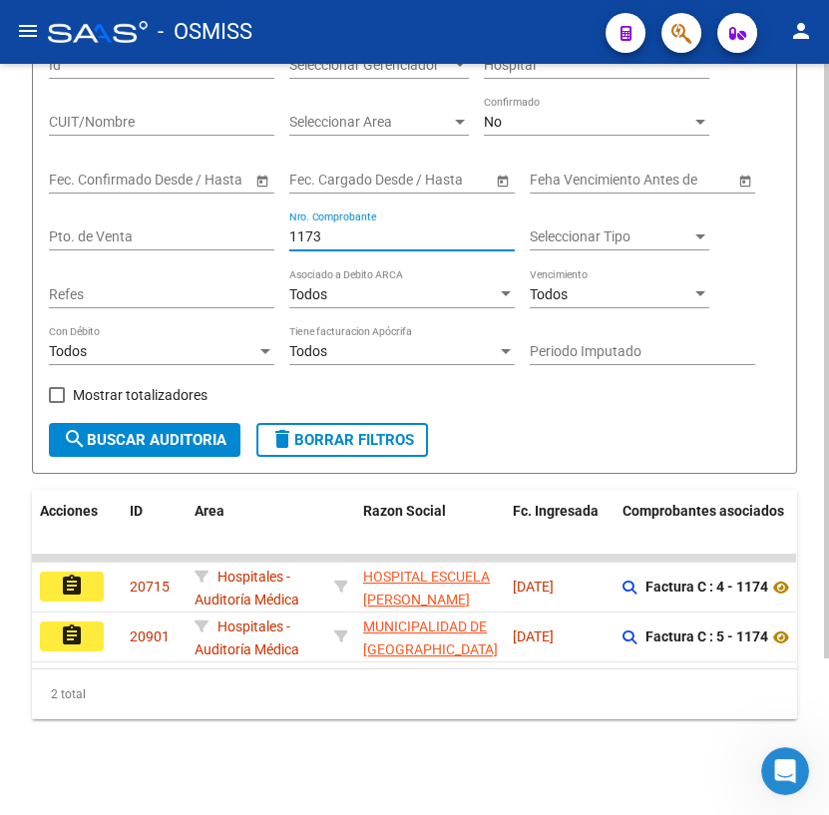
scroll to position [197, 0]
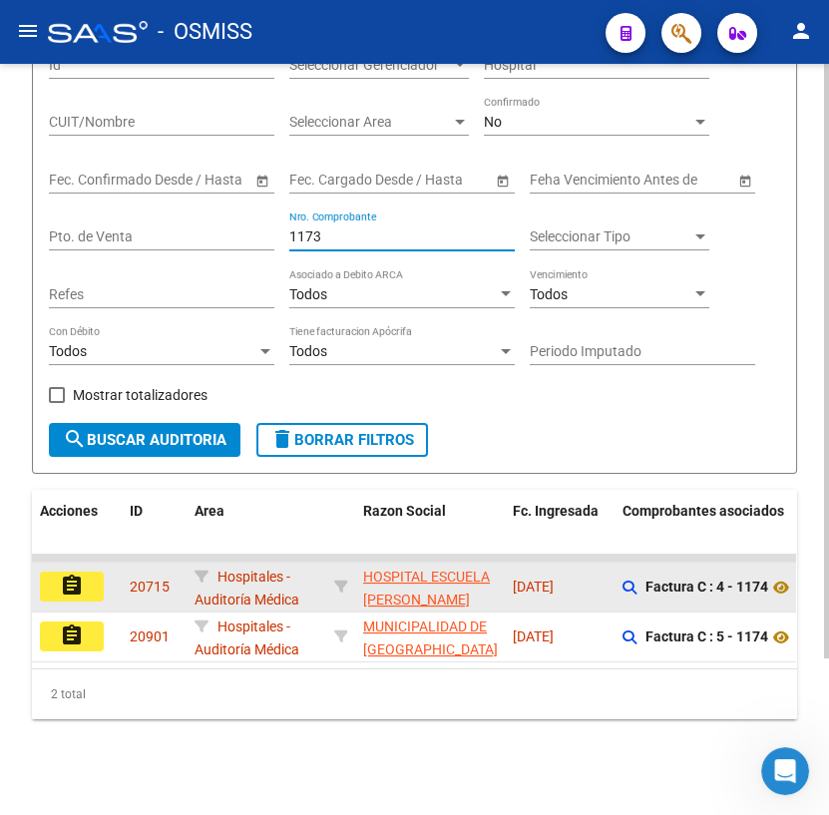
type input "1173"
click at [76, 574] on mat-icon "assignment" at bounding box center [72, 586] width 24 height 24
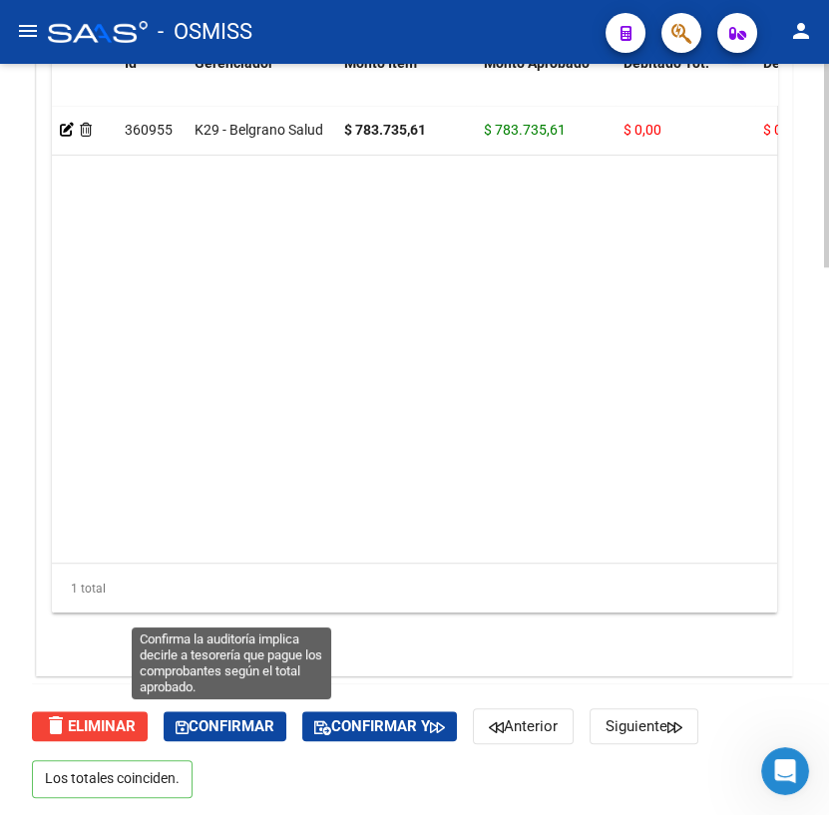
click at [226, 726] on span "Confirmar" at bounding box center [225, 726] width 99 height 18
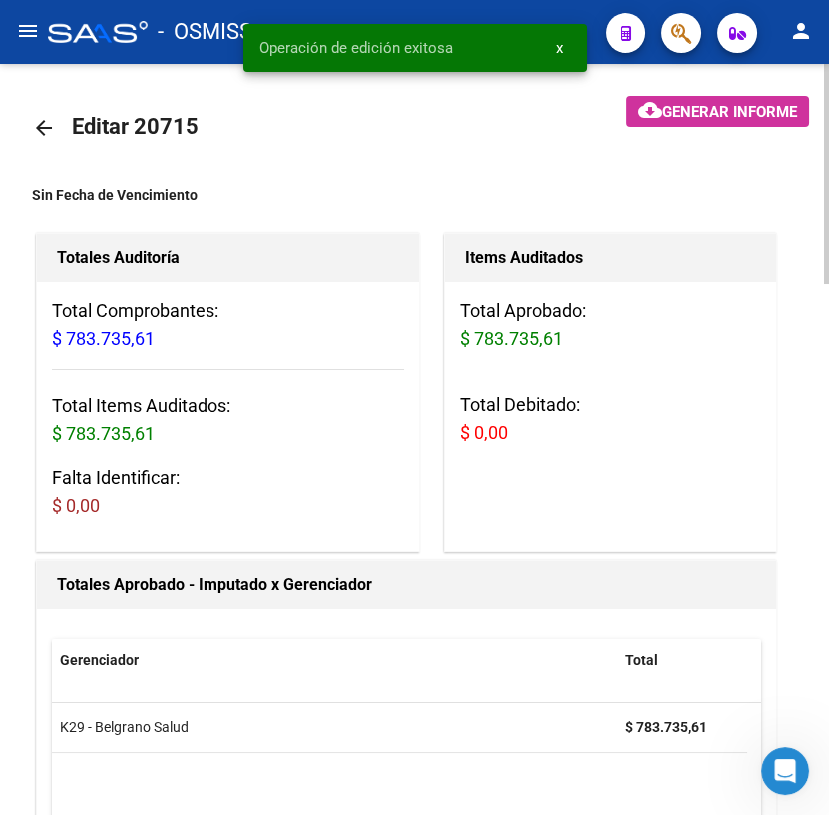
click at [50, 126] on mat-icon "arrow_back" at bounding box center [44, 128] width 24 height 24
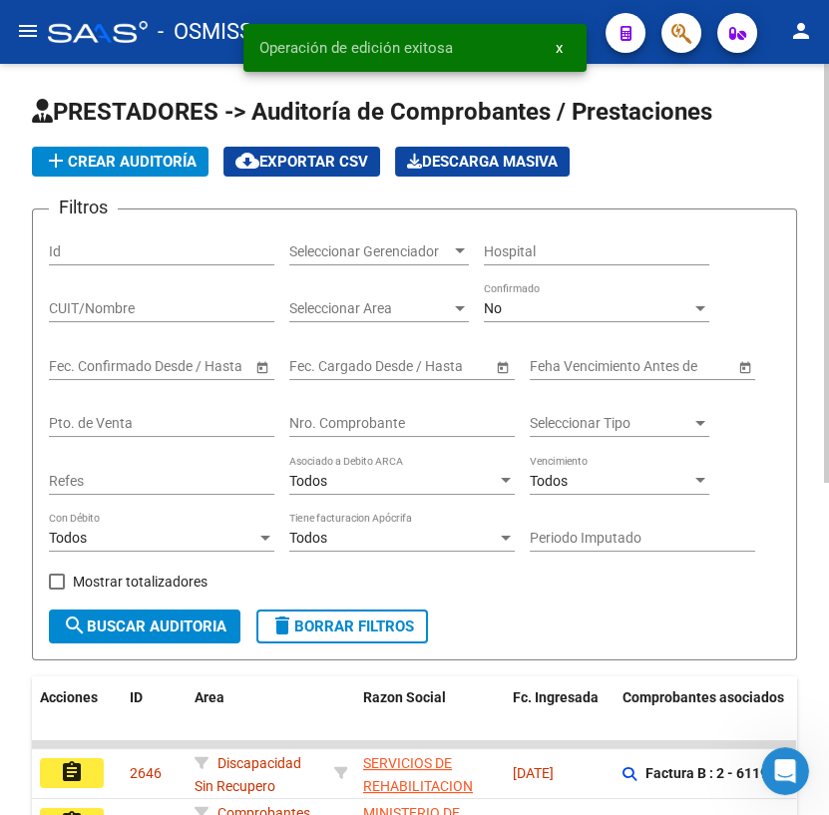
click at [354, 423] on input "Nro. Comprobante" at bounding box center [401, 423] width 225 height 17
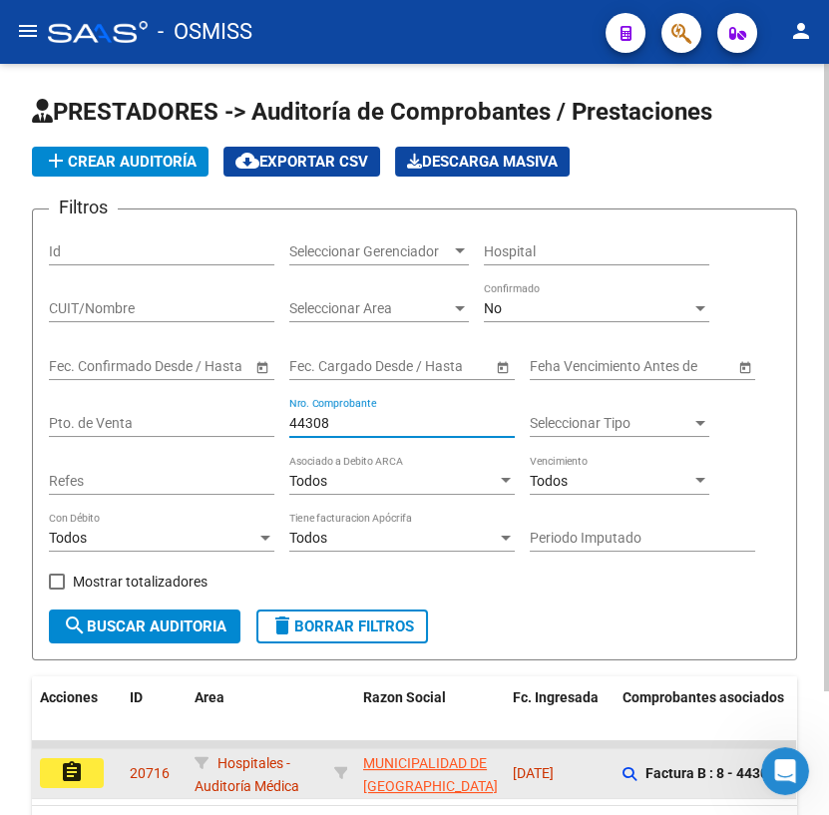
type input "44308"
click at [82, 771] on mat-icon "assignment" at bounding box center [72, 772] width 24 height 24
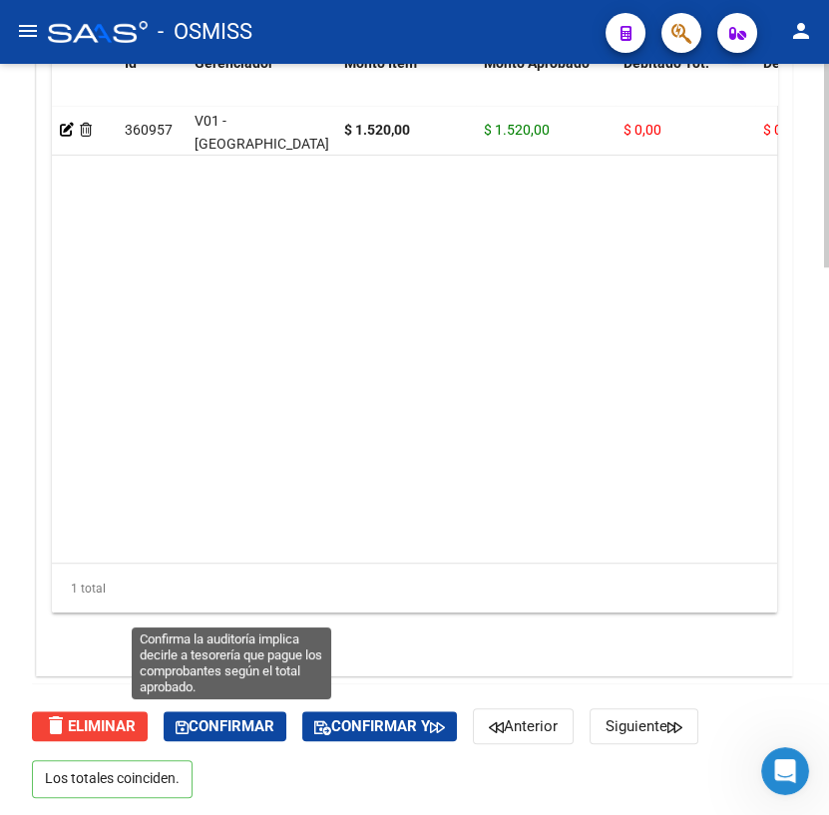
click at [203, 726] on span "Confirmar" at bounding box center [225, 726] width 99 height 18
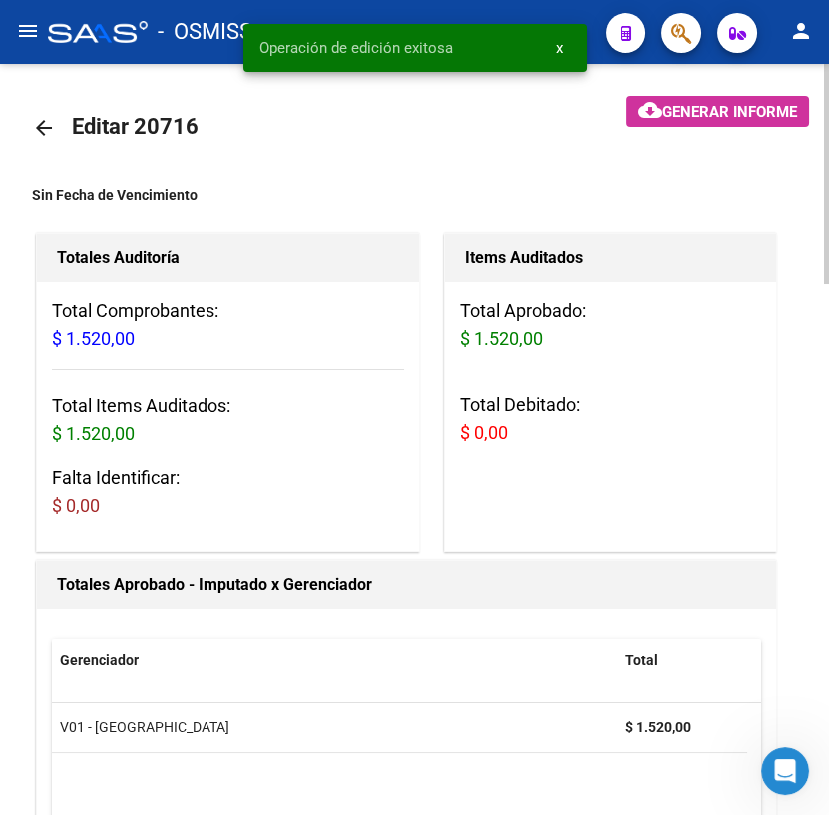
click at [33, 127] on mat-icon "arrow_back" at bounding box center [44, 128] width 24 height 24
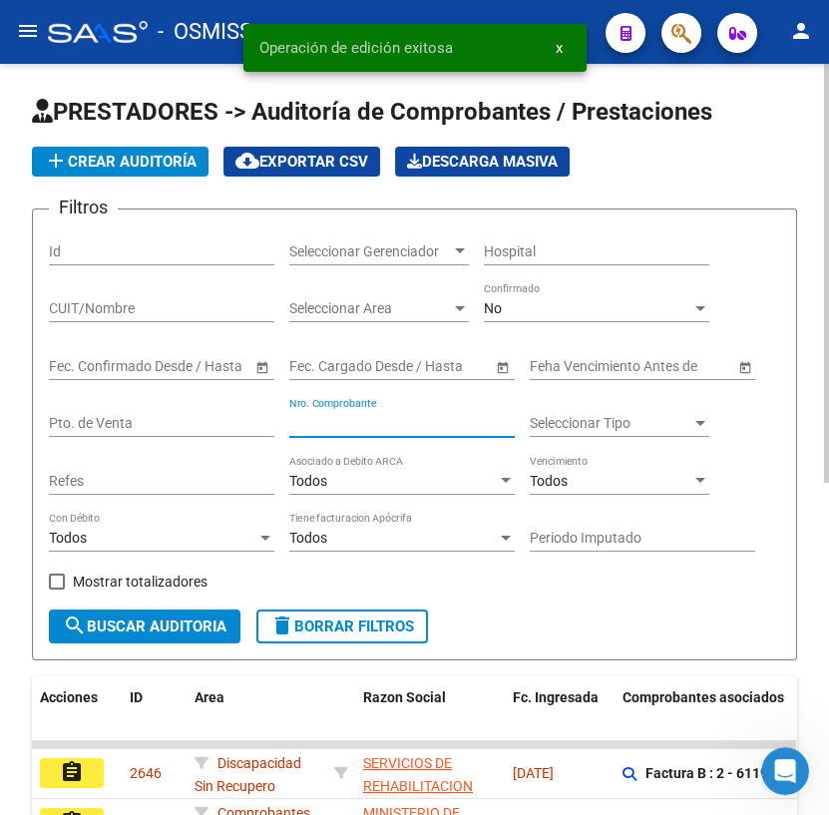
click at [331, 419] on input "Nro. Comprobante" at bounding box center [401, 423] width 225 height 17
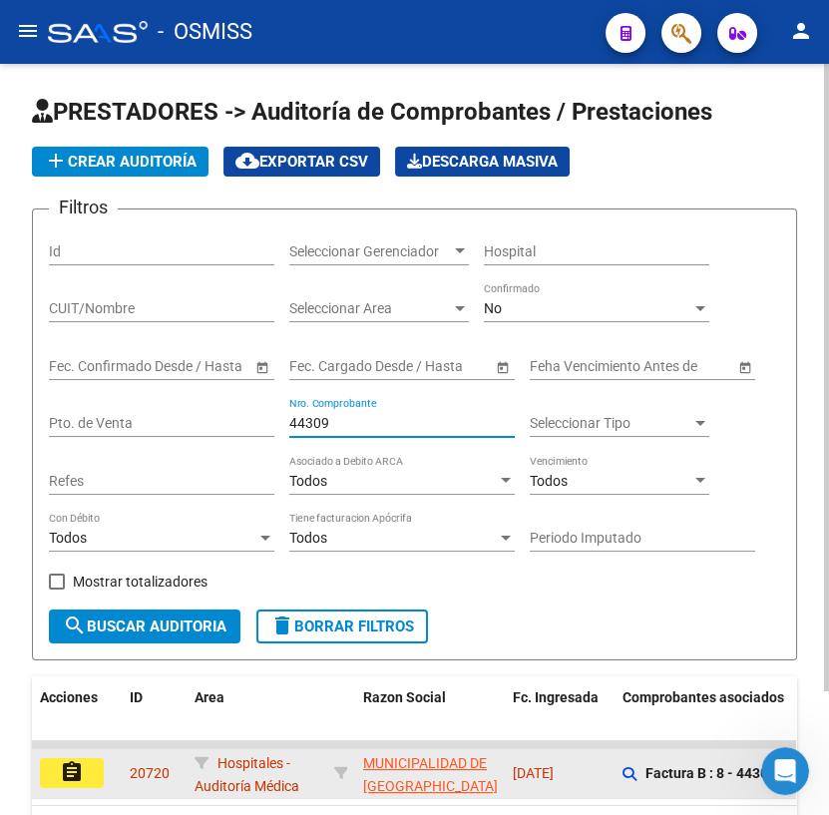
type input "44309"
click at [80, 767] on mat-icon "assignment" at bounding box center [72, 772] width 24 height 24
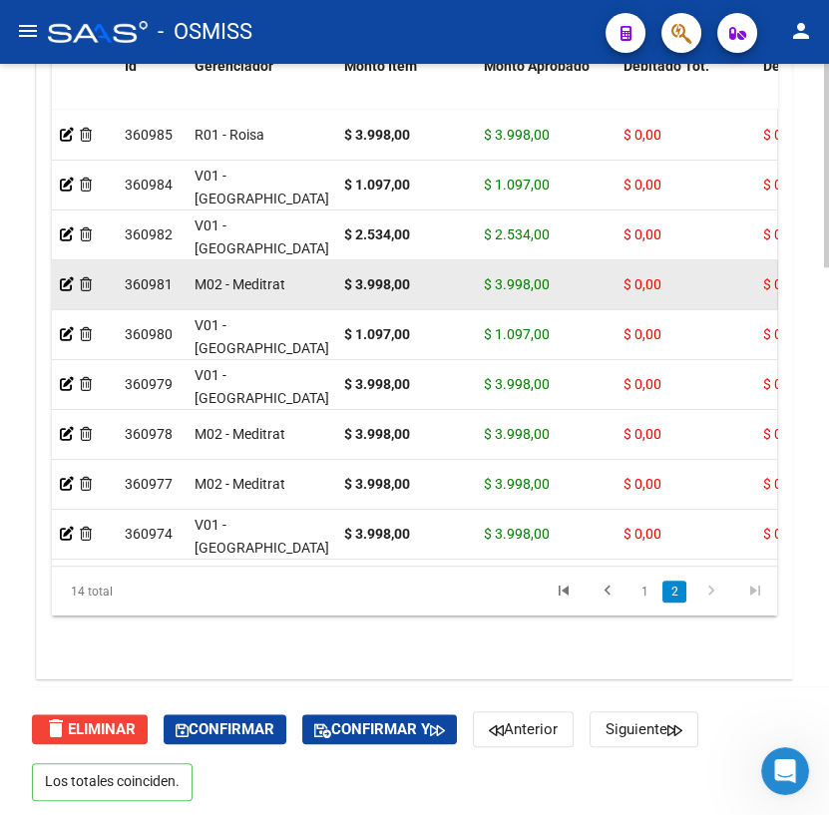
scroll to position [2025, 0]
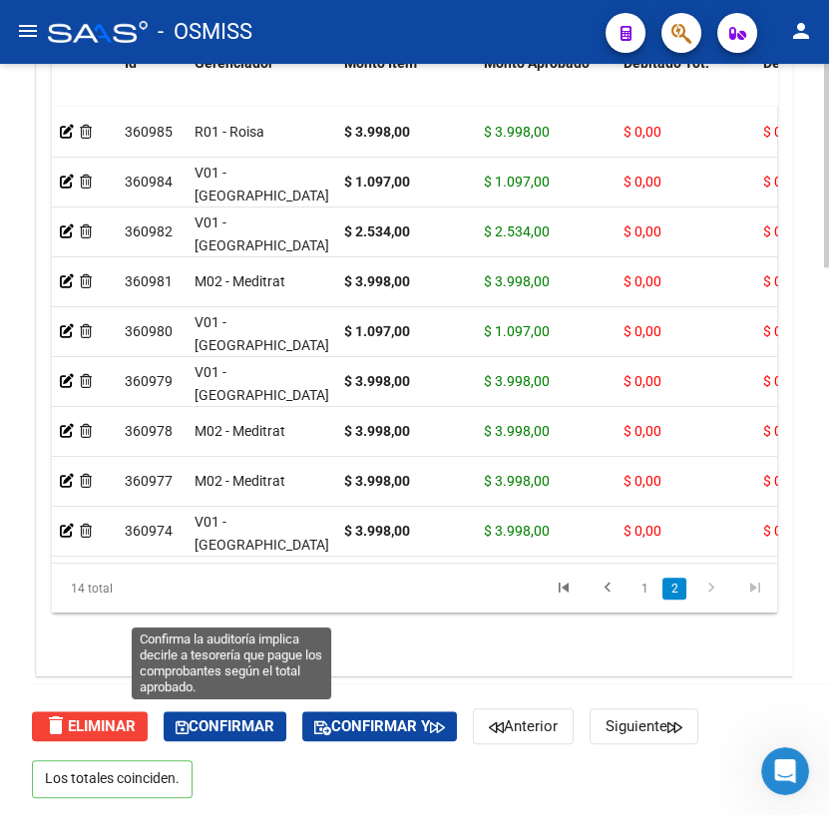
click at [218, 721] on span "Confirmar" at bounding box center [225, 726] width 99 height 18
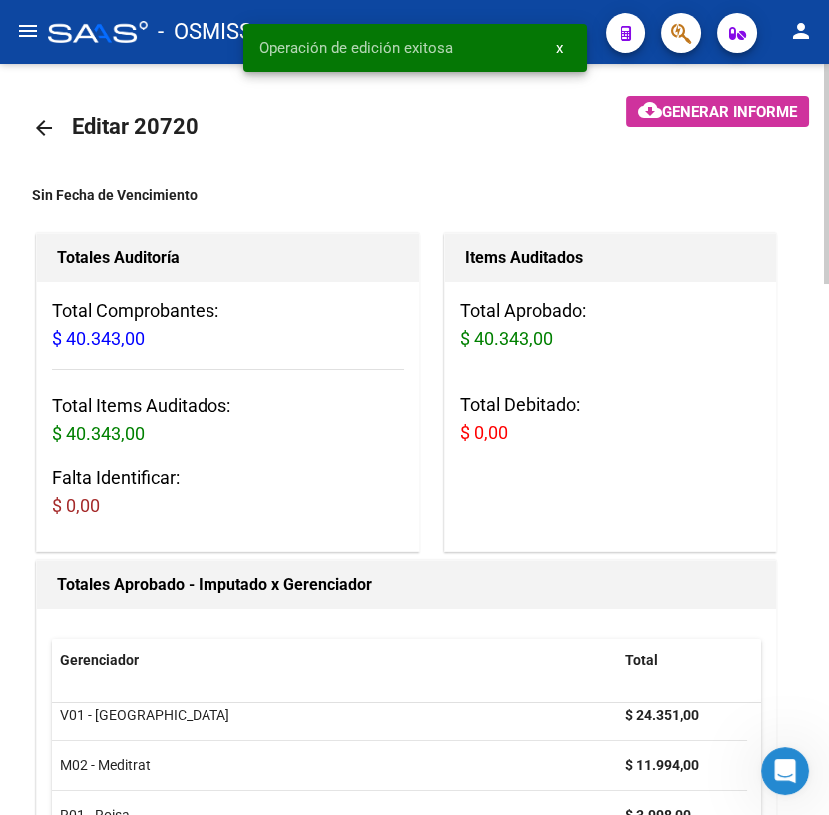
scroll to position [0, 0]
click at [44, 128] on mat-icon "arrow_back" at bounding box center [44, 128] width 24 height 24
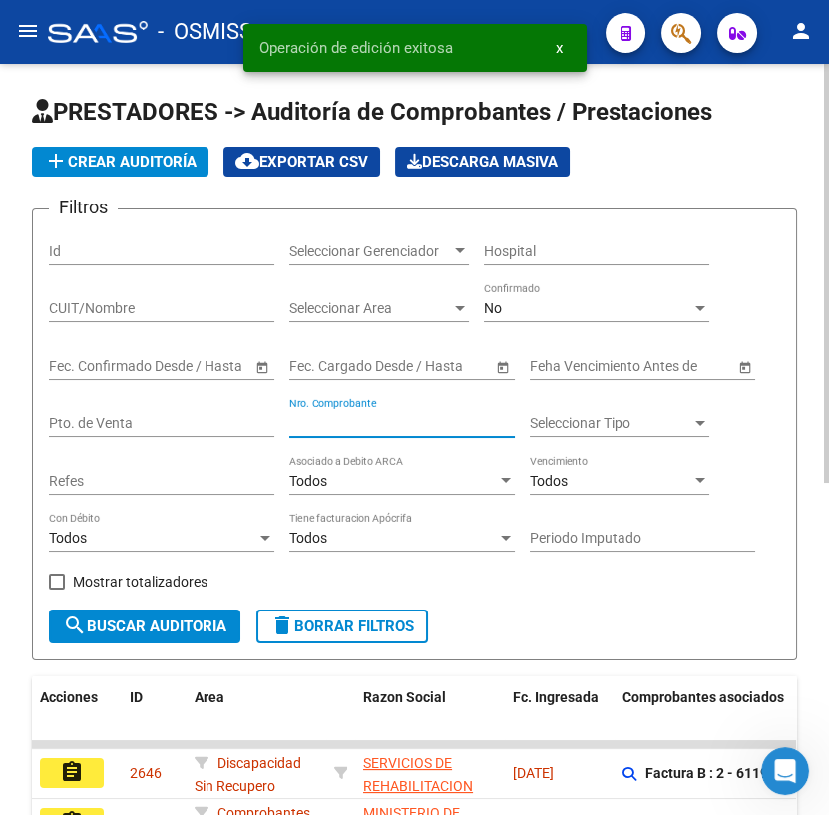
click at [364, 426] on input "Nro. Comprobante" at bounding box center [401, 423] width 225 height 17
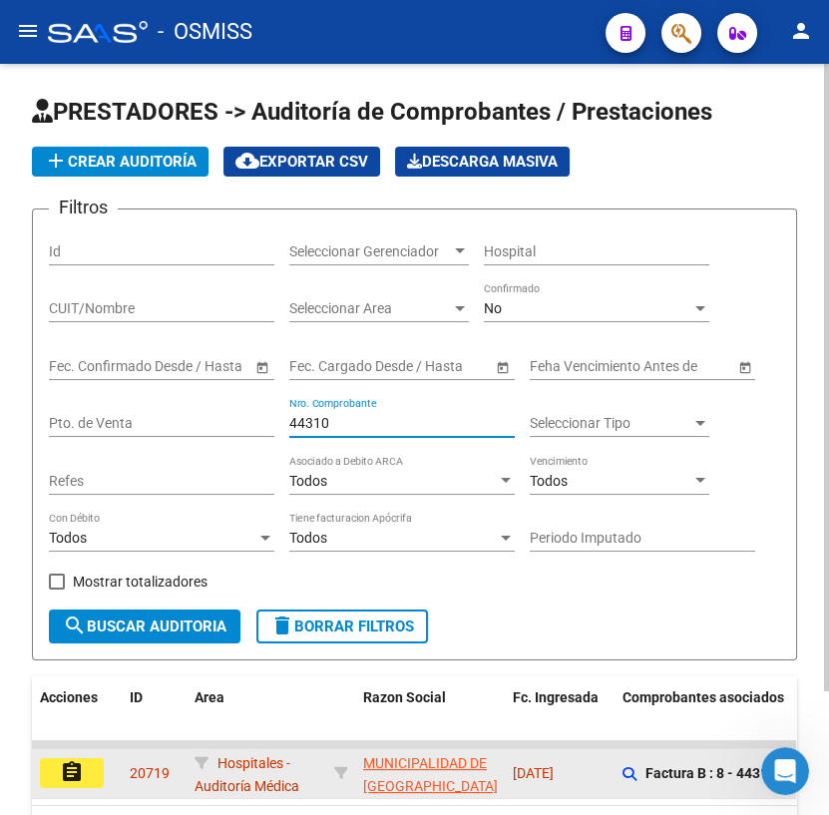
type input "44310"
click at [91, 772] on button "assignment" at bounding box center [72, 773] width 64 height 30
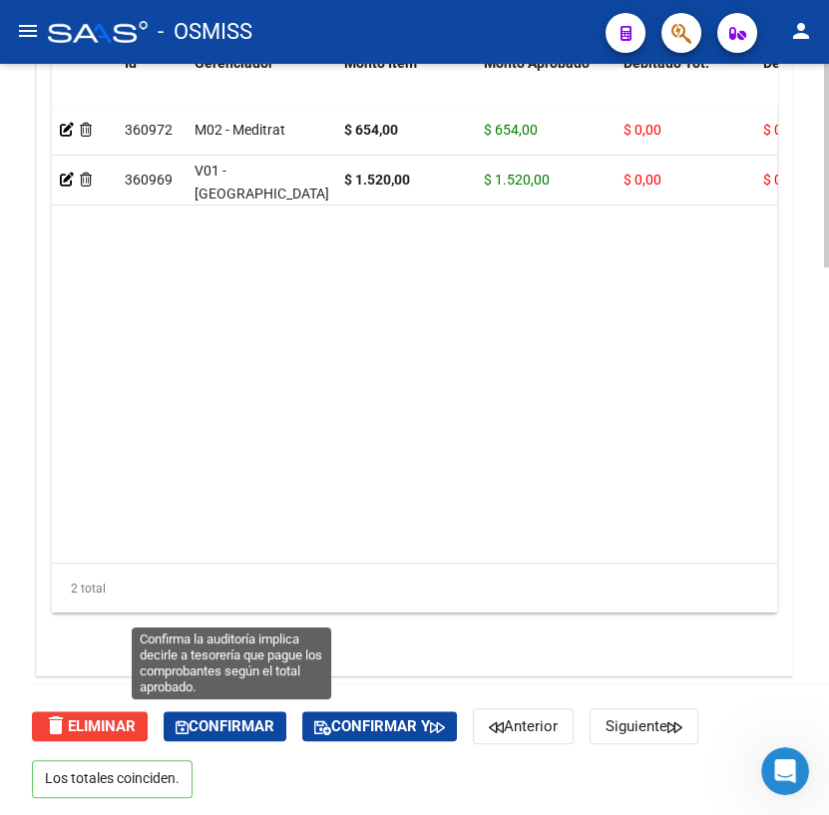
click at [259, 718] on span "Confirmar" at bounding box center [225, 726] width 99 height 18
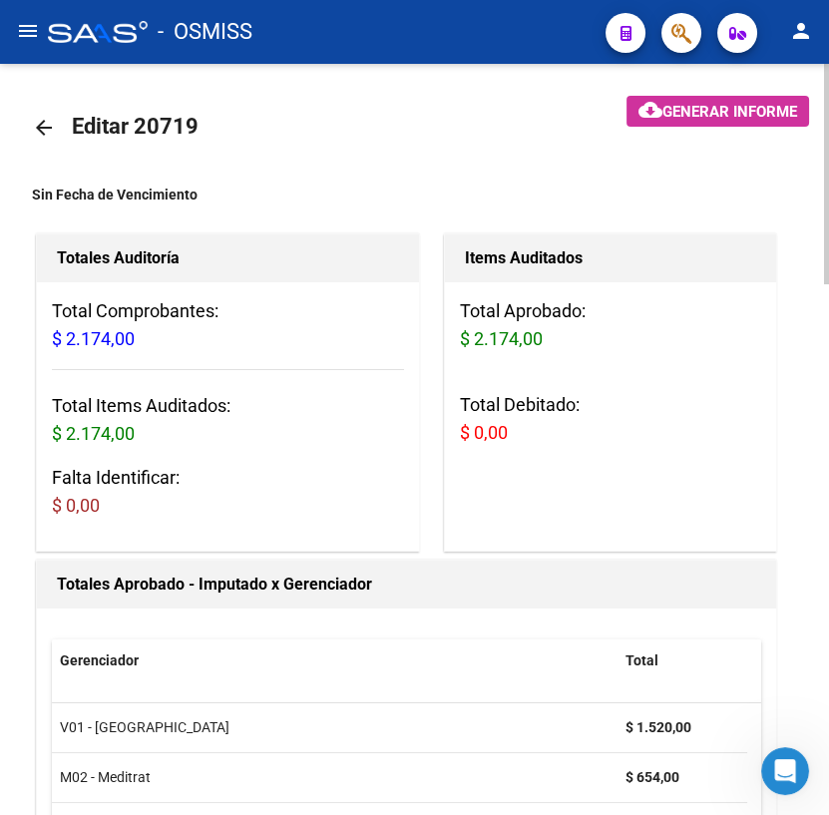
click at [41, 124] on mat-icon "arrow_back" at bounding box center [44, 128] width 24 height 24
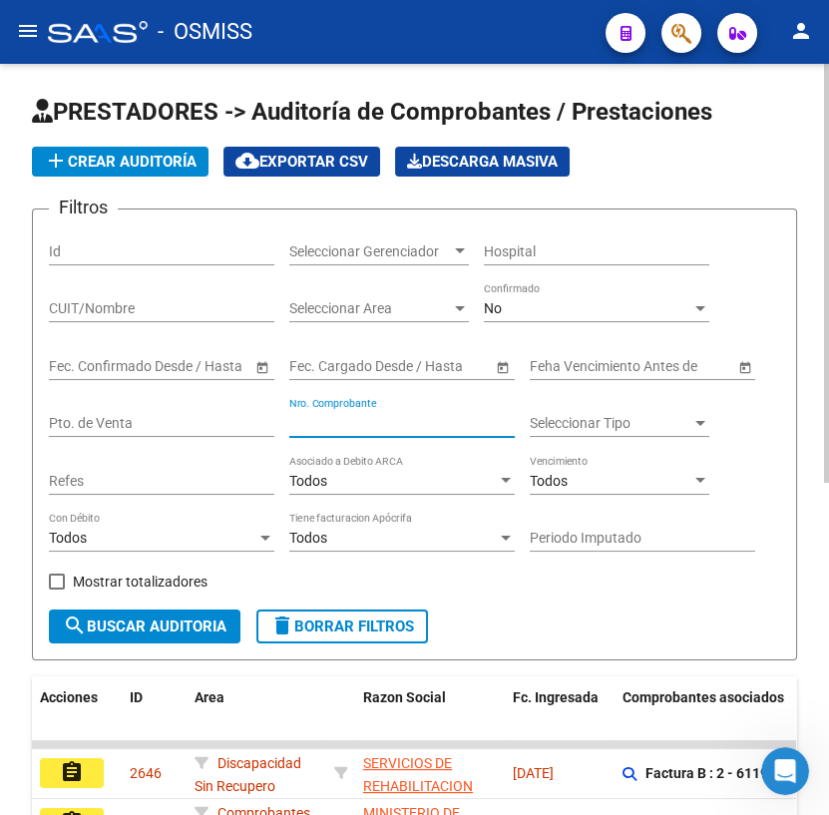
click at [349, 415] on input "Nro. Comprobante" at bounding box center [401, 423] width 225 height 17
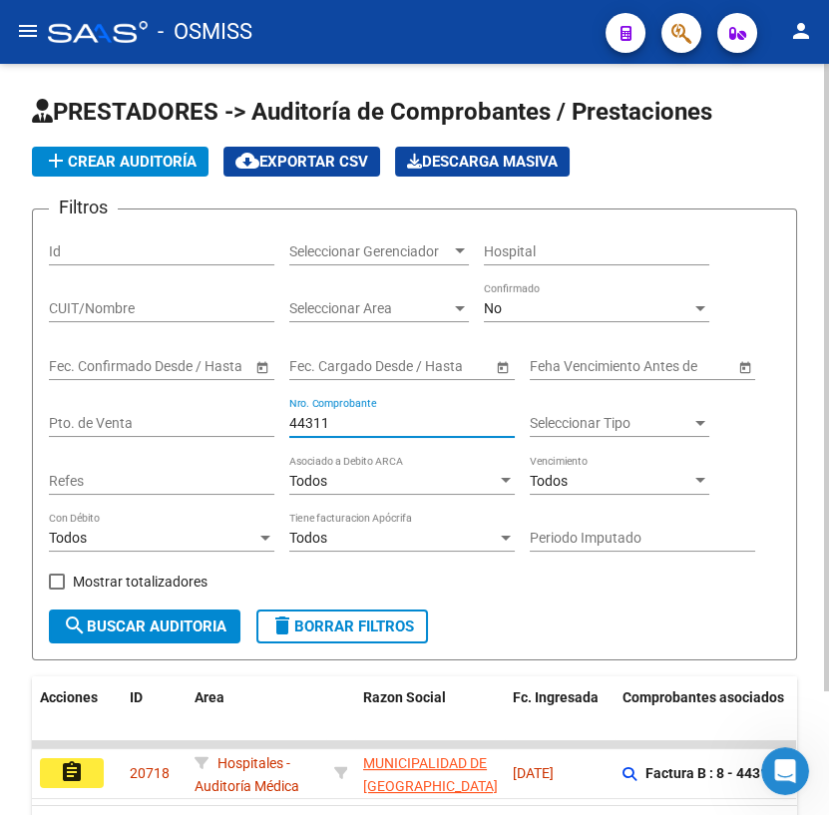
scroll to position [147, 0]
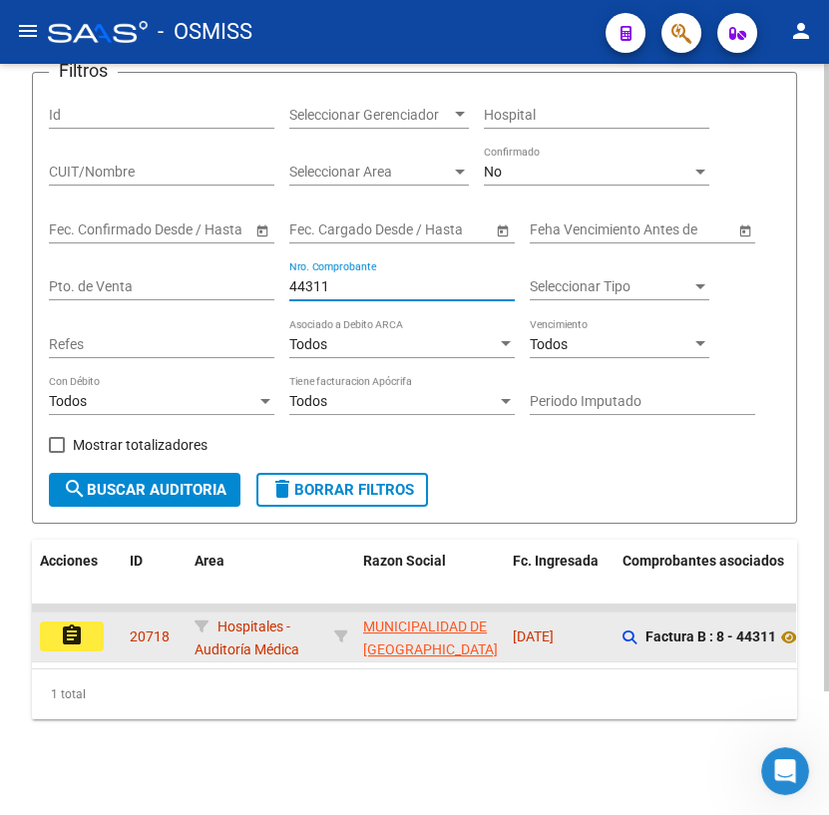
type input "44311"
click at [84, 629] on button "assignment" at bounding box center [72, 637] width 64 height 30
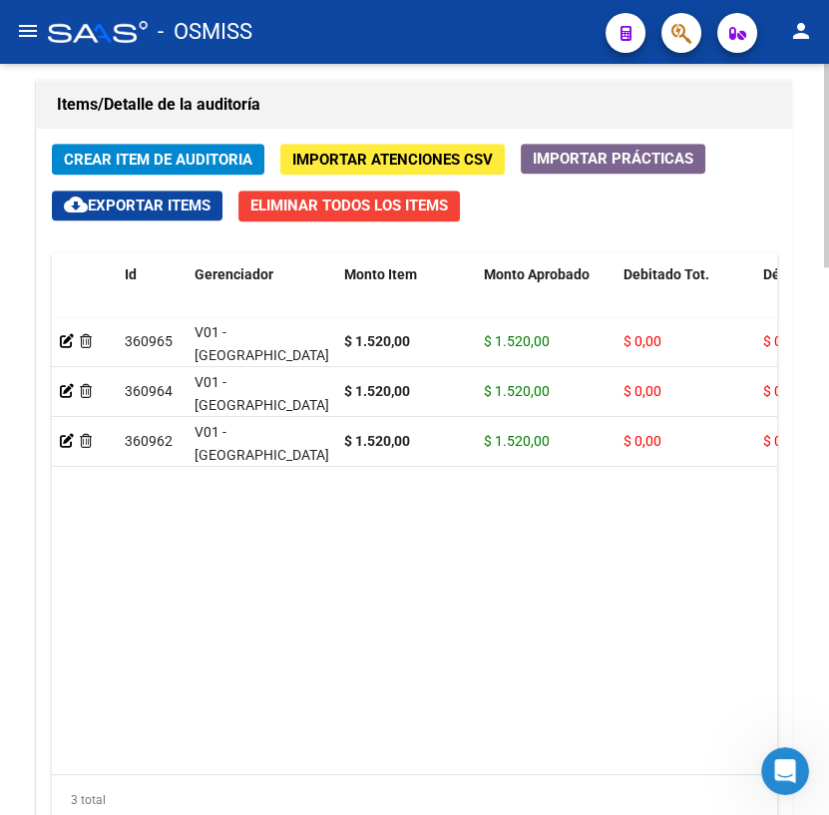
scroll to position [2025, 0]
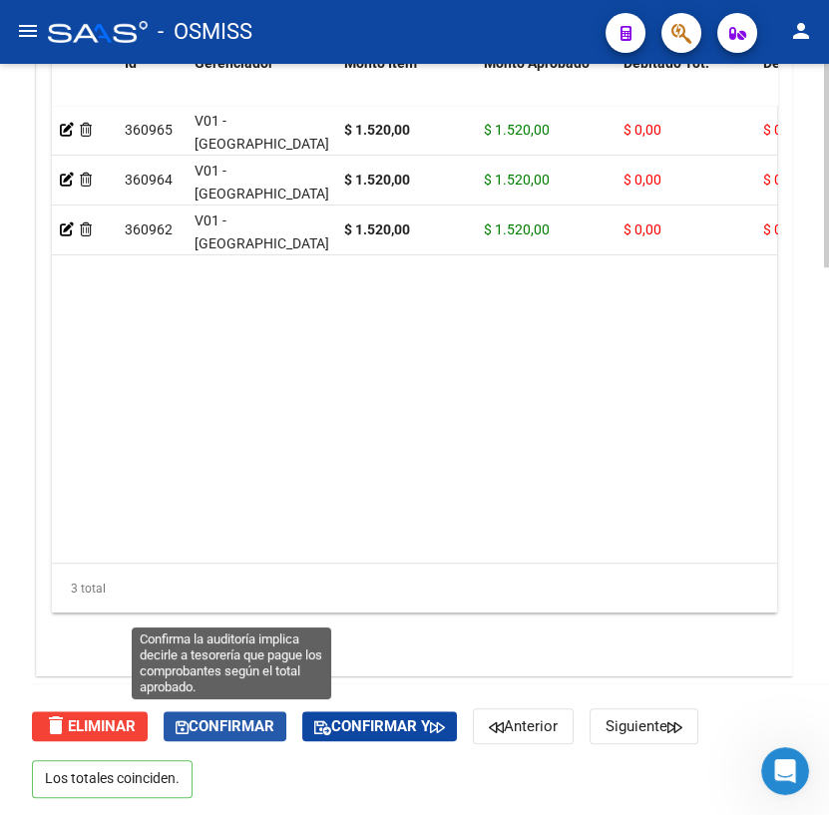
click at [229, 727] on span "Confirmar" at bounding box center [225, 726] width 99 height 18
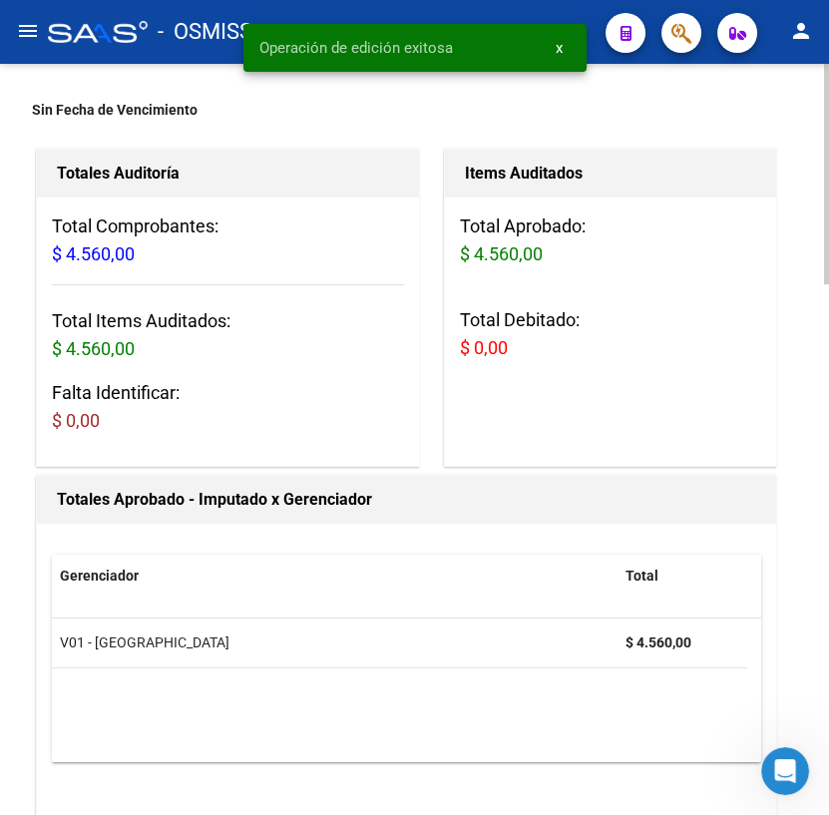
scroll to position [0, 0]
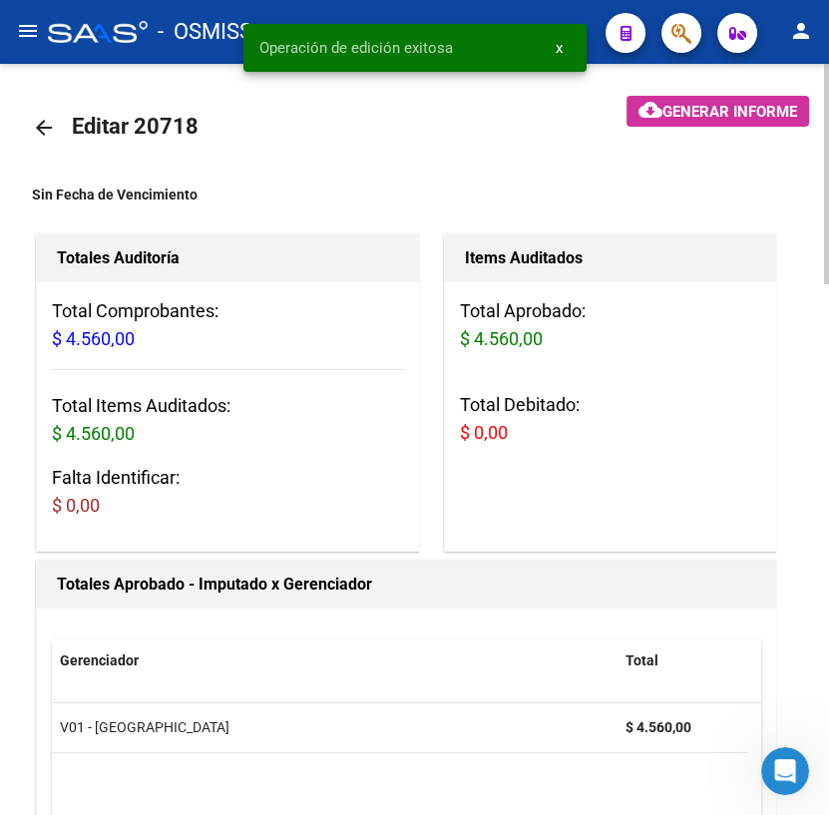
click at [43, 129] on mat-icon "arrow_back" at bounding box center [44, 128] width 24 height 24
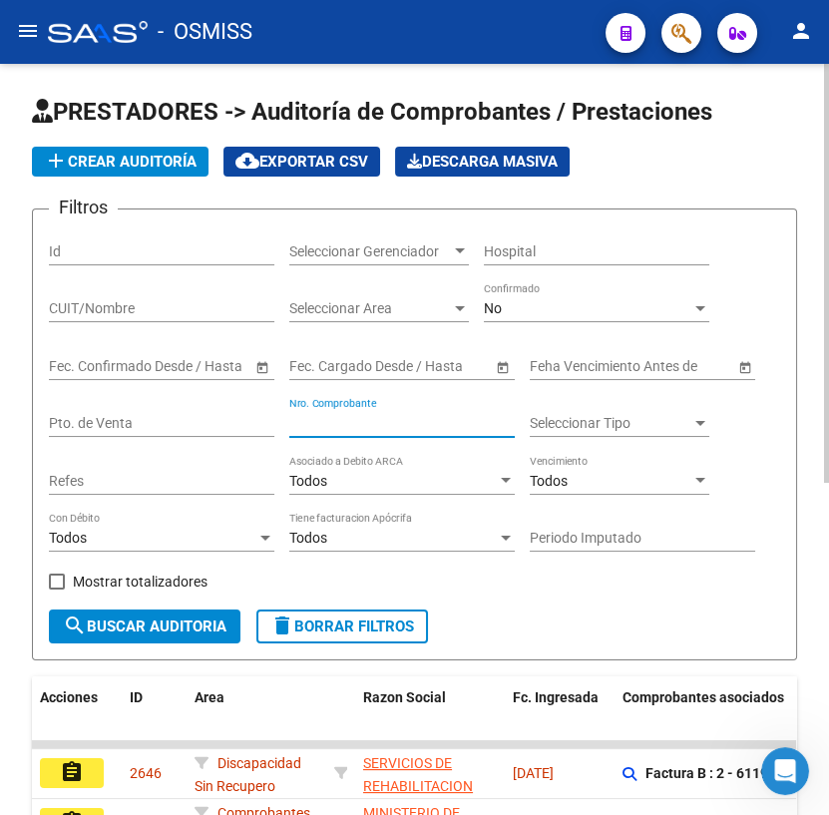
click at [381, 427] on input "Nro. Comprobante" at bounding box center [401, 423] width 225 height 17
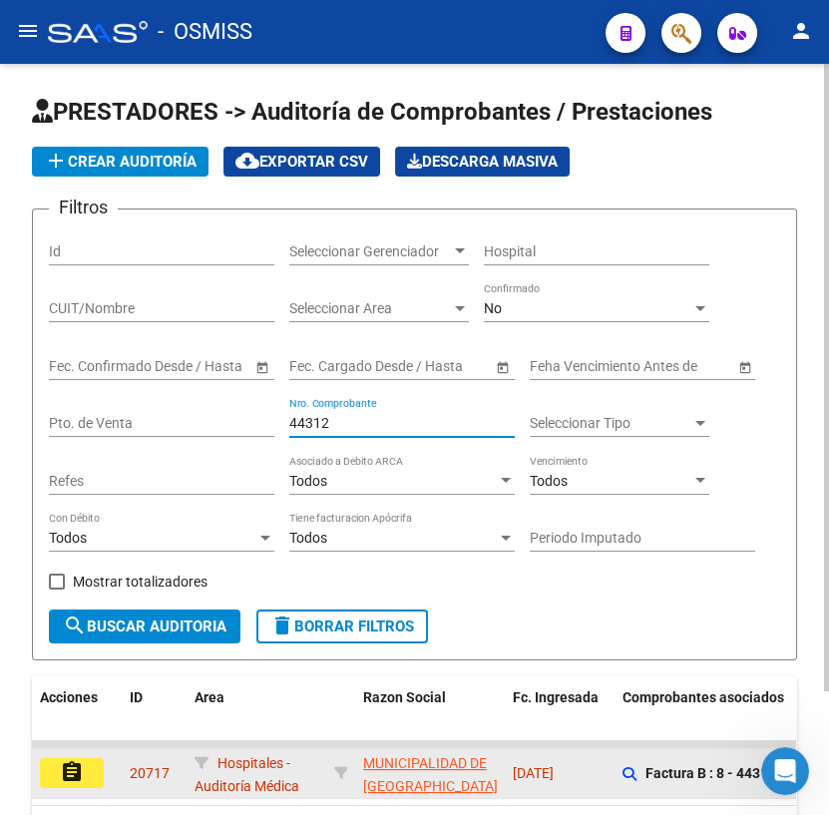
type input "44312"
click at [60, 772] on mat-icon "assignment" at bounding box center [72, 772] width 24 height 24
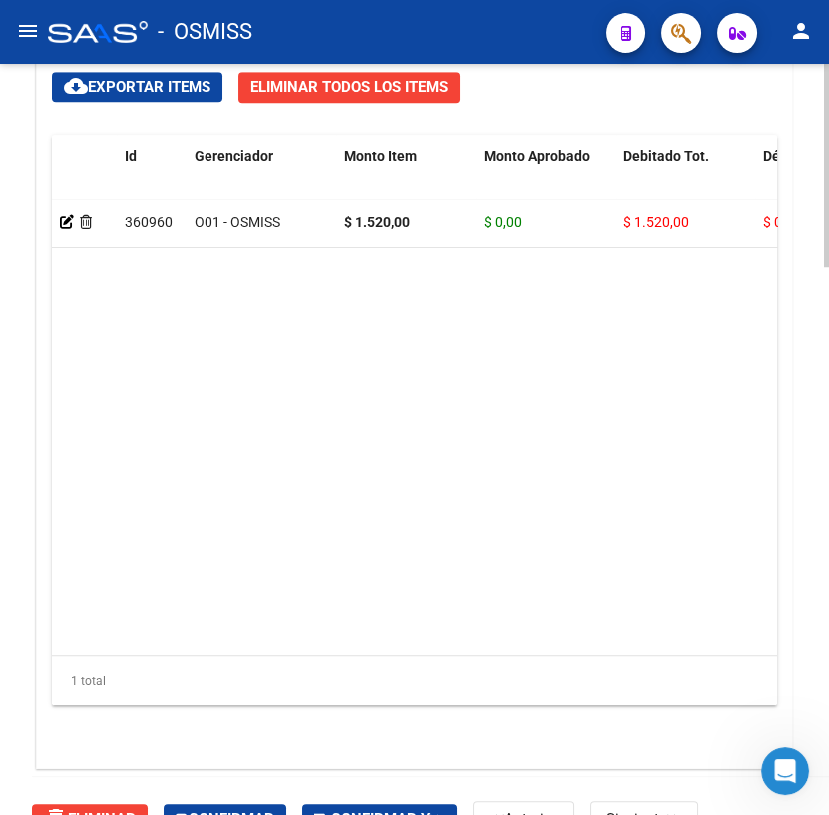
scroll to position [2025, 0]
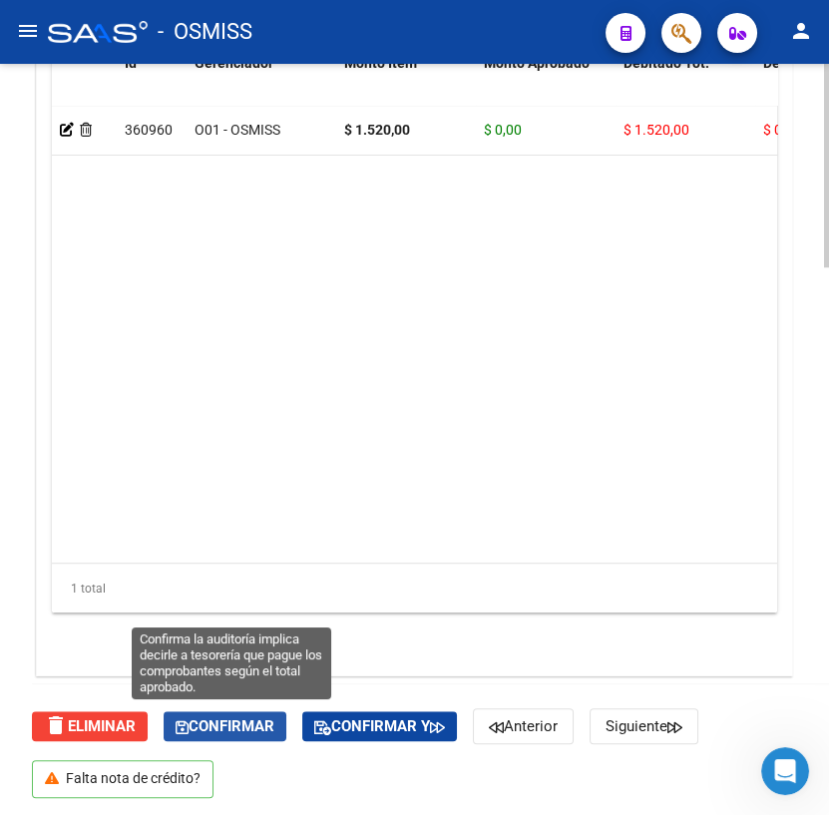
click at [252, 725] on span "Confirmar" at bounding box center [225, 726] width 99 height 18
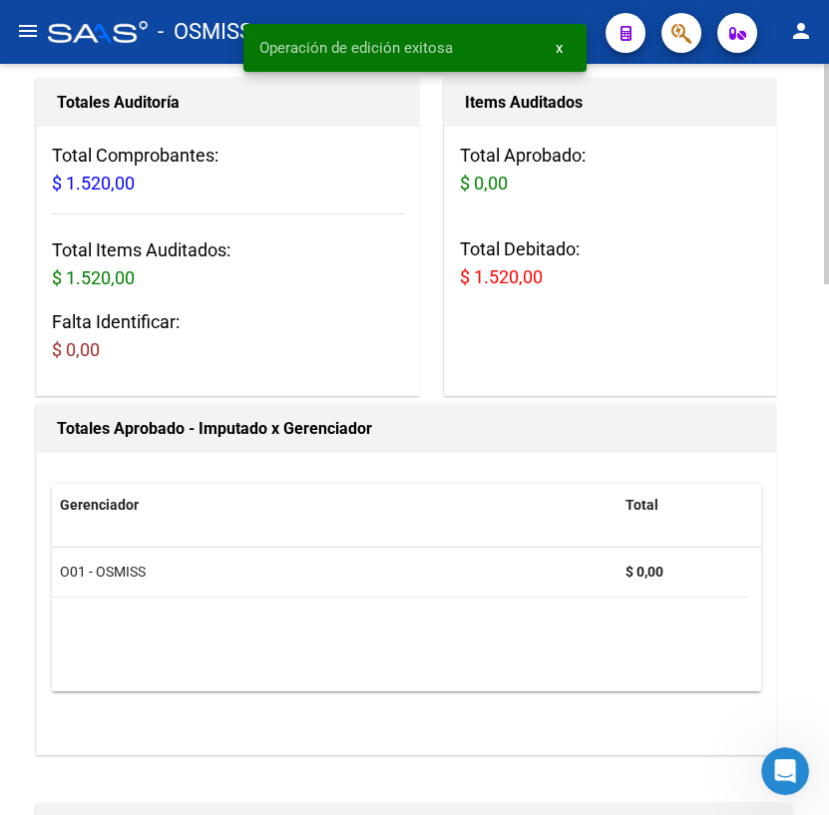
scroll to position [0, 0]
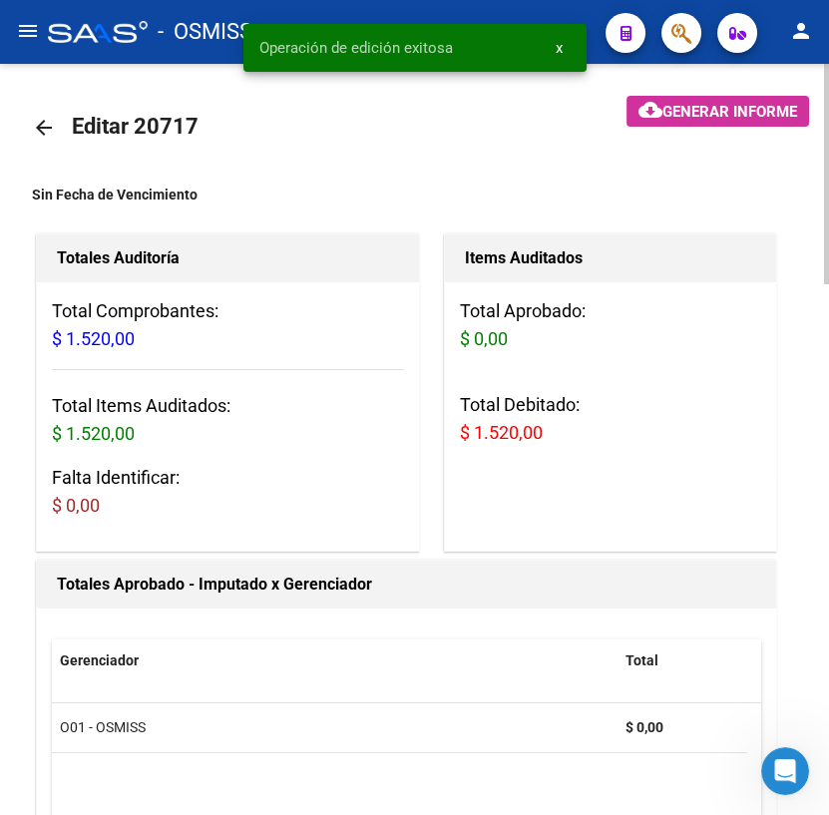
click at [44, 124] on mat-icon "arrow_back" at bounding box center [44, 128] width 24 height 24
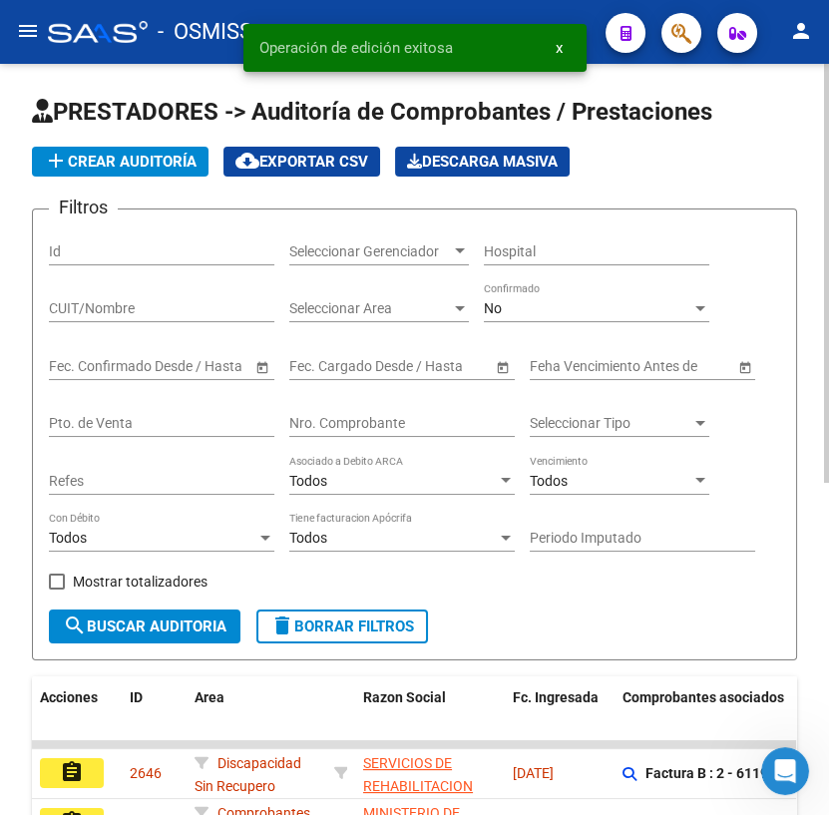
click at [376, 419] on input "Nro. Comprobante" at bounding box center [401, 423] width 225 height 17
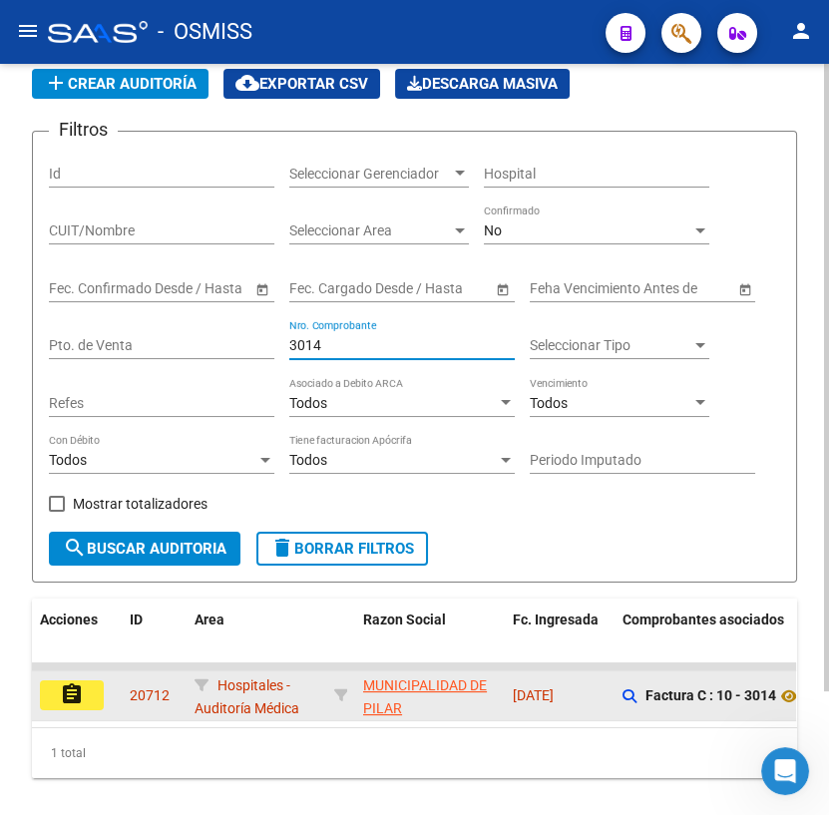
scroll to position [147, 0]
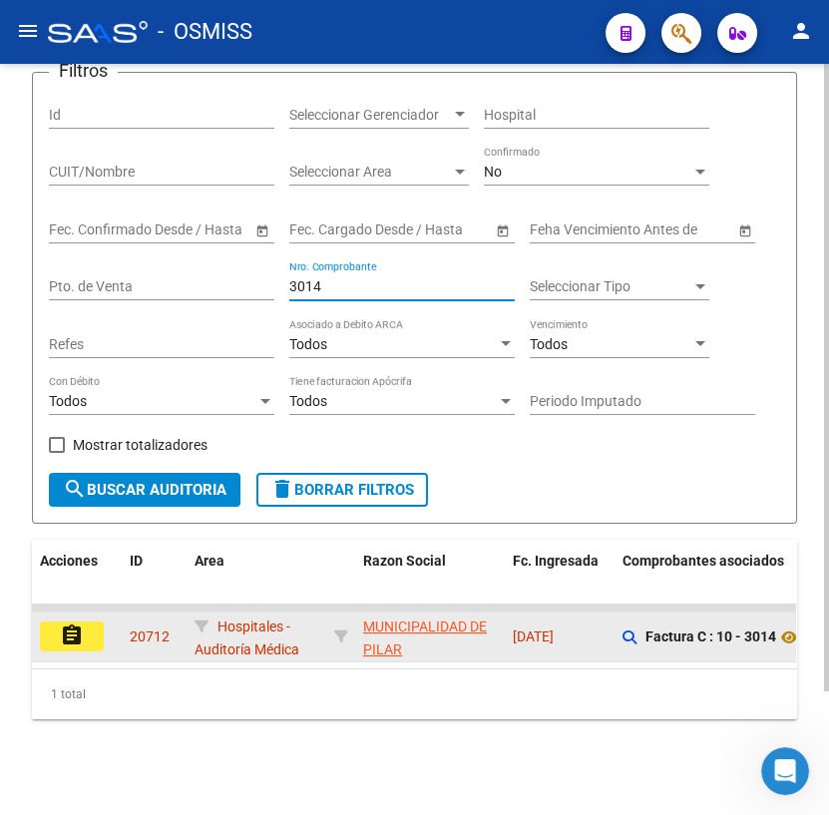
type input "3014"
click at [80, 624] on mat-icon "assignment" at bounding box center [72, 636] width 24 height 24
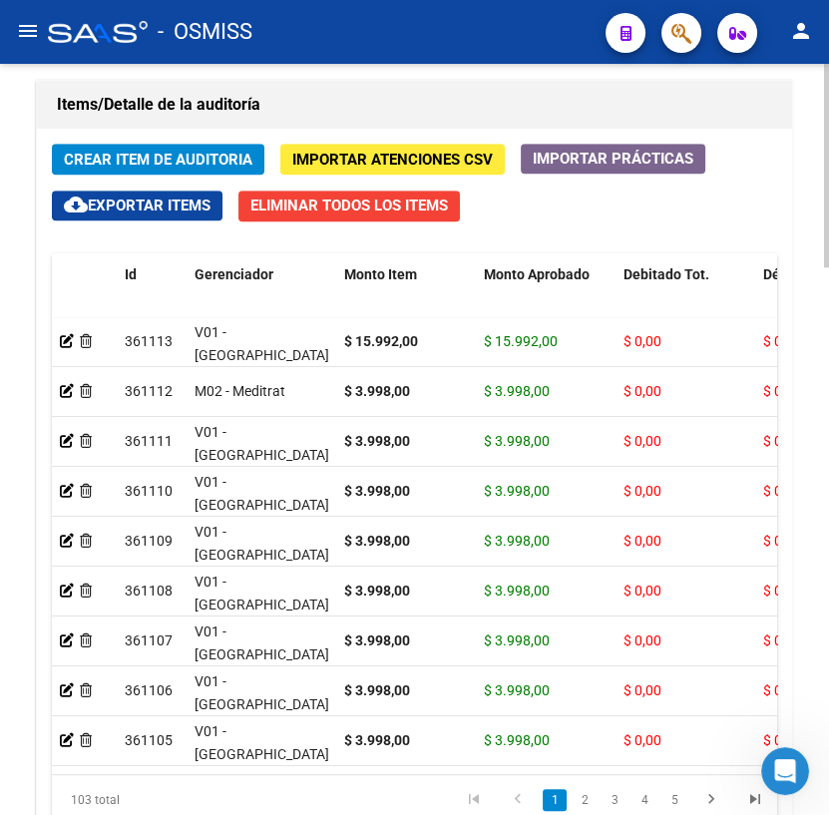
scroll to position [2025, 0]
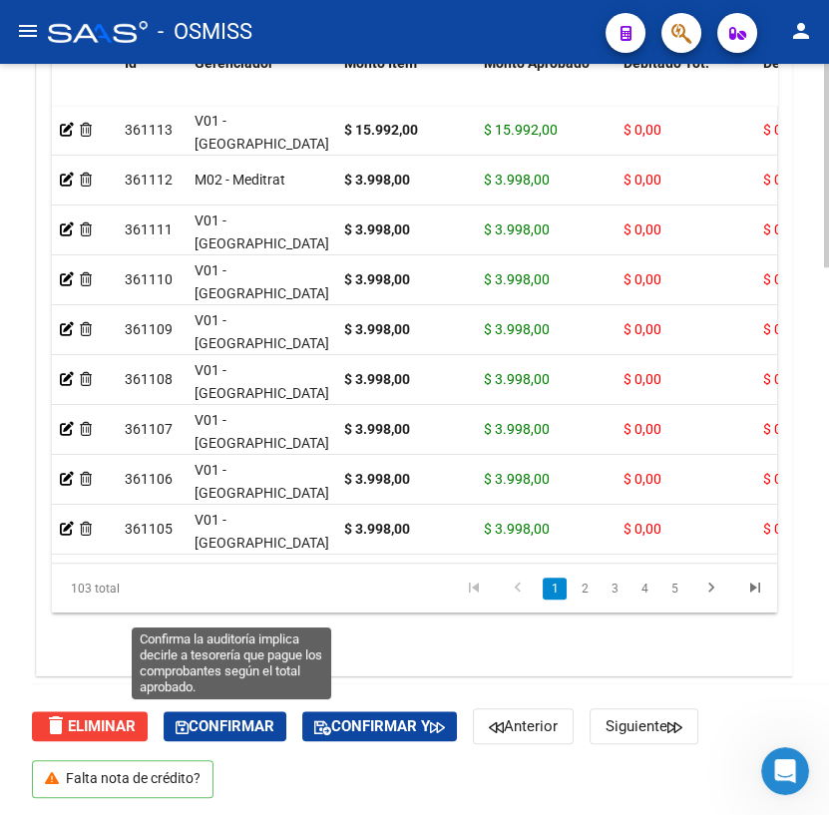
click at [232, 722] on span "Confirmar" at bounding box center [225, 726] width 99 height 18
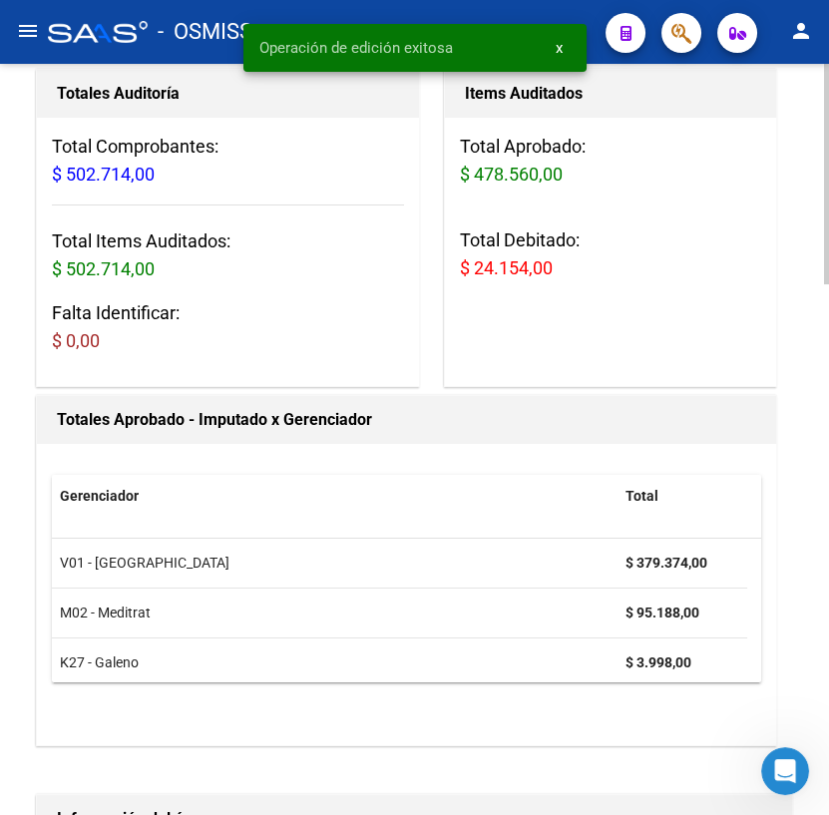
scroll to position [0, 0]
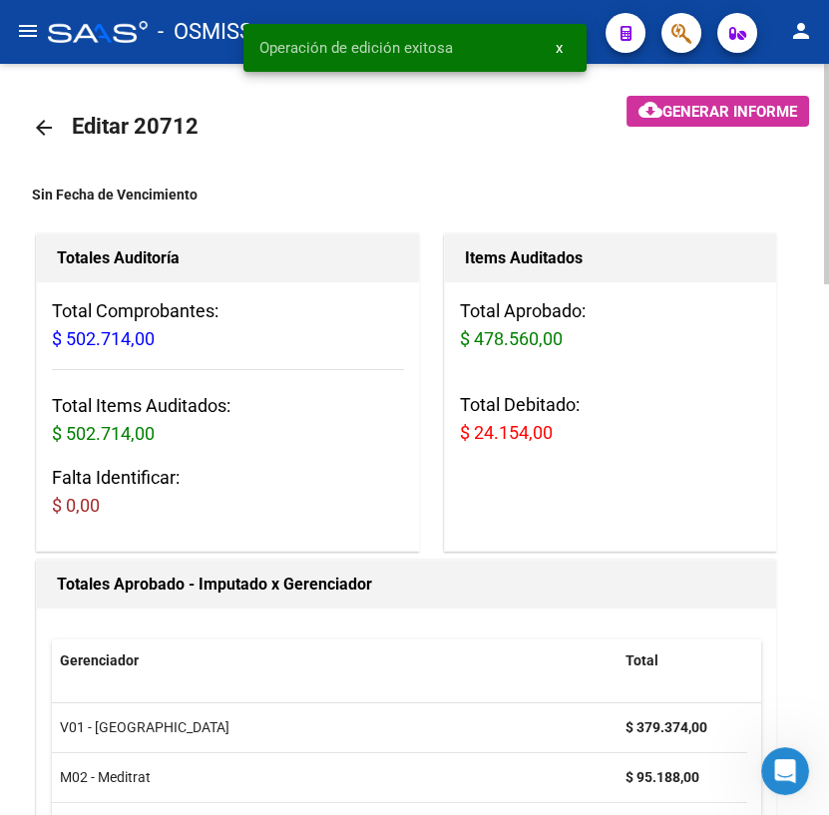
click at [42, 125] on mat-icon "arrow_back" at bounding box center [44, 128] width 24 height 24
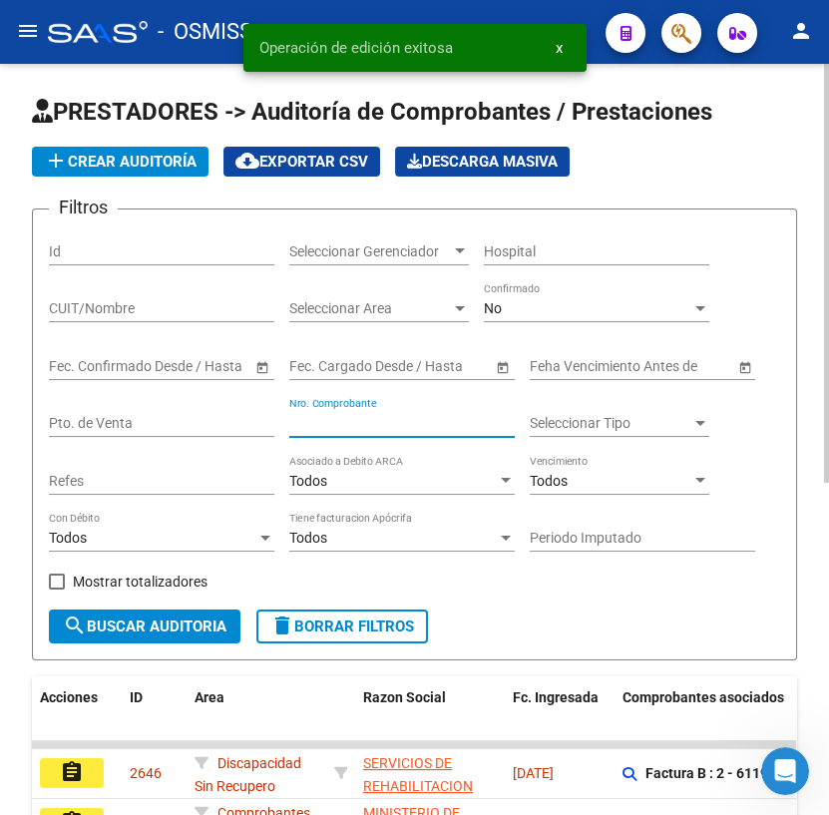
click at [342, 419] on input "Nro. Comprobante" at bounding box center [401, 423] width 225 height 17
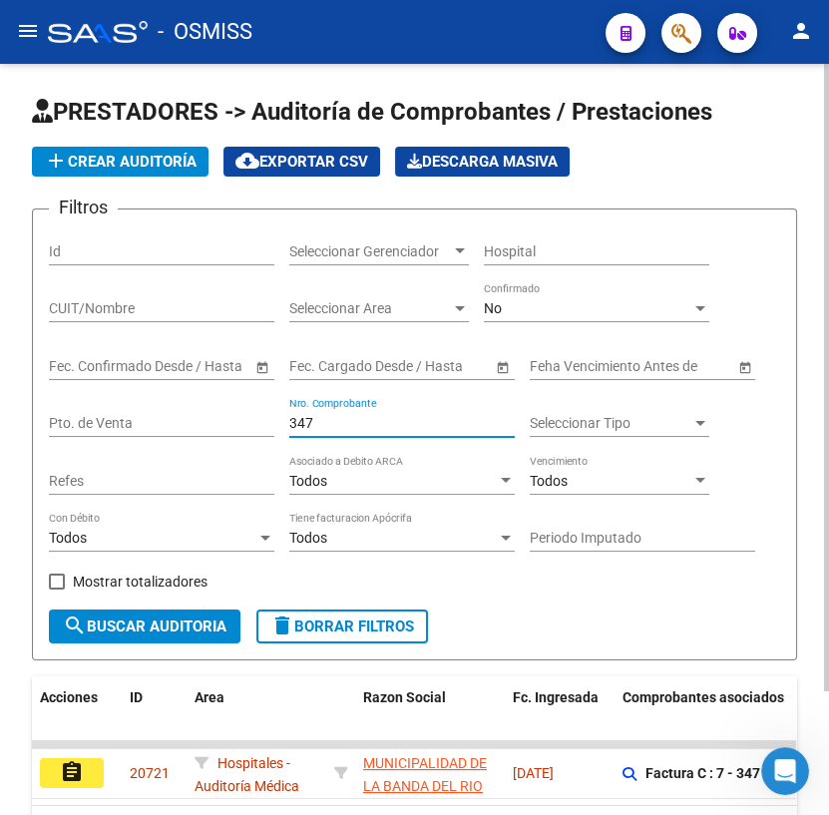
scroll to position [147, 0]
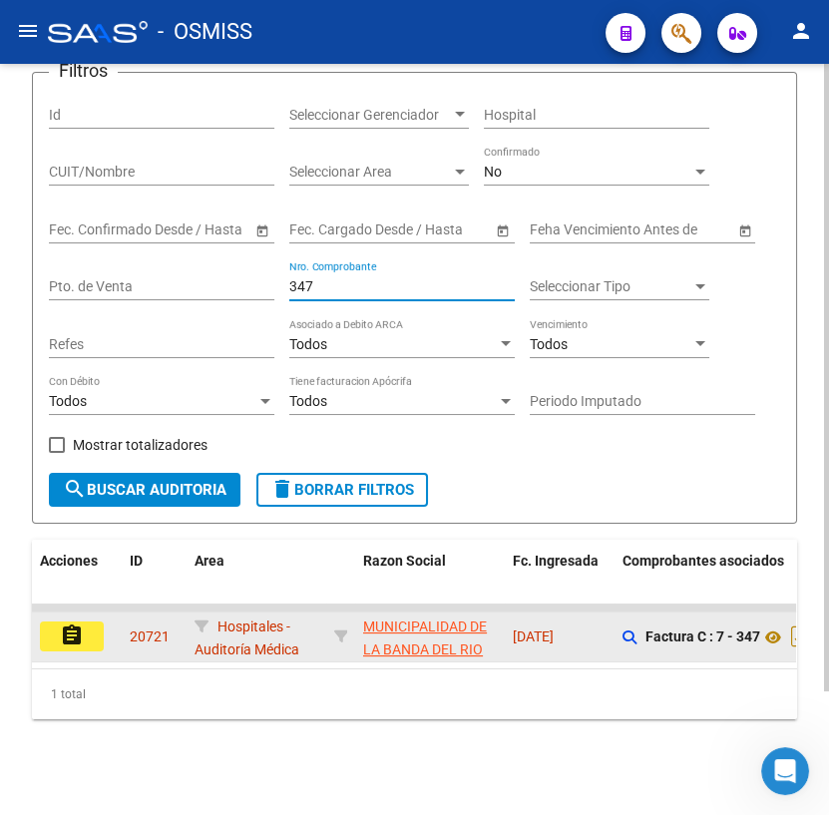
type input "347"
click at [80, 624] on mat-icon "assignment" at bounding box center [72, 636] width 24 height 24
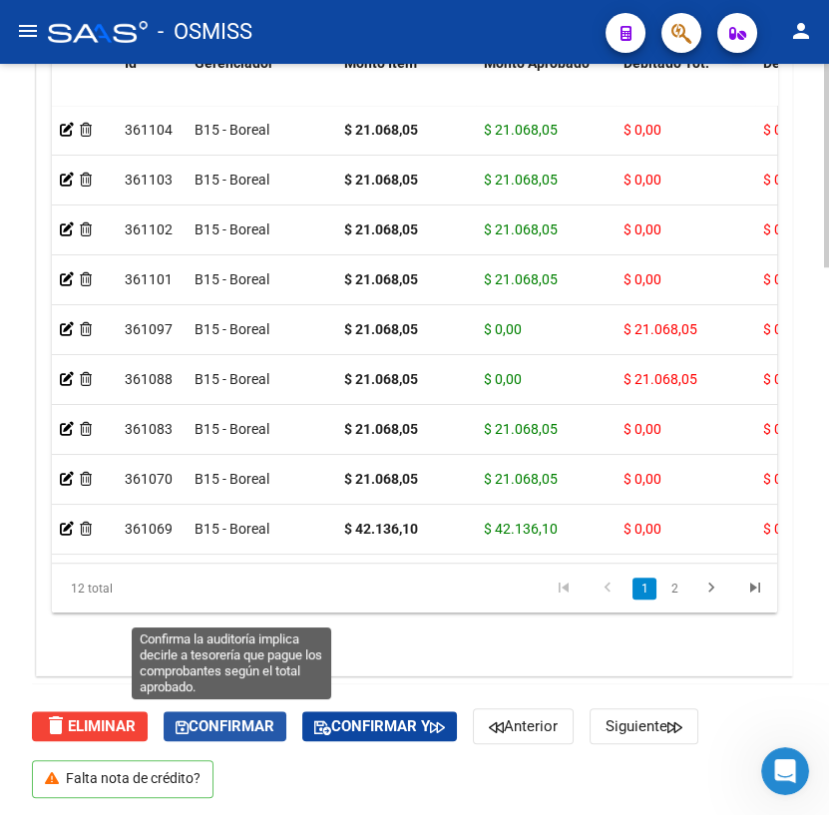
click at [275, 711] on button "Confirmar" at bounding box center [225, 726] width 123 height 30
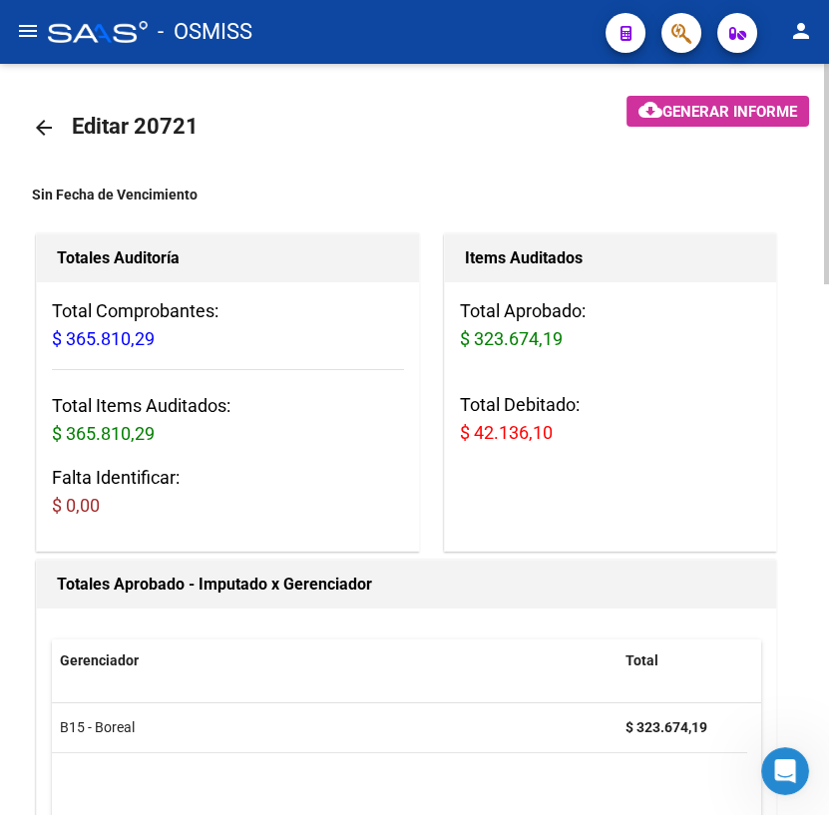
click at [38, 128] on mat-icon "arrow_back" at bounding box center [44, 128] width 24 height 24
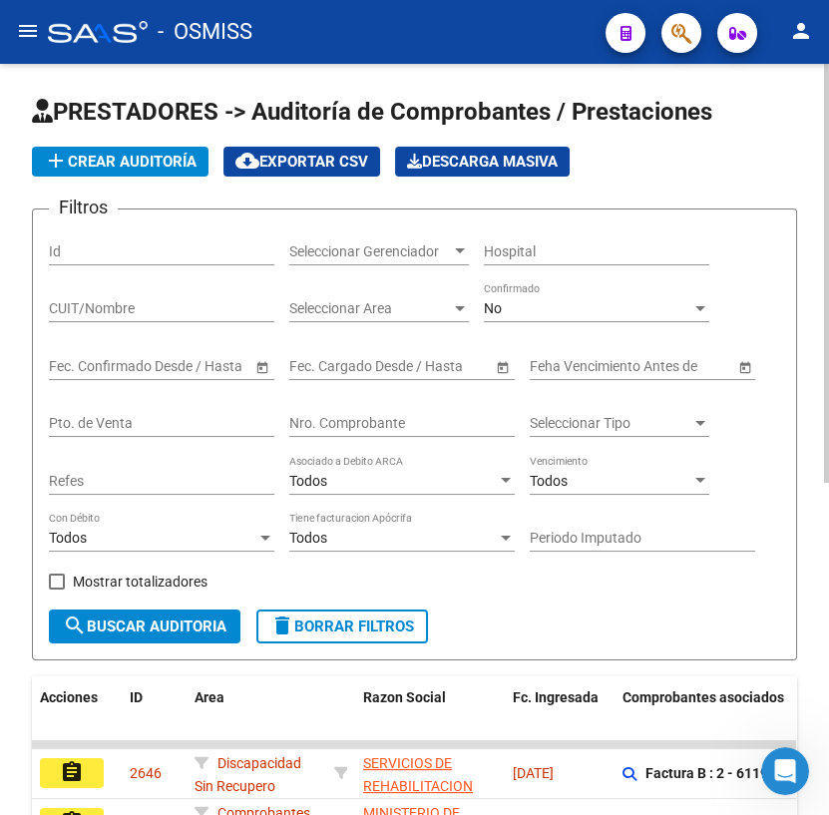
click at [339, 411] on div "Nro. Comprobante" at bounding box center [401, 417] width 225 height 40
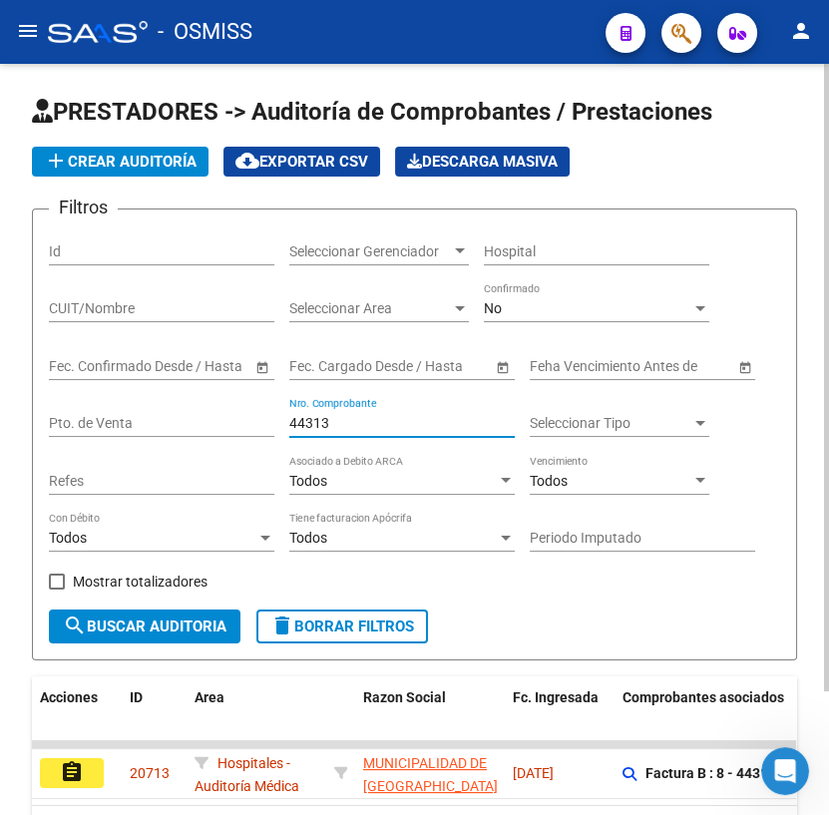
scroll to position [147, 0]
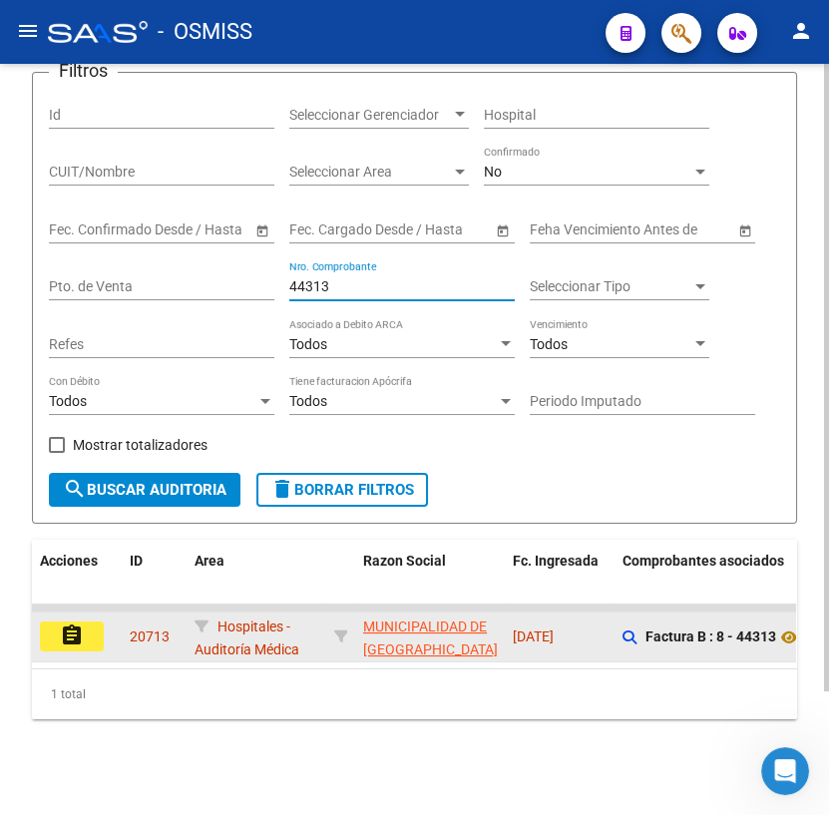
type input "44313"
click at [76, 624] on mat-icon "assignment" at bounding box center [72, 636] width 24 height 24
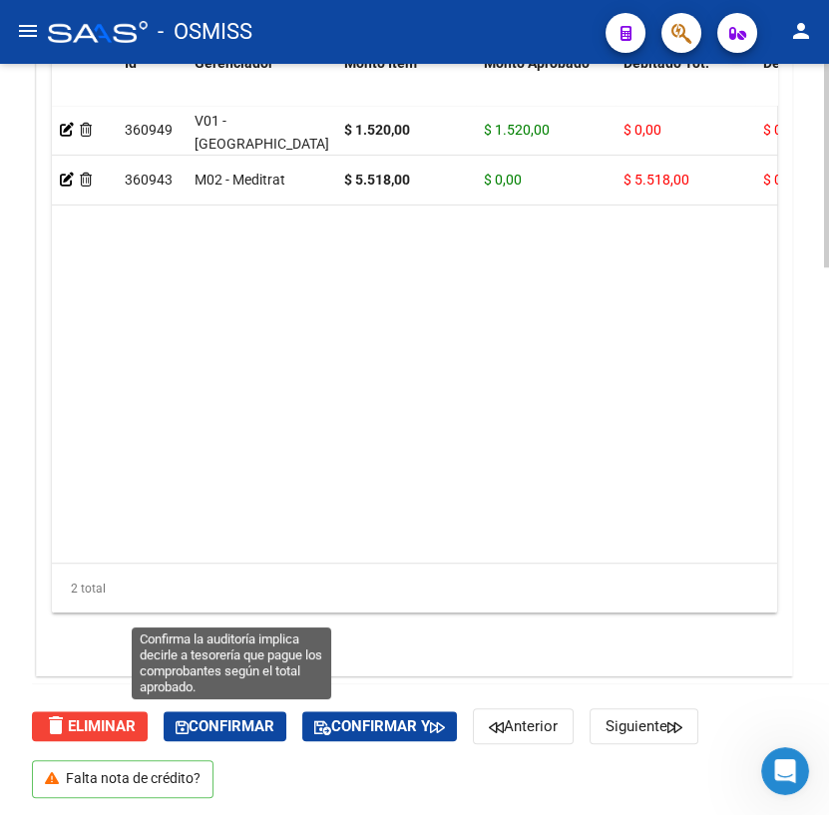
click at [200, 724] on span "Confirmar" at bounding box center [225, 726] width 99 height 18
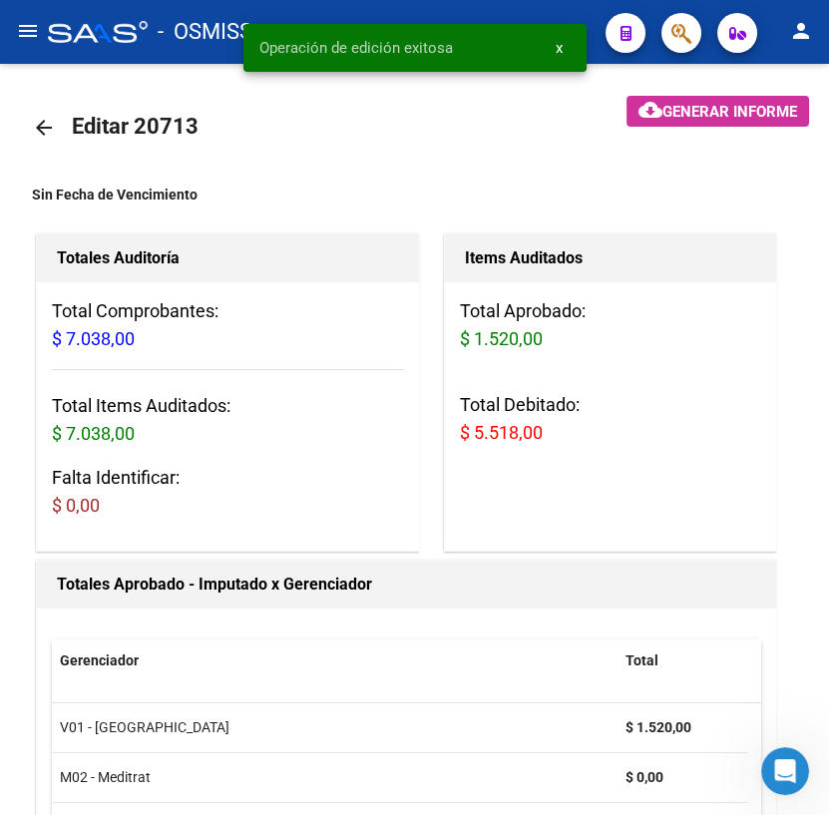
click at [48, 120] on mat-icon "arrow_back" at bounding box center [44, 128] width 24 height 24
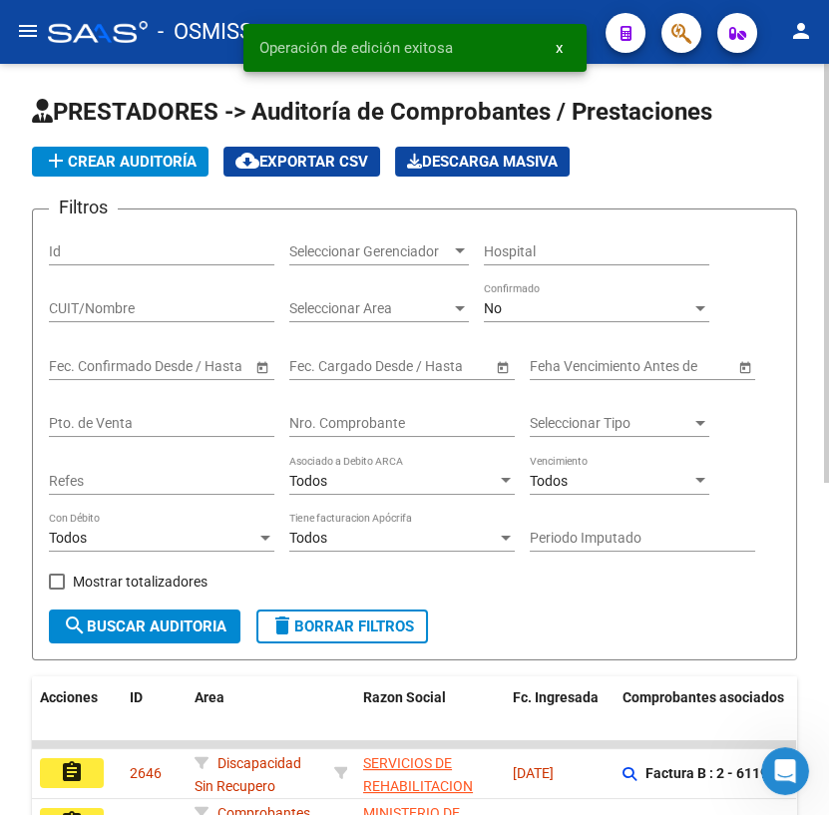
click at [359, 416] on input "Nro. Comprobante" at bounding box center [401, 423] width 225 height 17
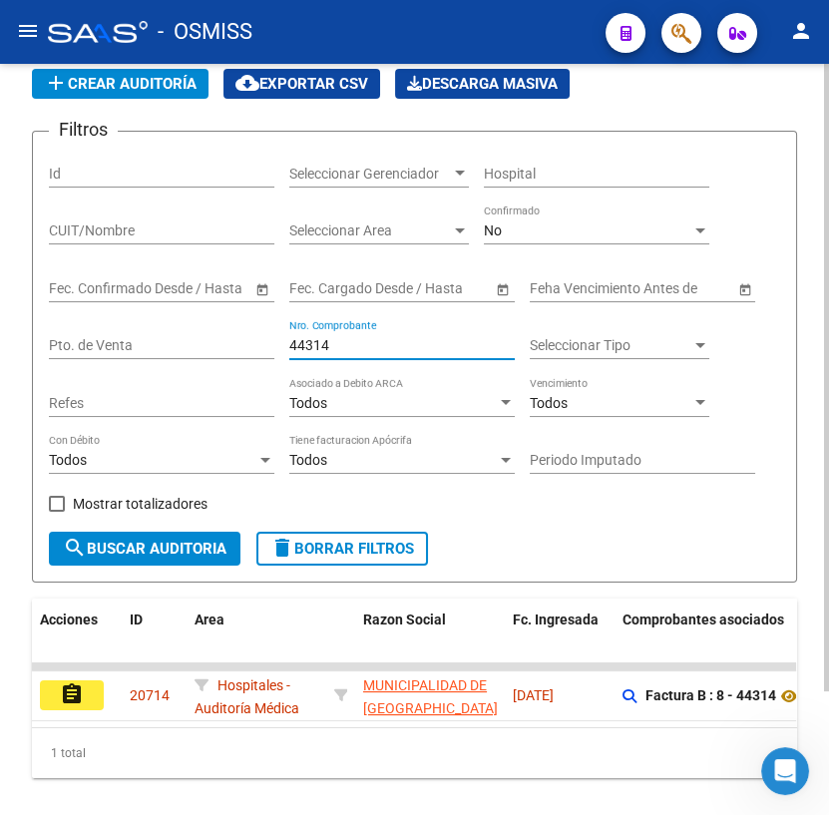
scroll to position [147, 0]
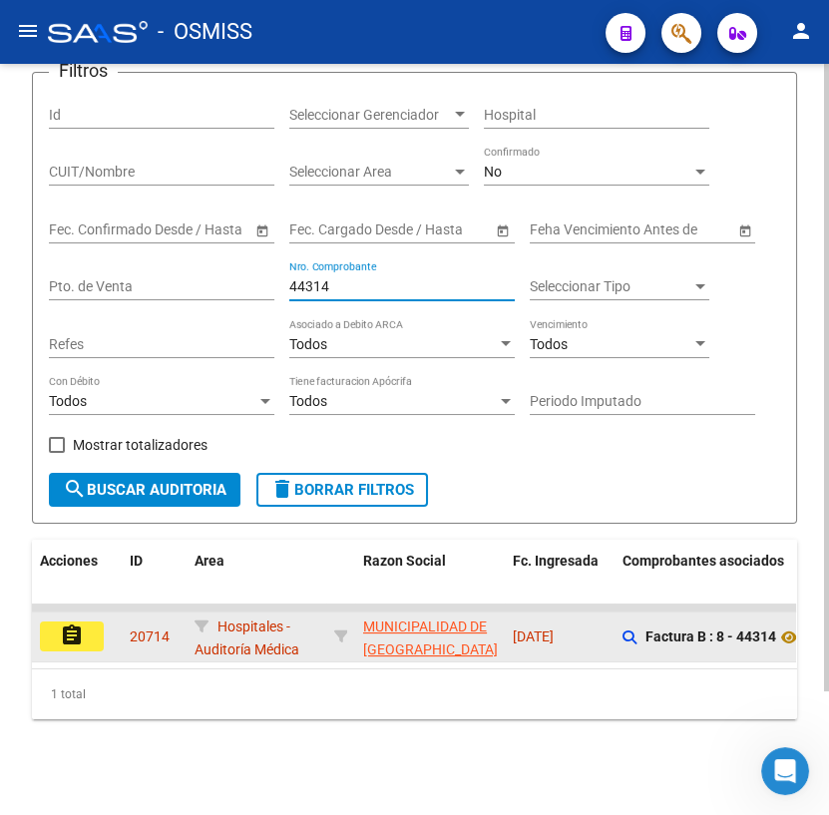
type input "44314"
click at [97, 622] on button "assignment" at bounding box center [72, 637] width 64 height 30
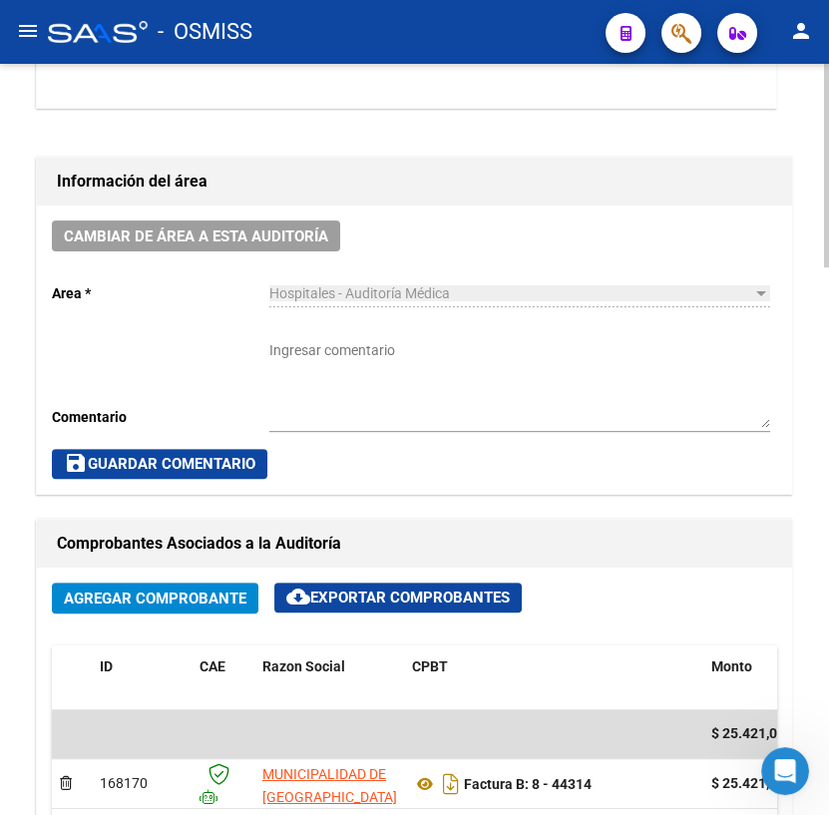
scroll to position [998, 0]
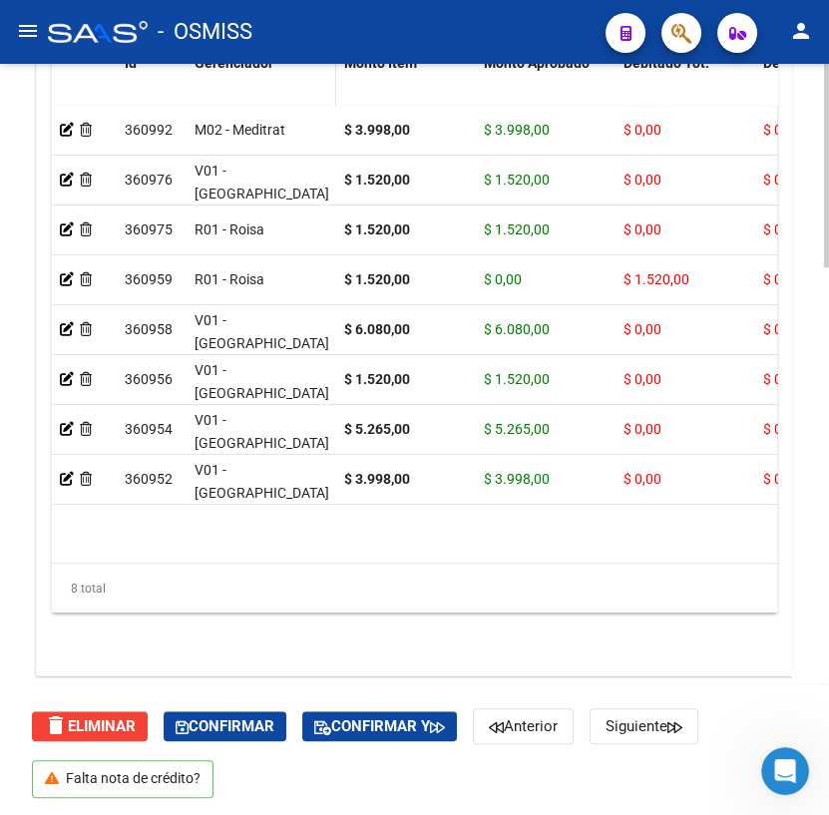
click at [214, 722] on span "Confirmar" at bounding box center [225, 726] width 99 height 18
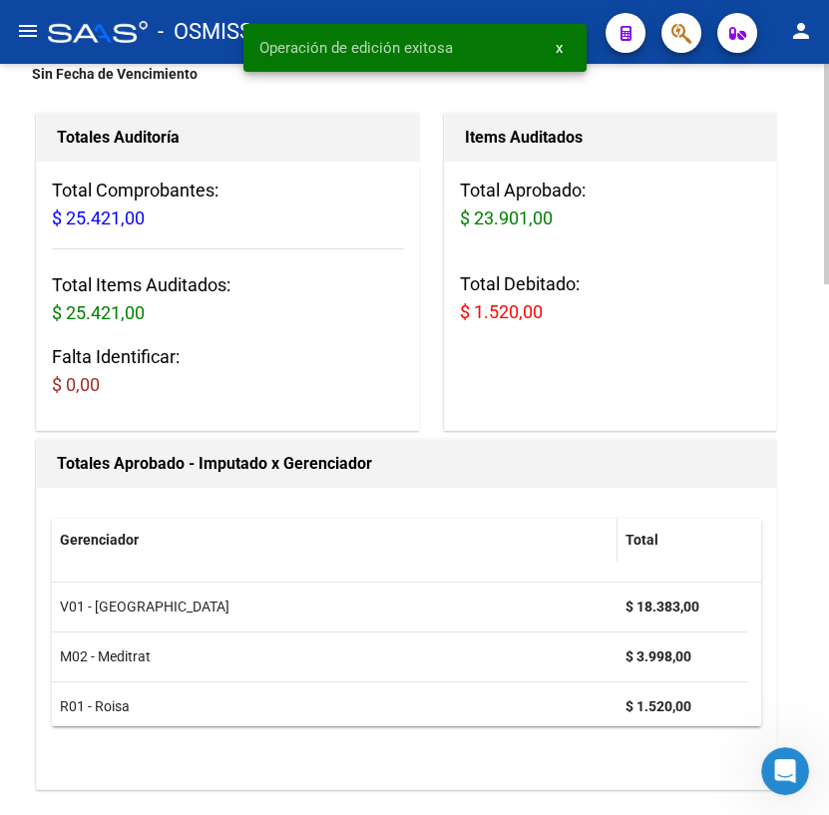
scroll to position [0, 0]
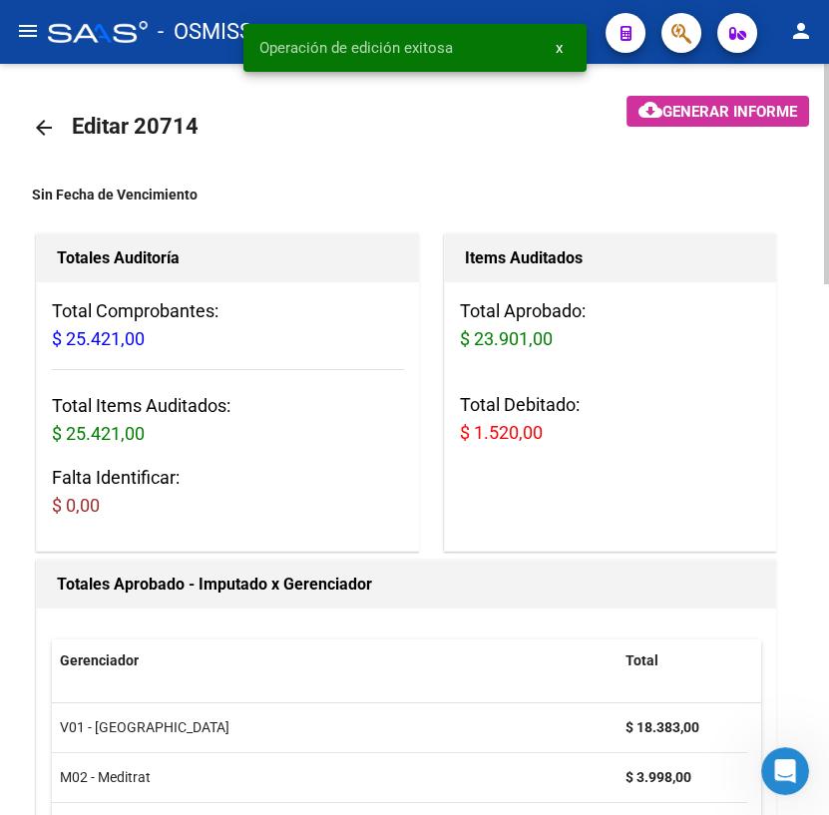
click at [51, 122] on mat-icon "arrow_back" at bounding box center [44, 128] width 24 height 24
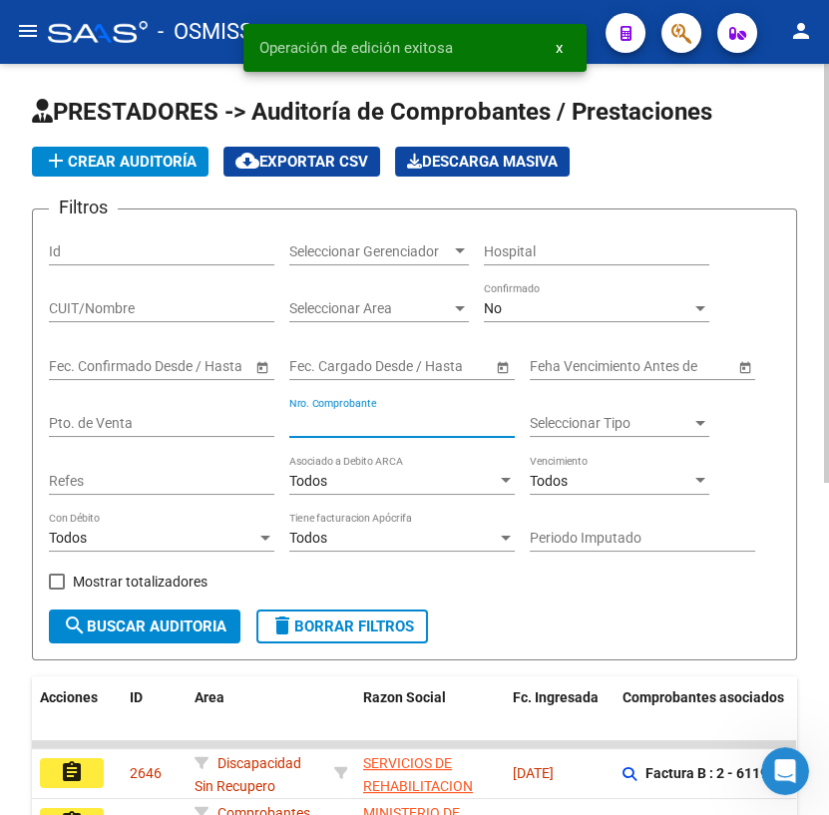
click at [341, 422] on input "Nro. Comprobante" at bounding box center [401, 423] width 225 height 17
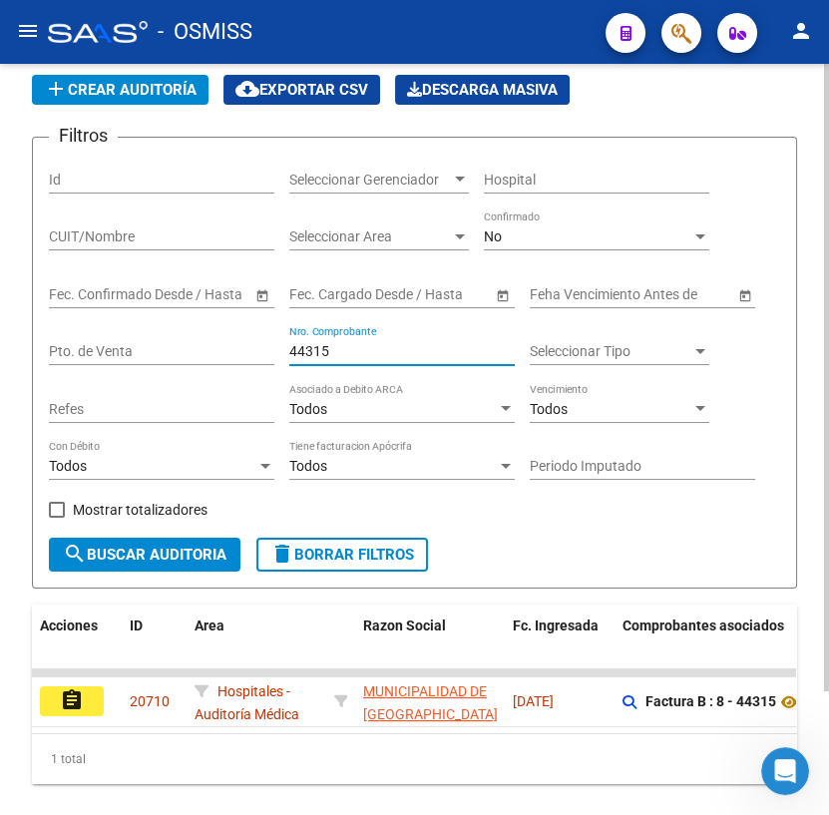
scroll to position [147, 0]
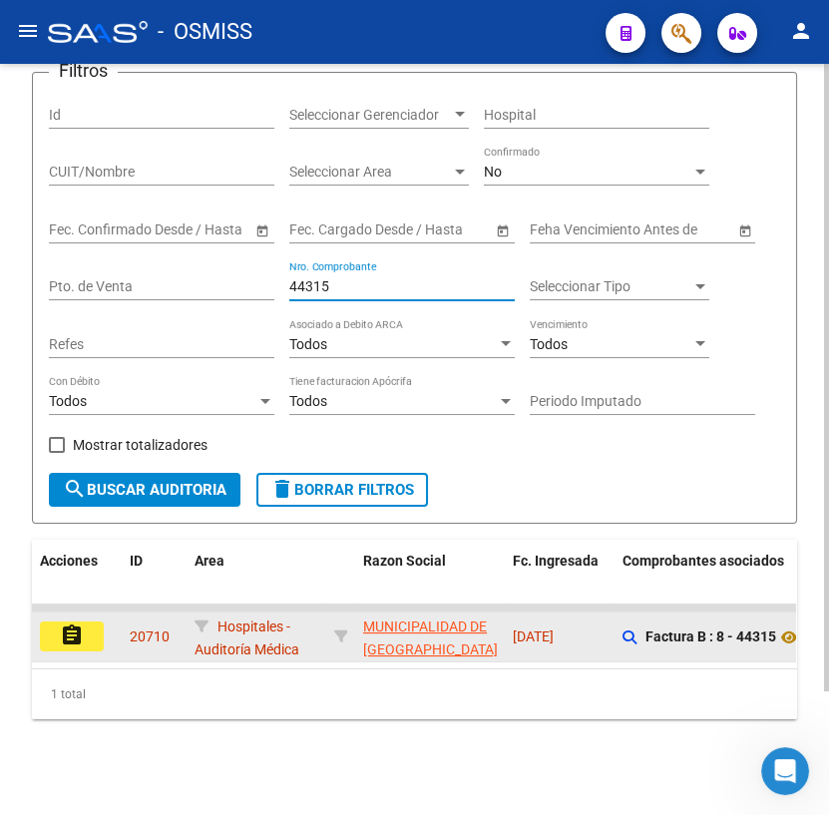
type input "44315"
click at [72, 627] on mat-icon "assignment" at bounding box center [72, 636] width 24 height 24
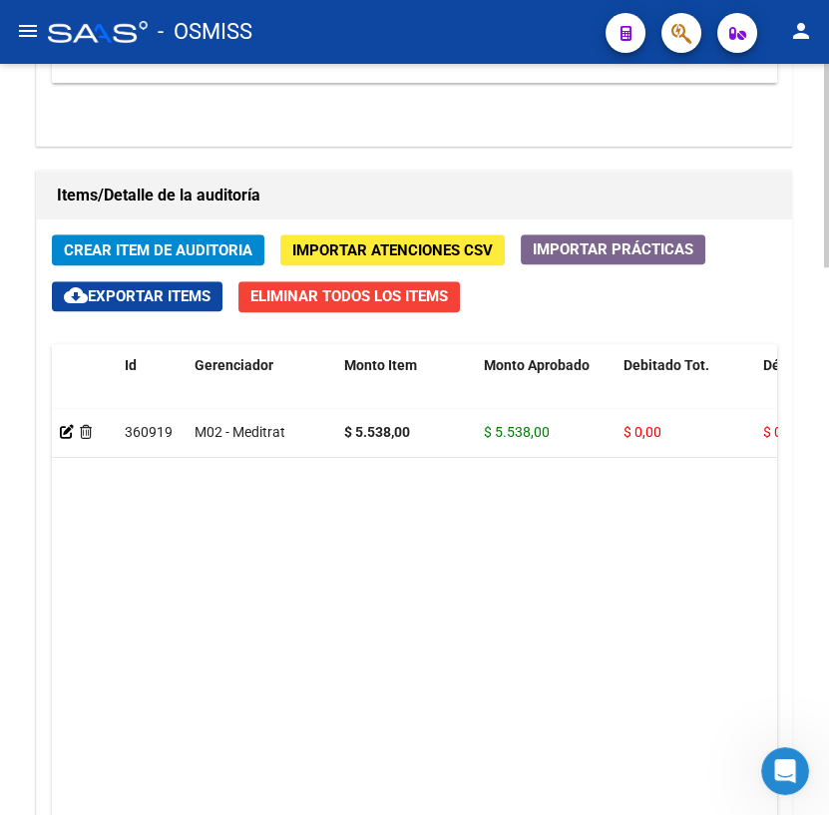
scroll to position [2025, 0]
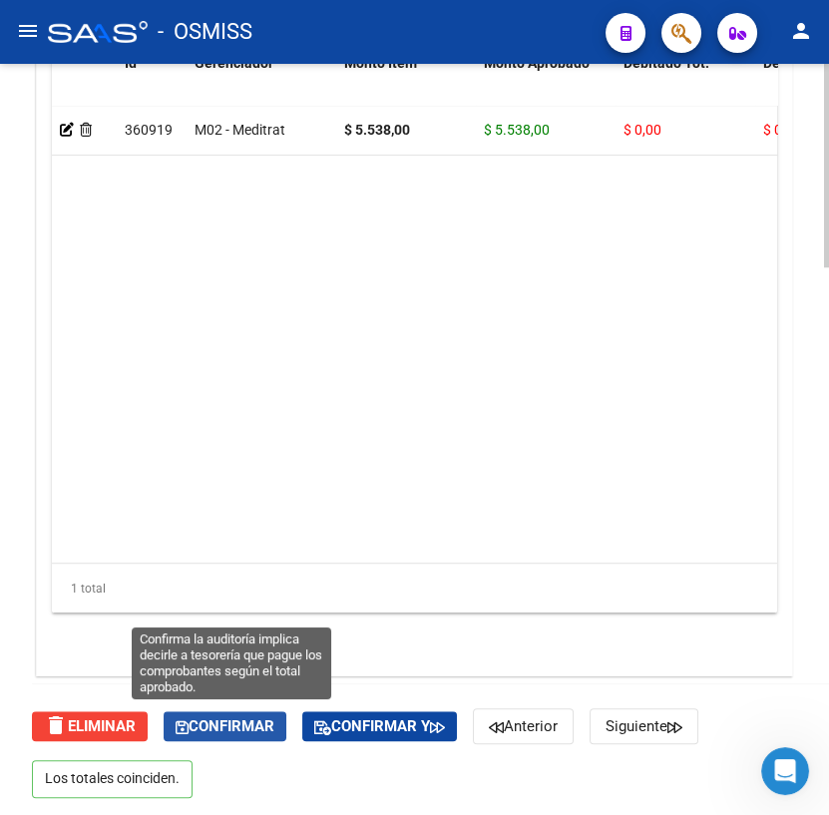
click at [238, 718] on span "Confirmar" at bounding box center [225, 726] width 99 height 18
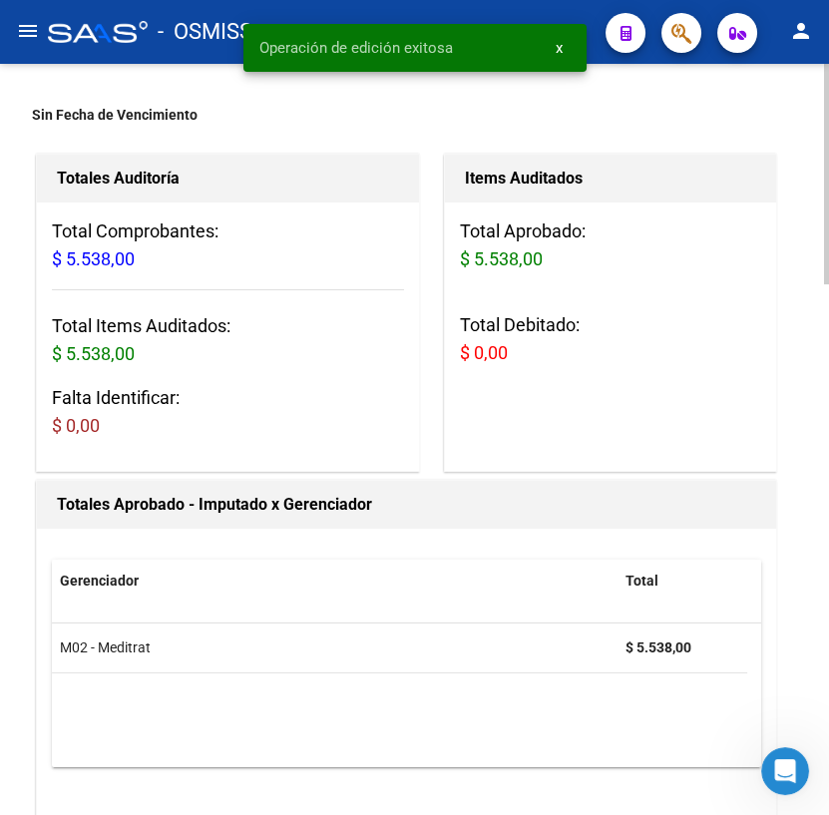
scroll to position [0, 0]
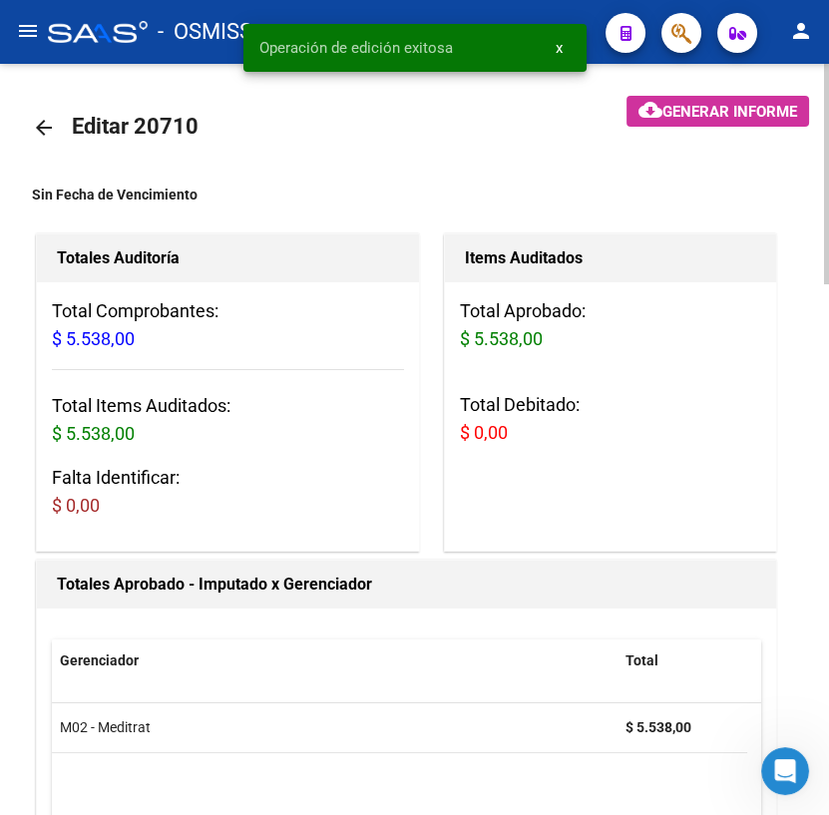
click at [49, 119] on mat-icon "arrow_back" at bounding box center [44, 128] width 24 height 24
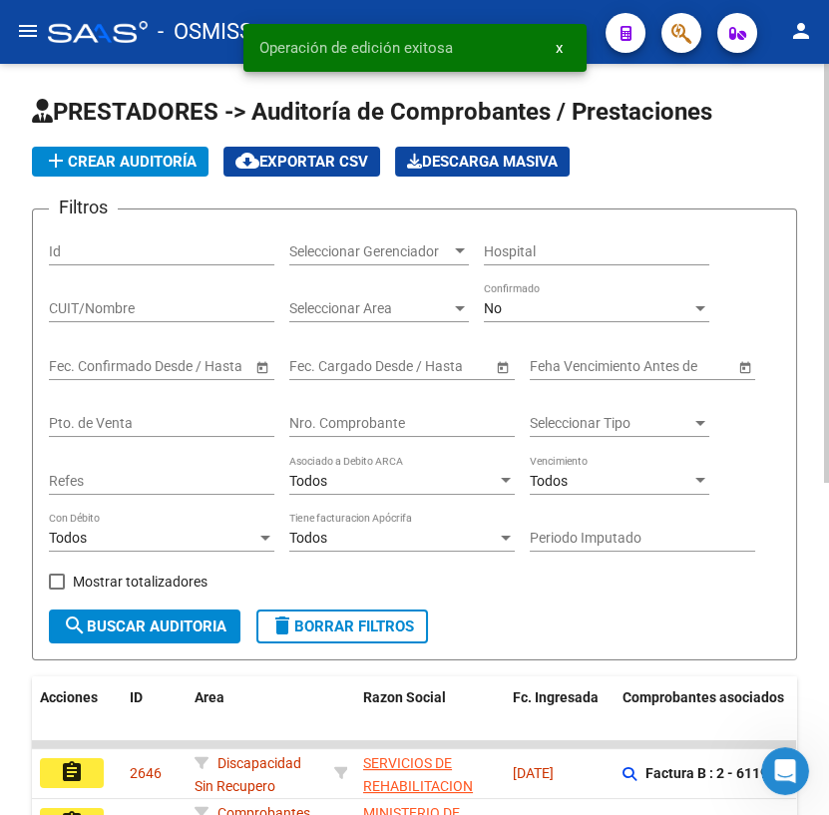
click at [364, 415] on input "Nro. Comprobante" at bounding box center [401, 423] width 225 height 17
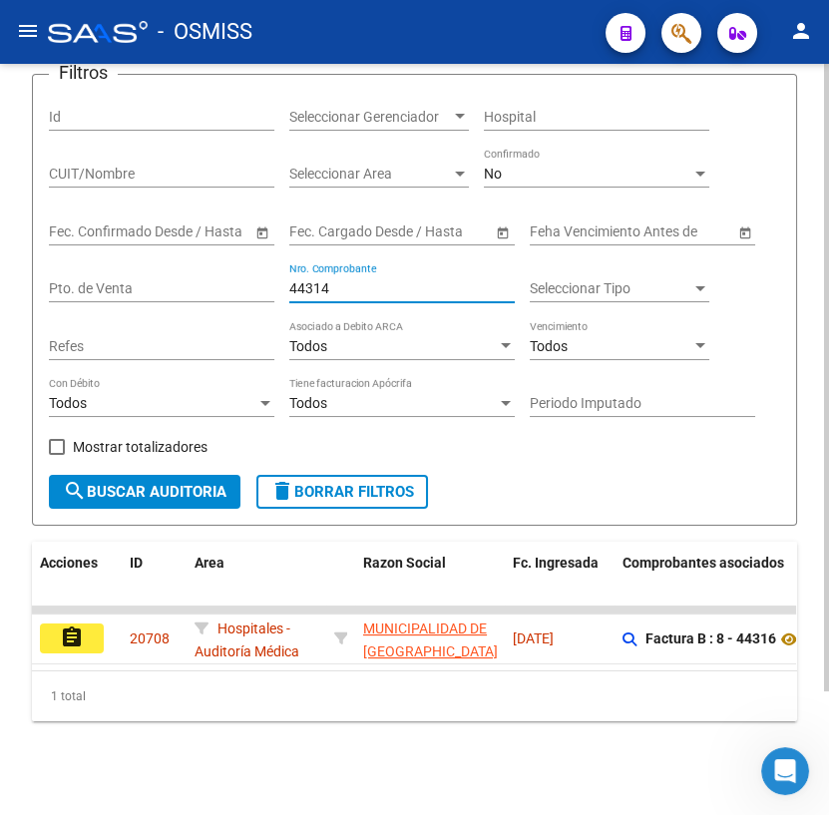
scroll to position [147, 0]
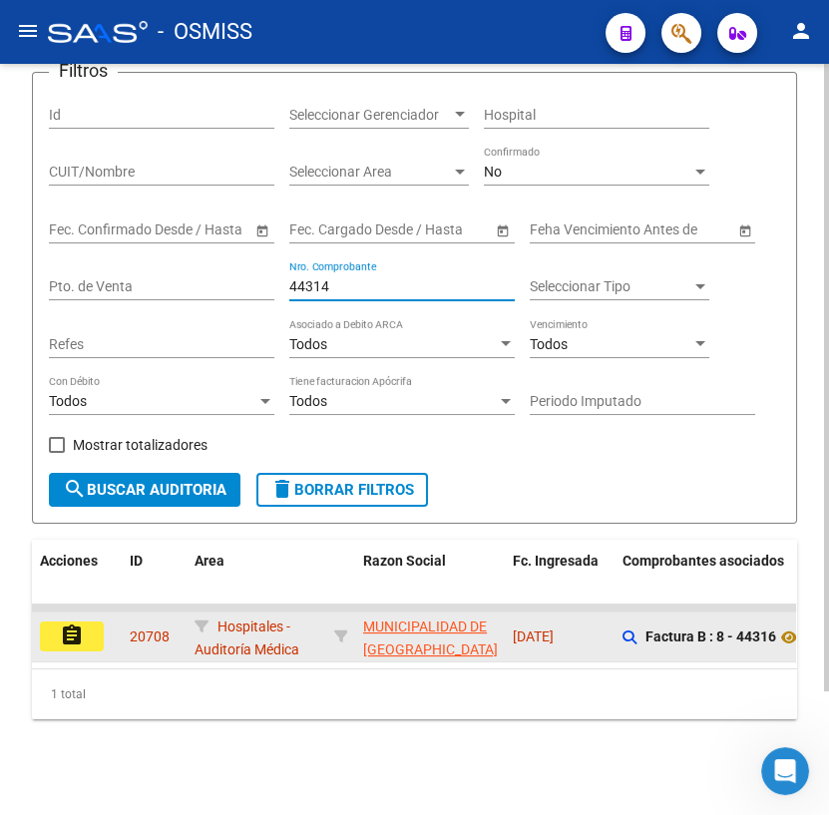
type input "44314"
click at [91, 622] on button "assignment" at bounding box center [72, 637] width 64 height 30
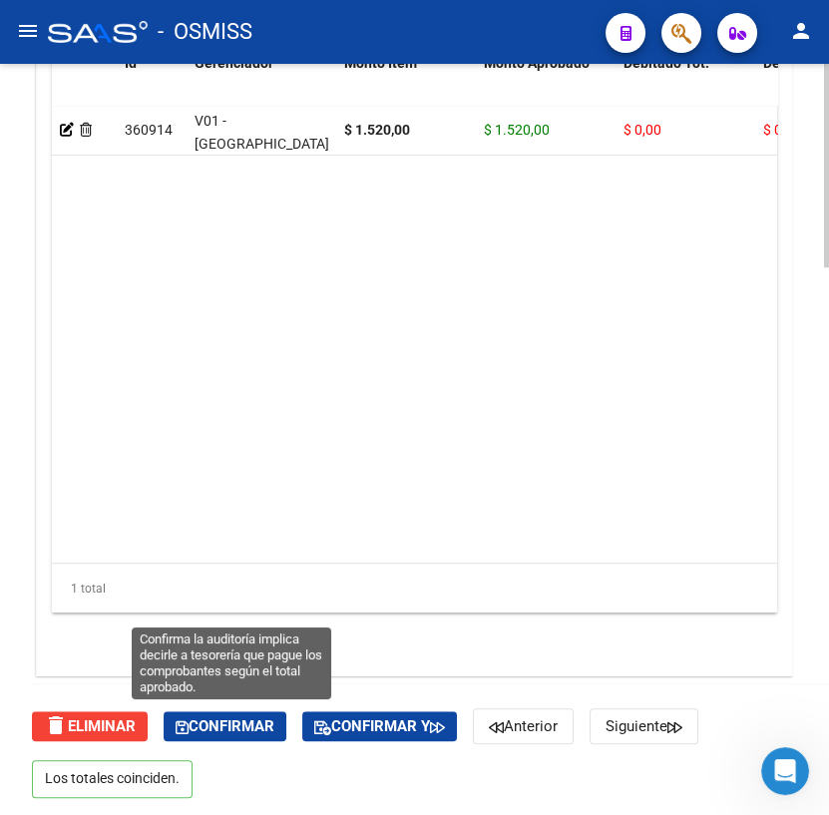
click at [233, 717] on span "Confirmar" at bounding box center [225, 726] width 99 height 18
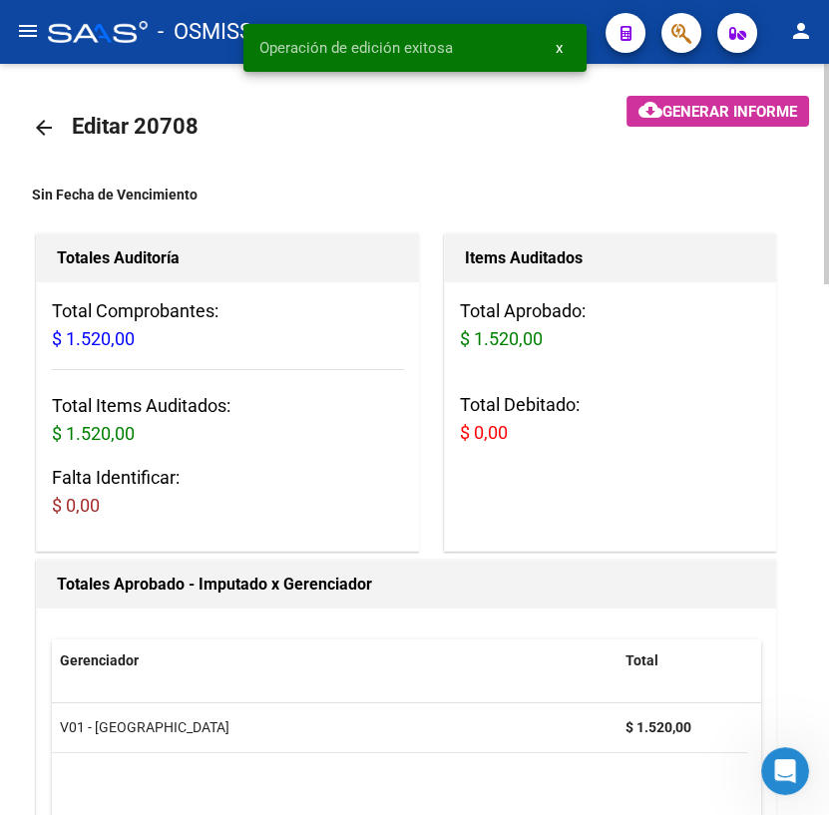
click at [35, 132] on mat-icon "arrow_back" at bounding box center [44, 128] width 24 height 24
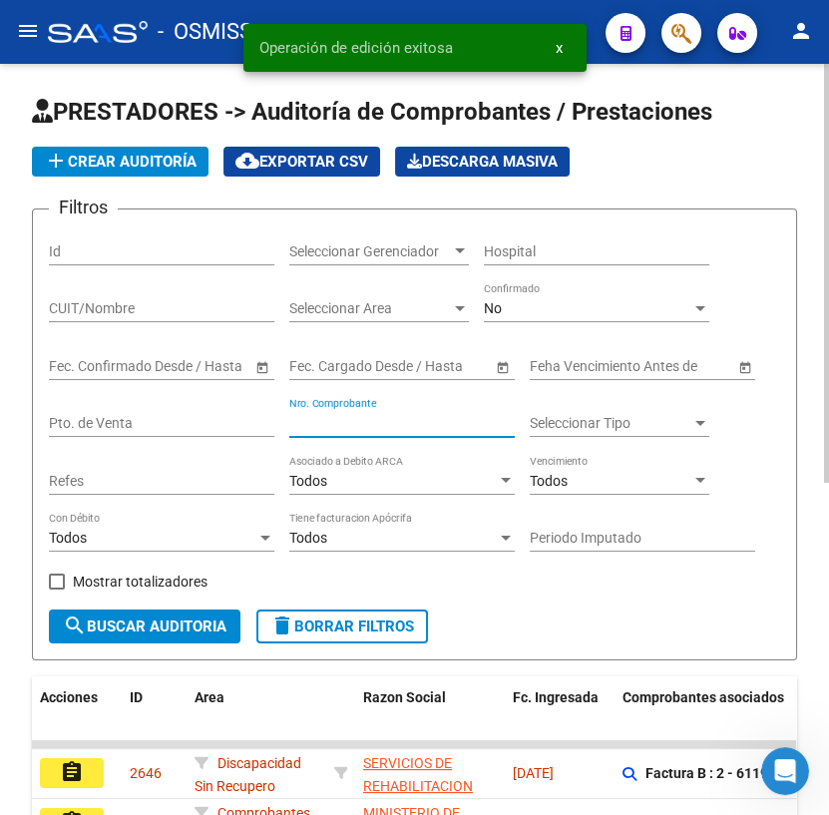
click at [319, 427] on input "Nro. Comprobante" at bounding box center [401, 423] width 225 height 17
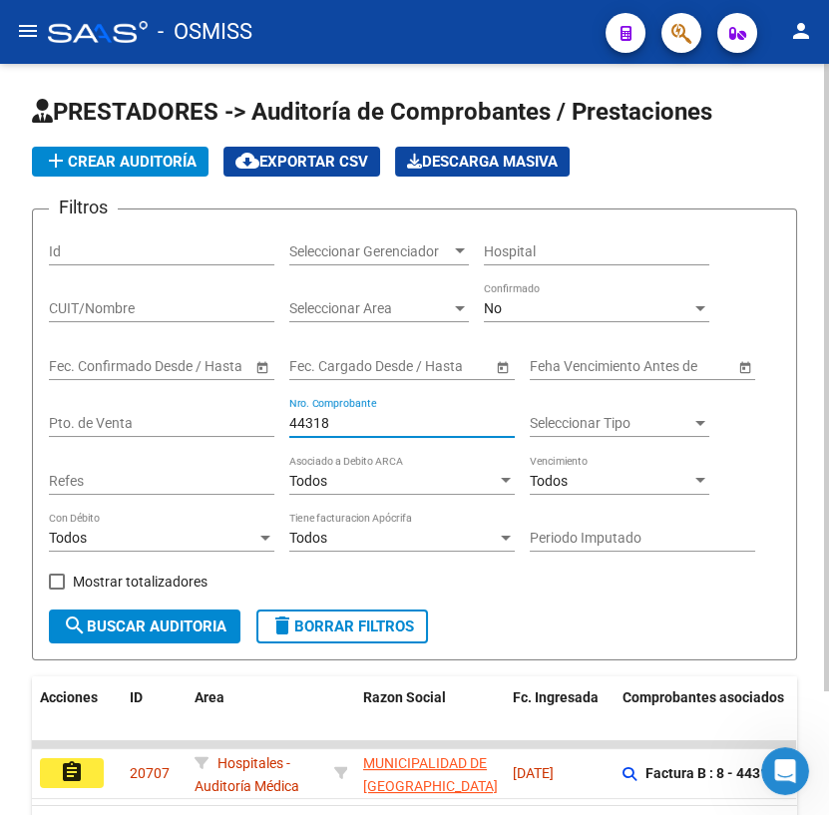
scroll to position [147, 0]
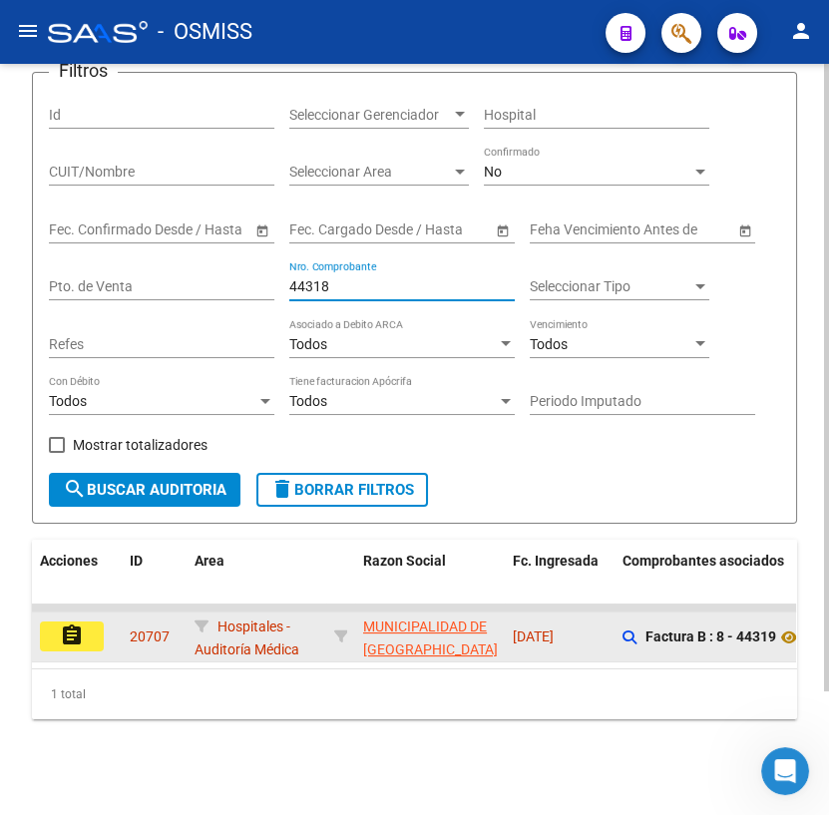
type input "44318"
click at [87, 627] on button "assignment" at bounding box center [72, 637] width 64 height 30
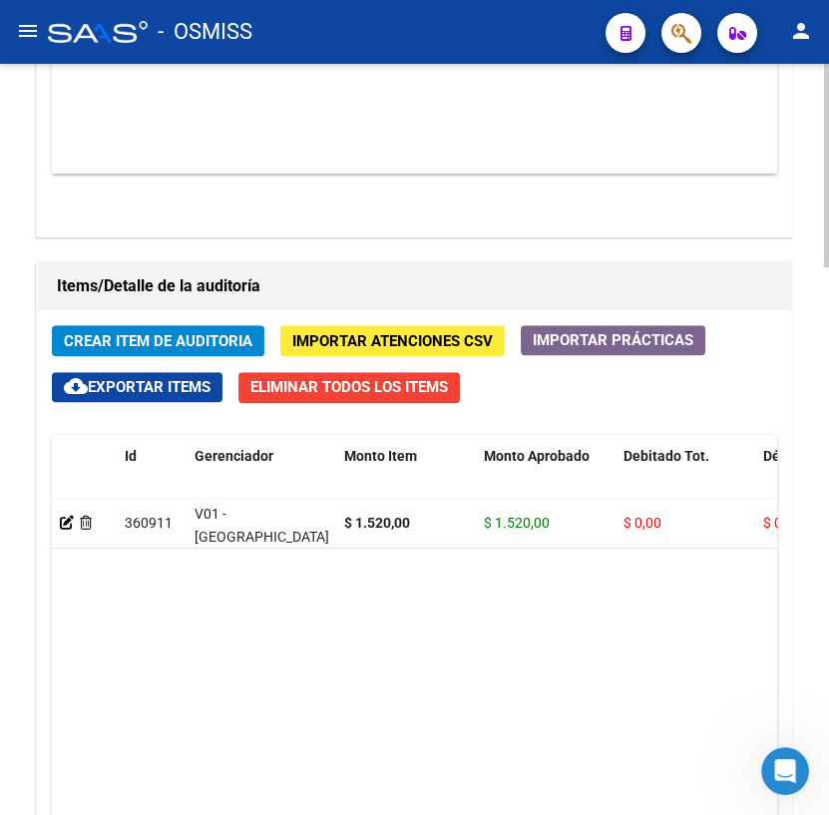
scroll to position [1905, 0]
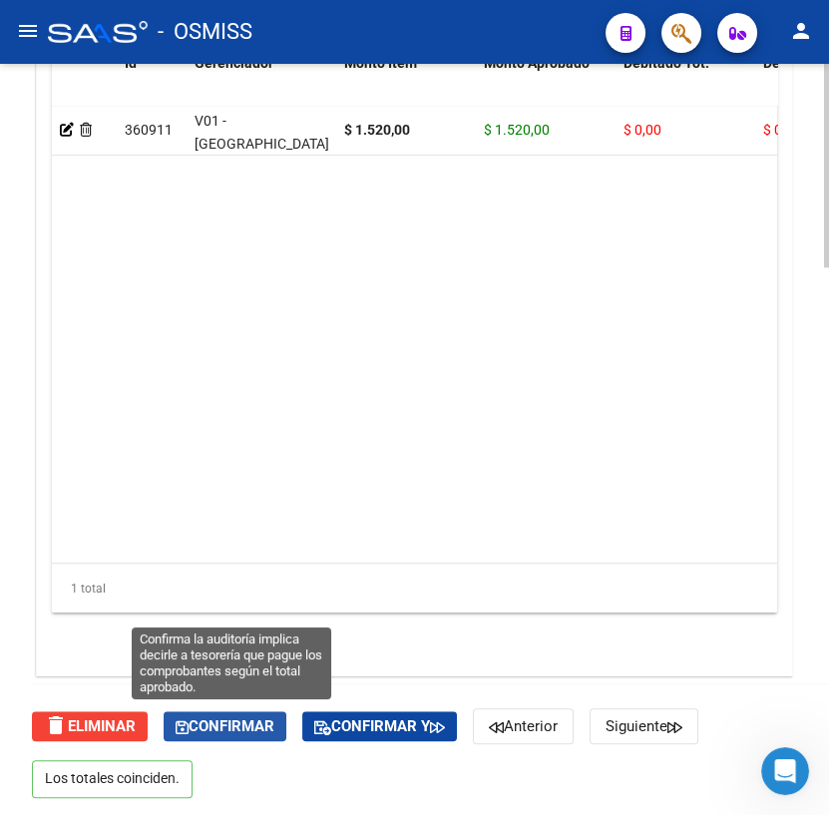
click at [212, 726] on span "Confirmar" at bounding box center [225, 726] width 99 height 18
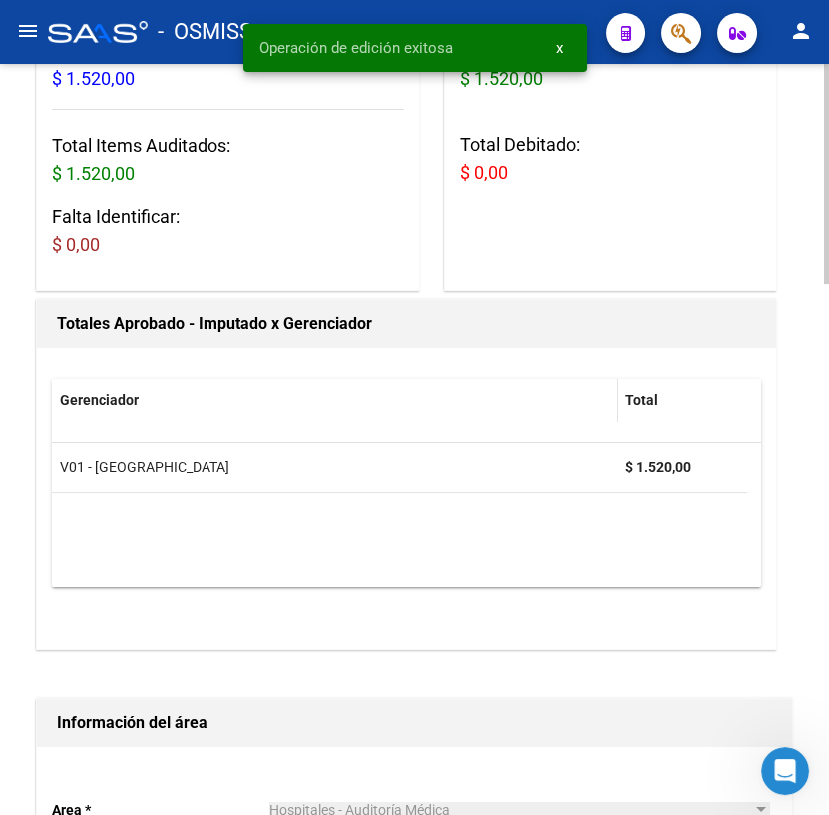
scroll to position [0, 0]
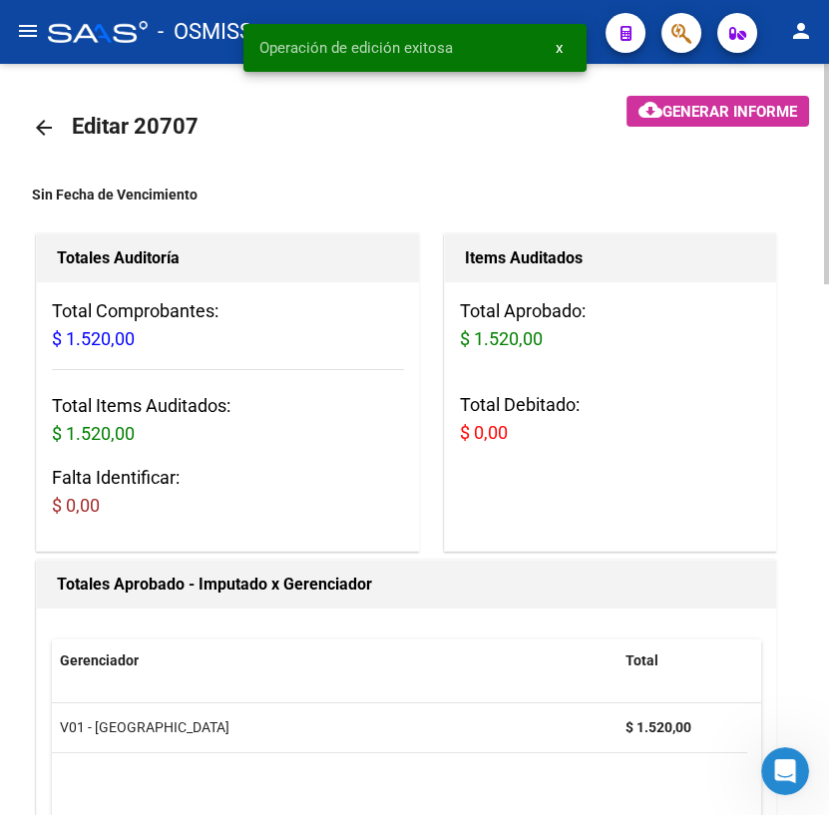
click at [44, 129] on mat-icon "arrow_back" at bounding box center [44, 128] width 24 height 24
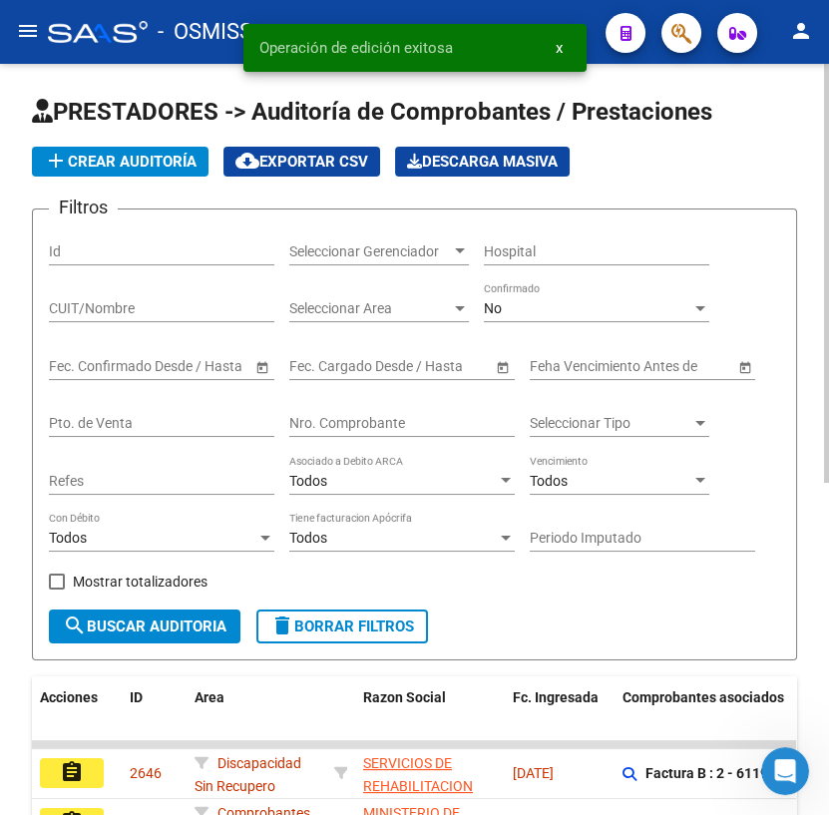
click at [334, 422] on input "Nro. Comprobante" at bounding box center [401, 423] width 225 height 17
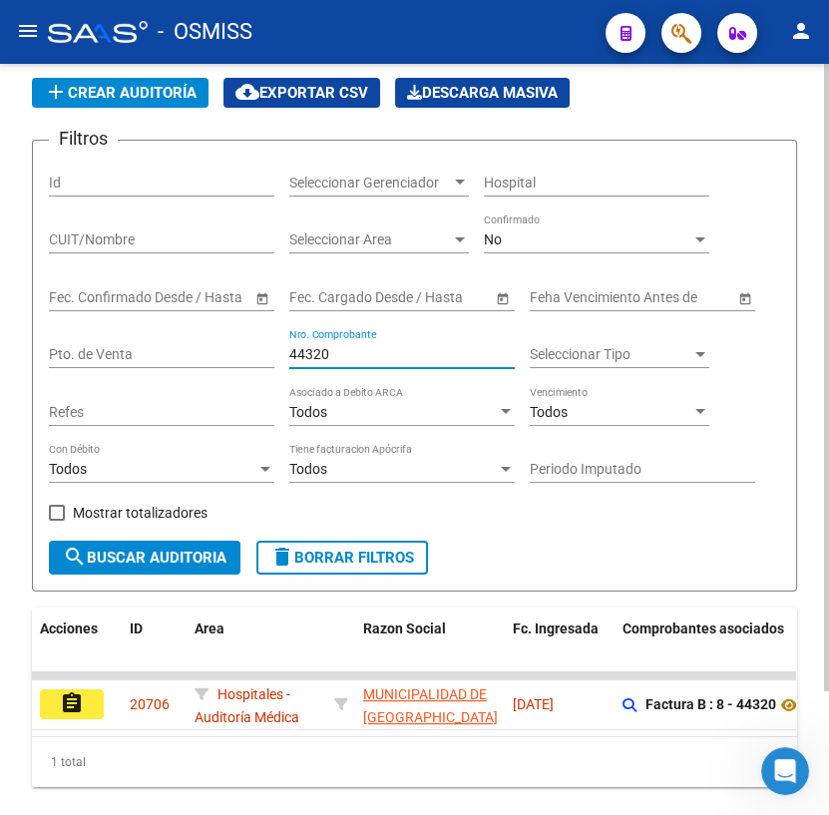
scroll to position [147, 0]
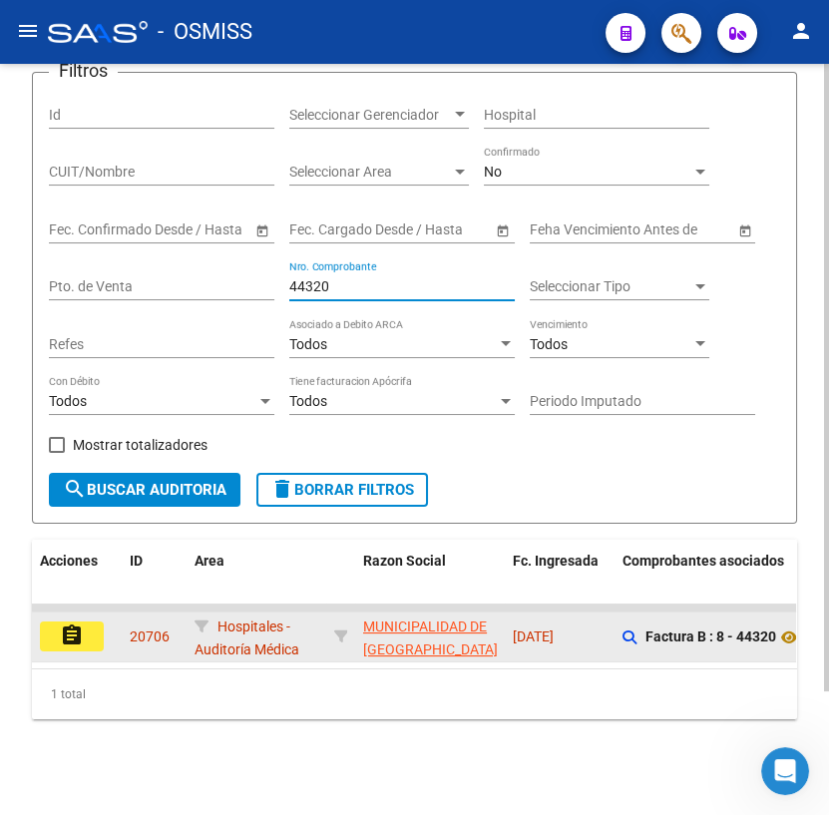
type input "44320"
click at [68, 624] on mat-icon "assignment" at bounding box center [72, 636] width 24 height 24
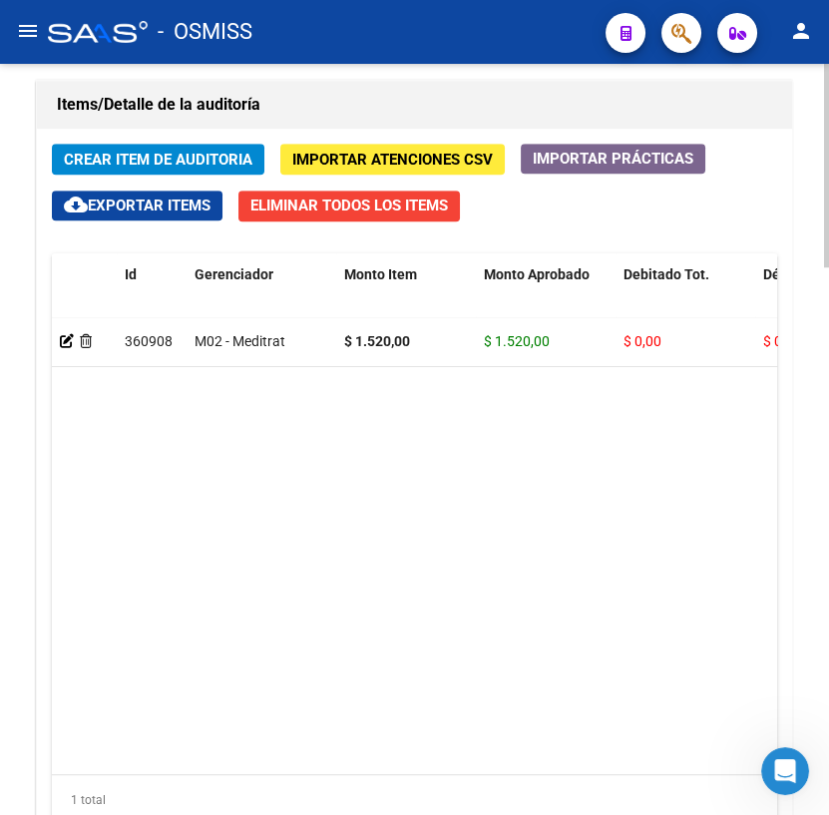
scroll to position [2025, 0]
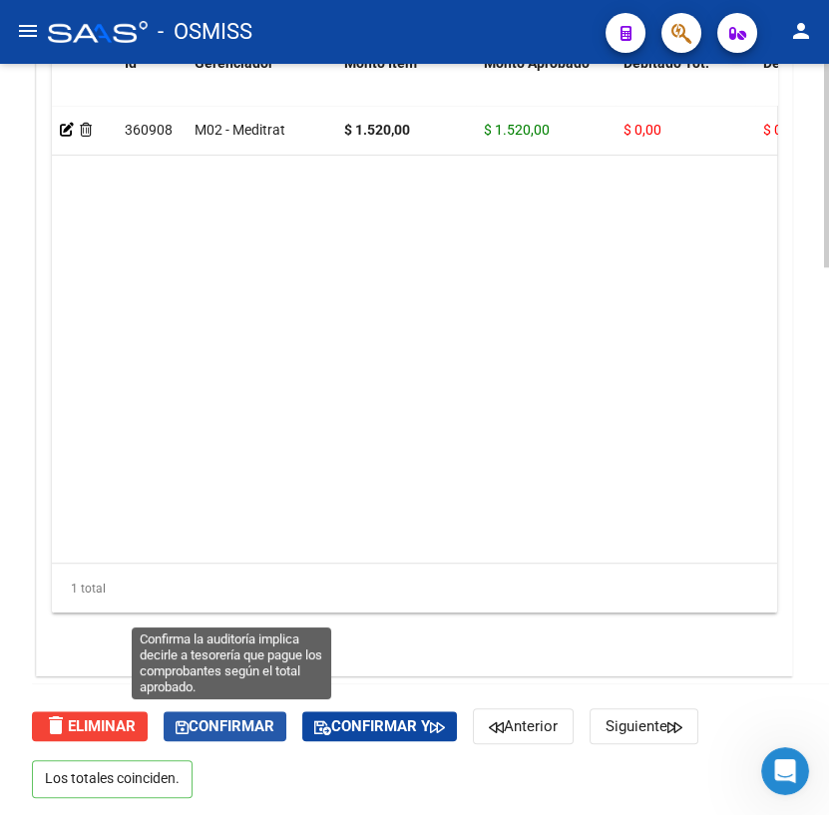
click at [233, 717] on span "Confirmar" at bounding box center [225, 726] width 99 height 18
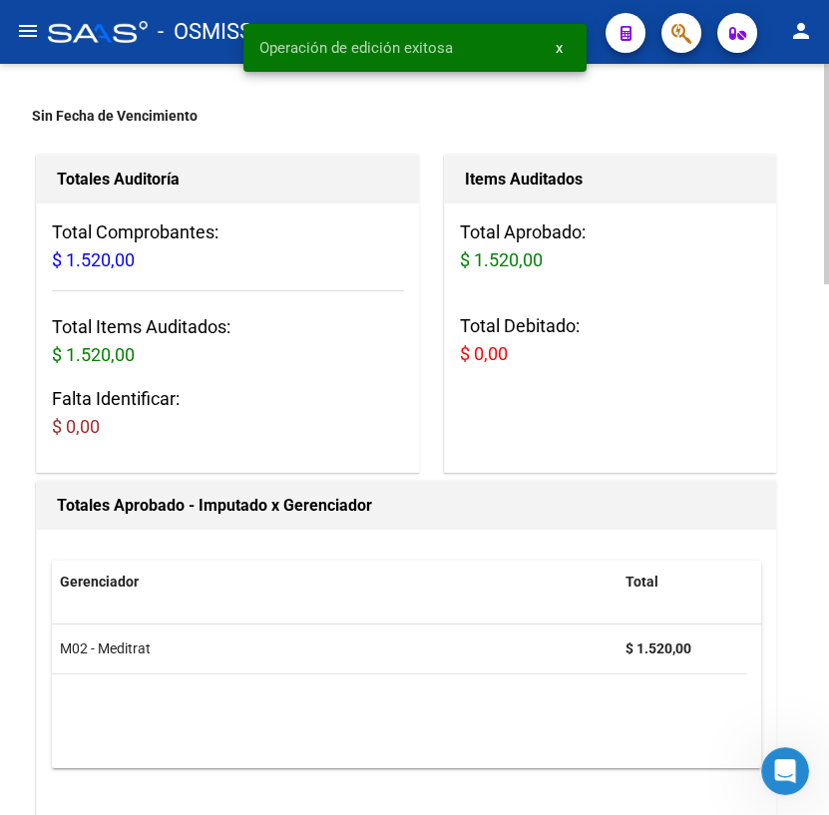
scroll to position [0, 0]
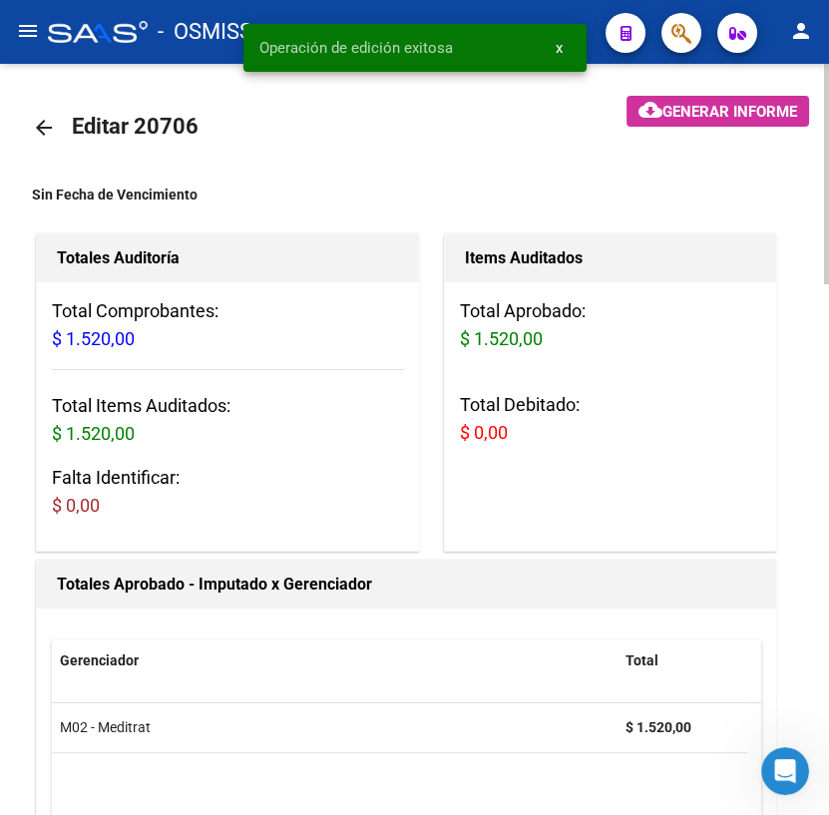
click at [43, 126] on mat-icon "arrow_back" at bounding box center [44, 128] width 24 height 24
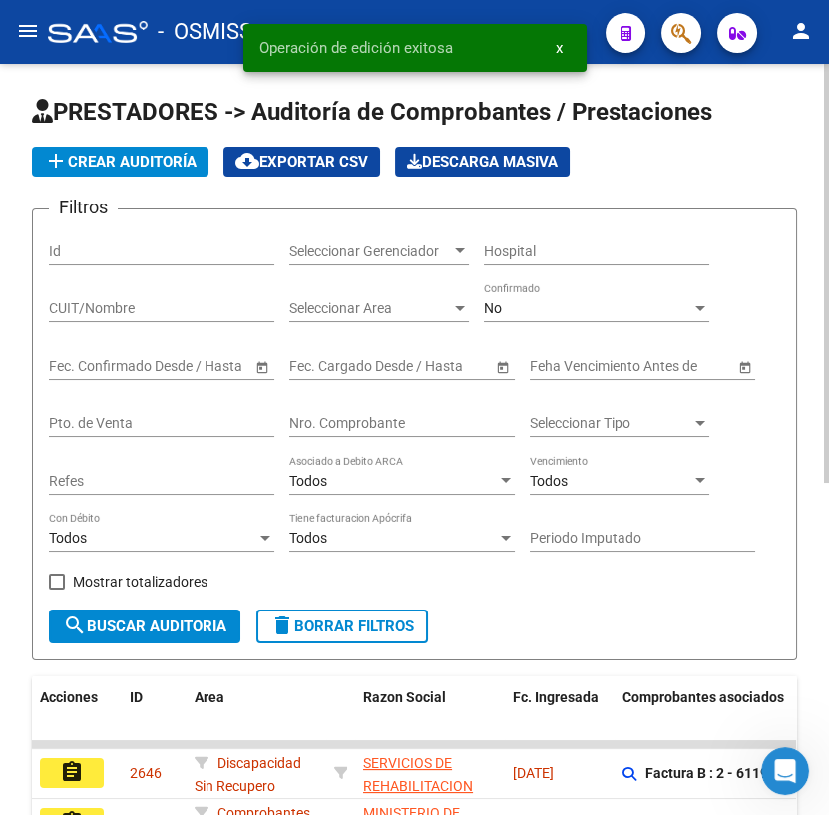
click at [324, 425] on input "Nro. Comprobante" at bounding box center [401, 423] width 225 height 17
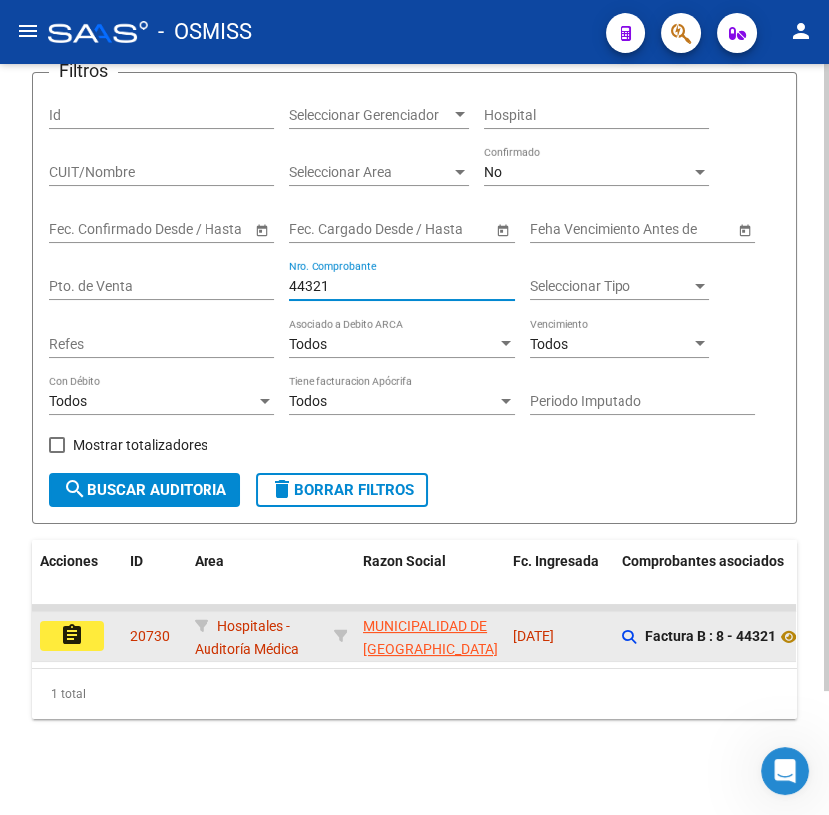
scroll to position [147, 0]
type input "44321"
click at [86, 638] on button "assignment" at bounding box center [72, 637] width 64 height 30
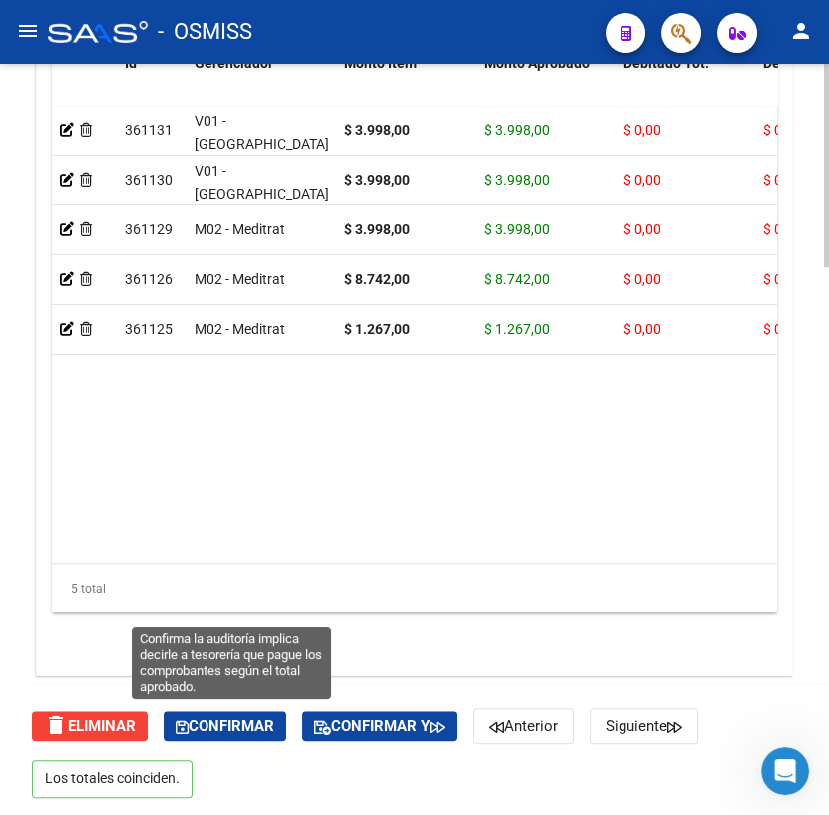
click at [234, 722] on span "Confirmar" at bounding box center [225, 726] width 99 height 18
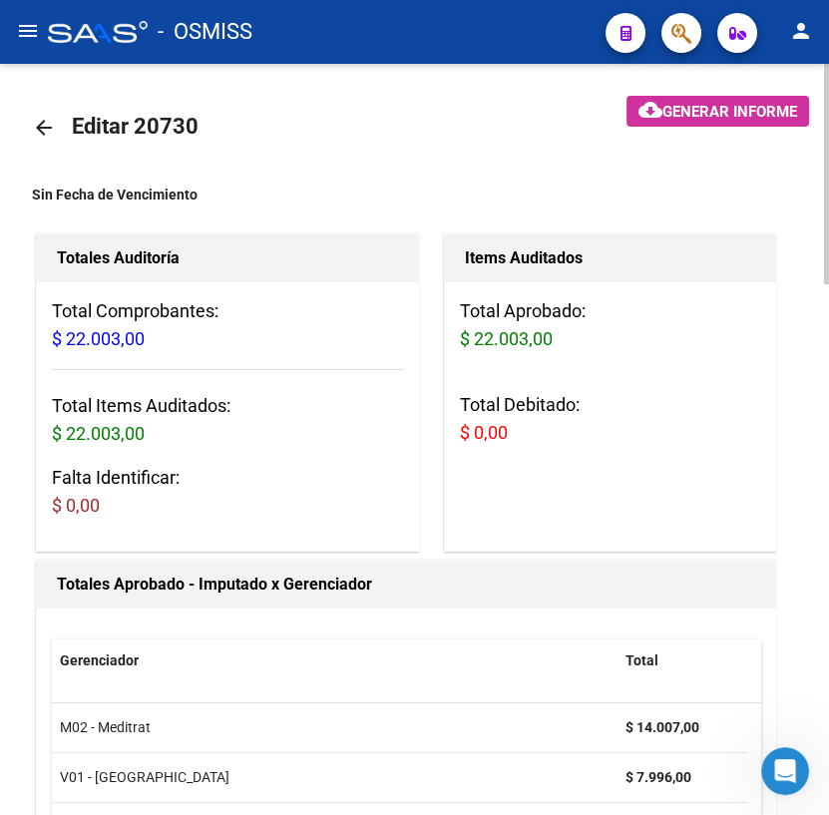
click at [44, 130] on mat-icon "arrow_back" at bounding box center [44, 128] width 24 height 24
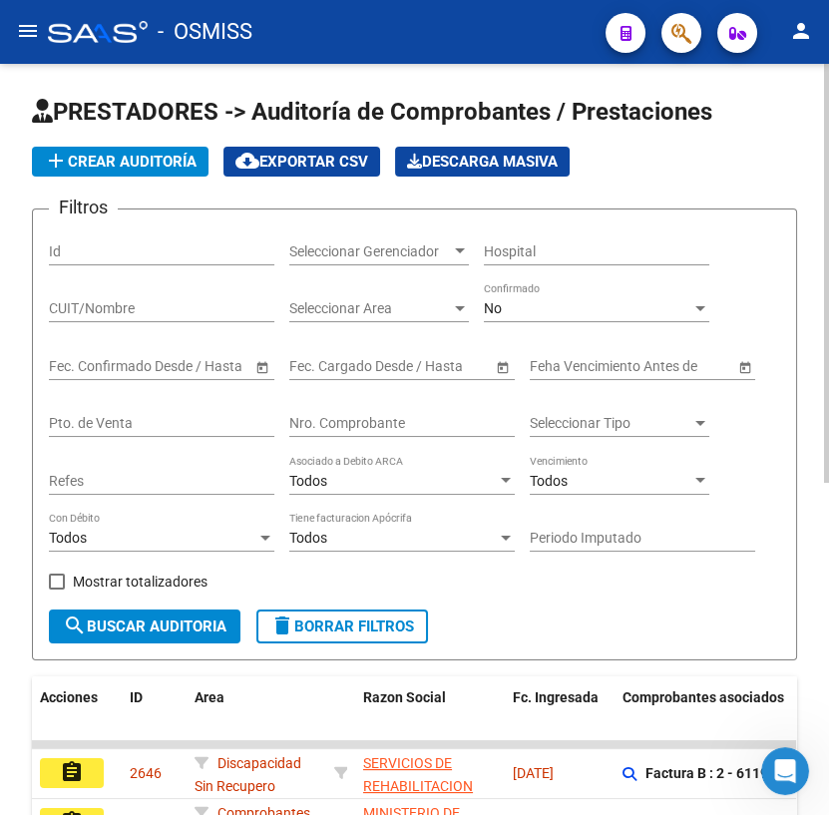
click at [335, 408] on div "Nro. Comprobante" at bounding box center [401, 417] width 225 height 40
type input "44322"
click at [124, 619] on span "search Buscar Auditoria" at bounding box center [145, 627] width 164 height 18
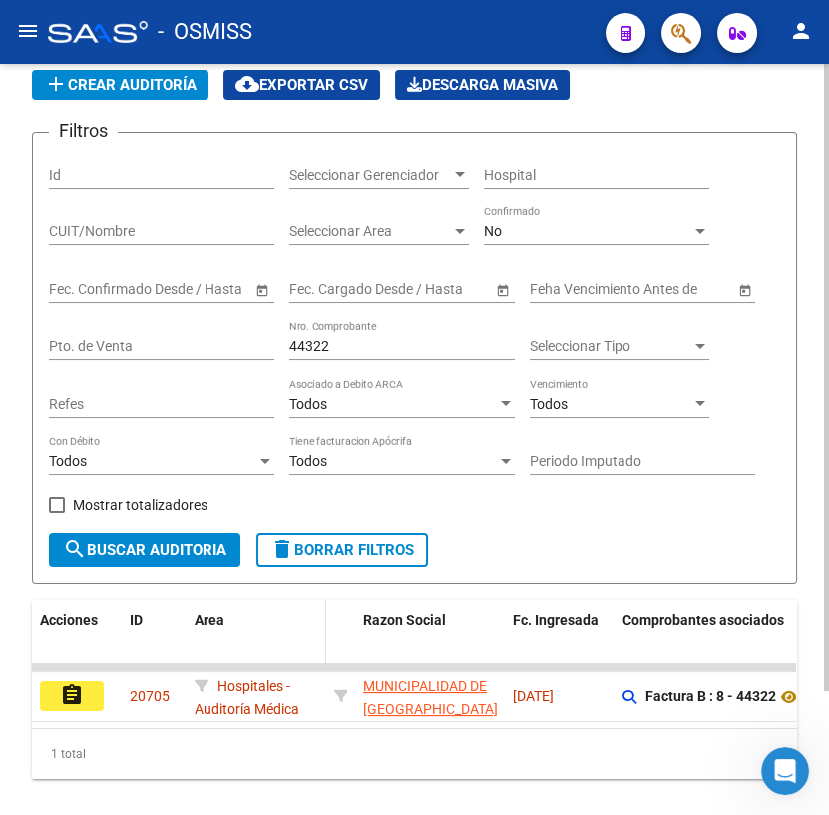
scroll to position [147, 0]
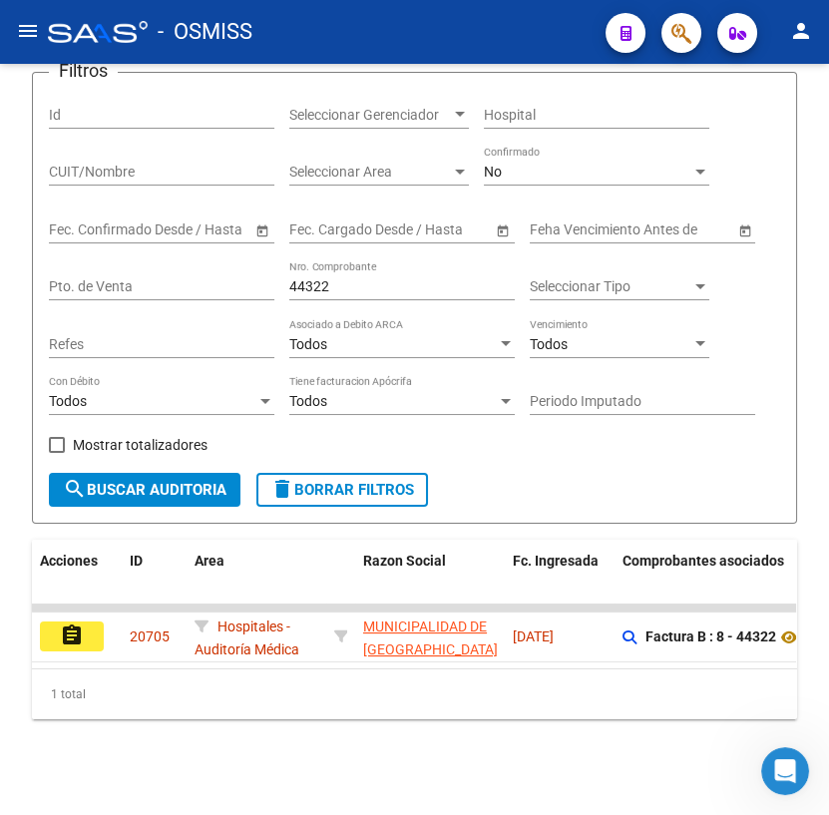
click at [73, 626] on mat-icon "assignment" at bounding box center [72, 636] width 24 height 24
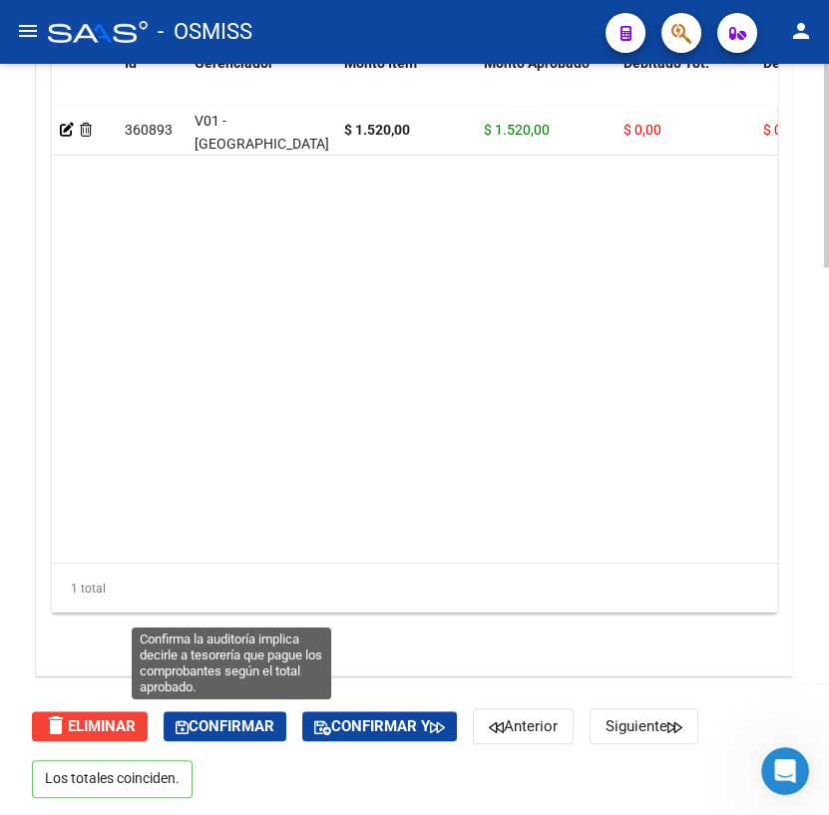
click at [232, 717] on span "Confirmar" at bounding box center [225, 726] width 99 height 18
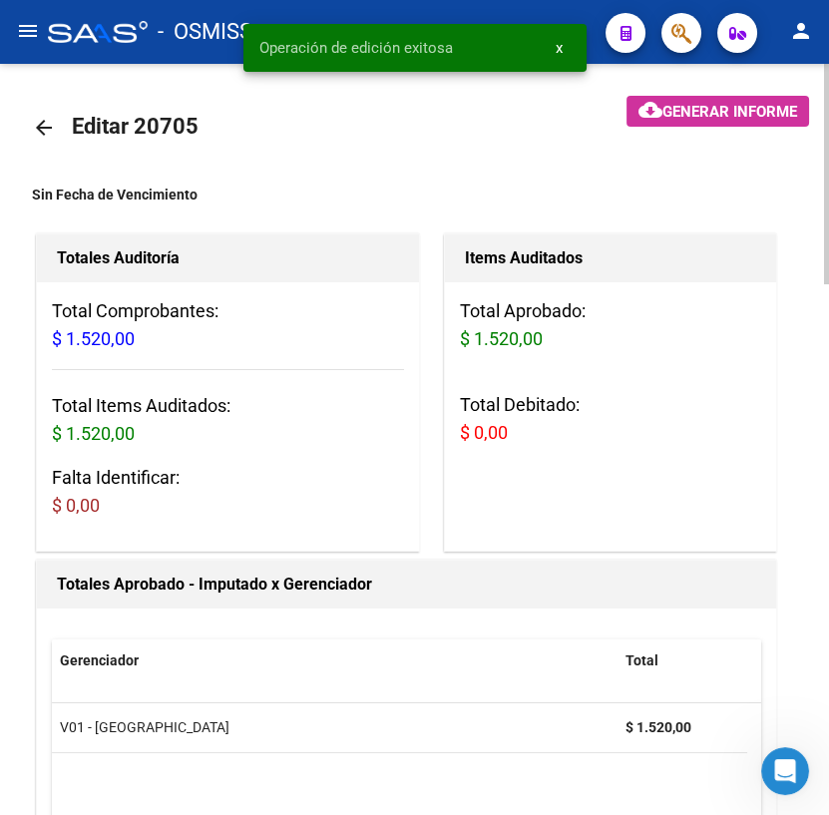
click at [41, 122] on mat-icon "arrow_back" at bounding box center [44, 128] width 24 height 24
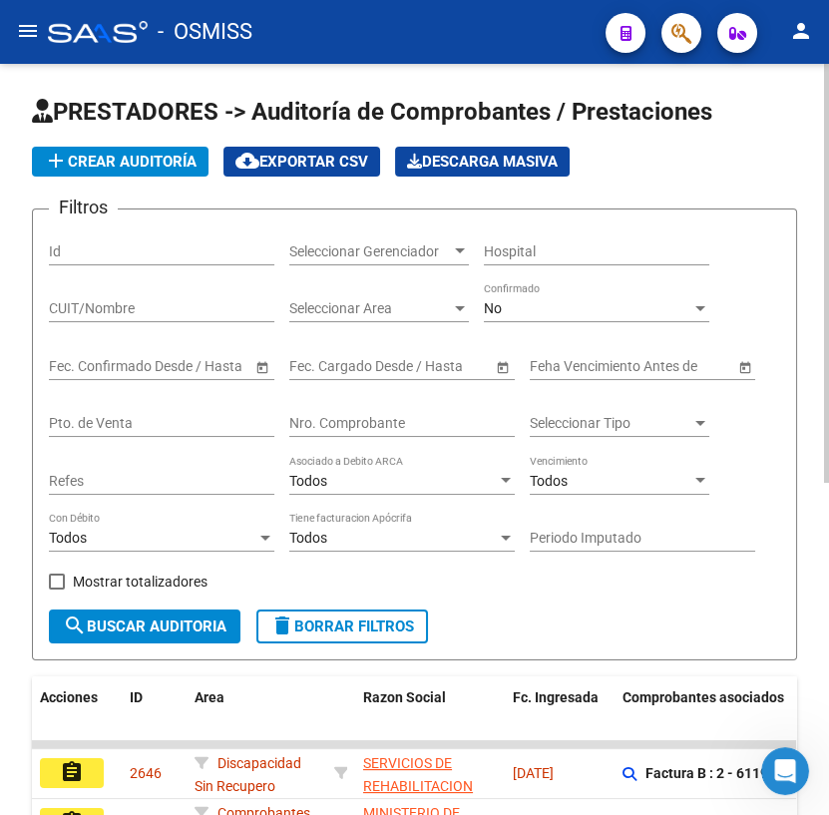
click at [386, 425] on input "Nro. Comprobante" at bounding box center [401, 423] width 225 height 17
